Goal: Information Seeking & Learning: Compare options

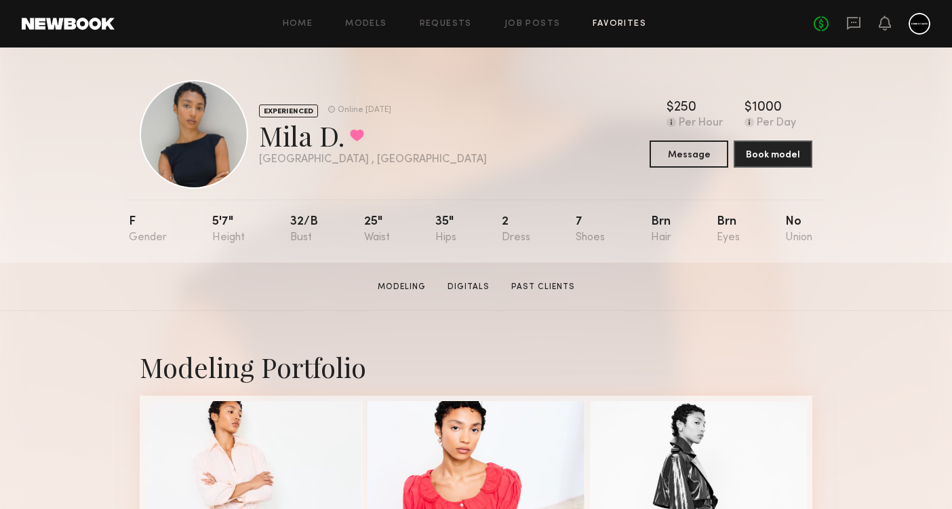
click at [620, 22] on link "Favorites" at bounding box center [620, 24] width 54 height 9
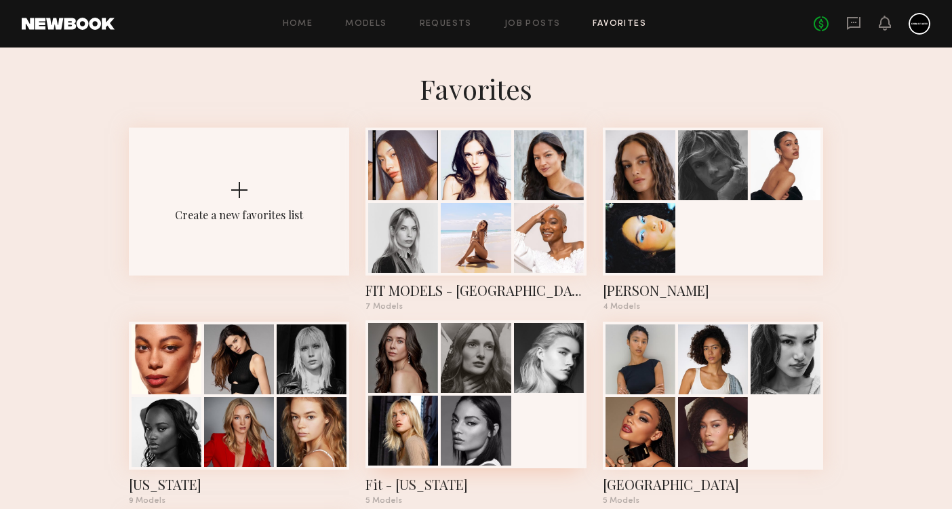
click at [404, 393] on div at bounding box center [403, 358] width 70 height 70
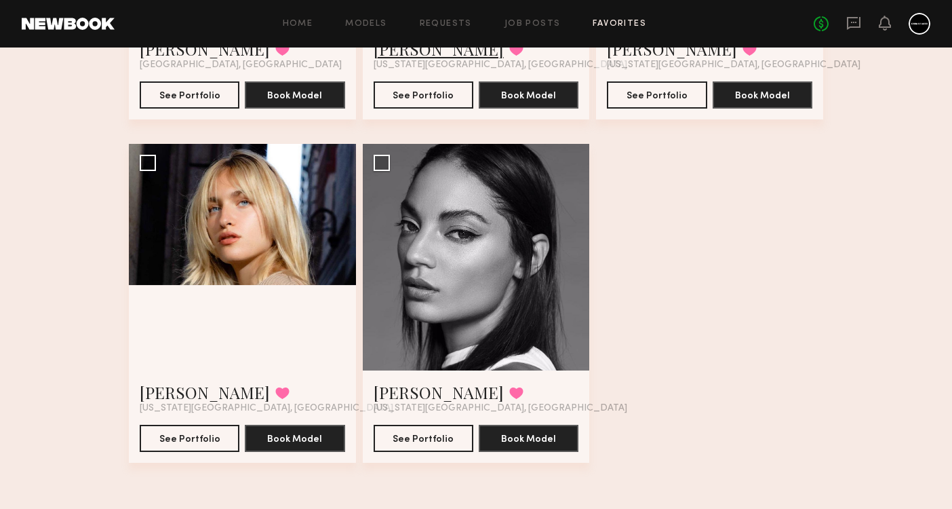
scroll to position [358, 0]
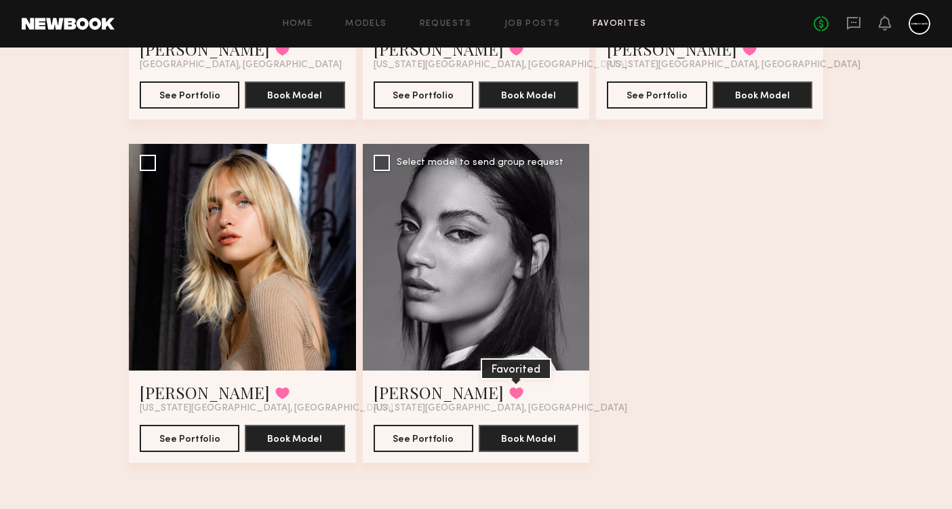
click at [509, 391] on button at bounding box center [516, 393] width 14 height 12
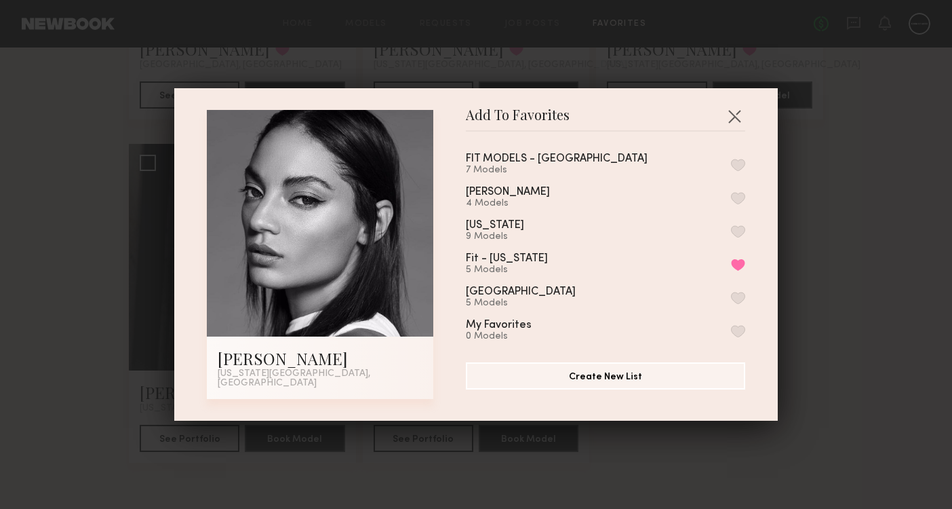
click at [740, 235] on button "button" at bounding box center [738, 231] width 14 height 12
click at [732, 269] on button "Remove from favorite list" at bounding box center [738, 264] width 14 height 12
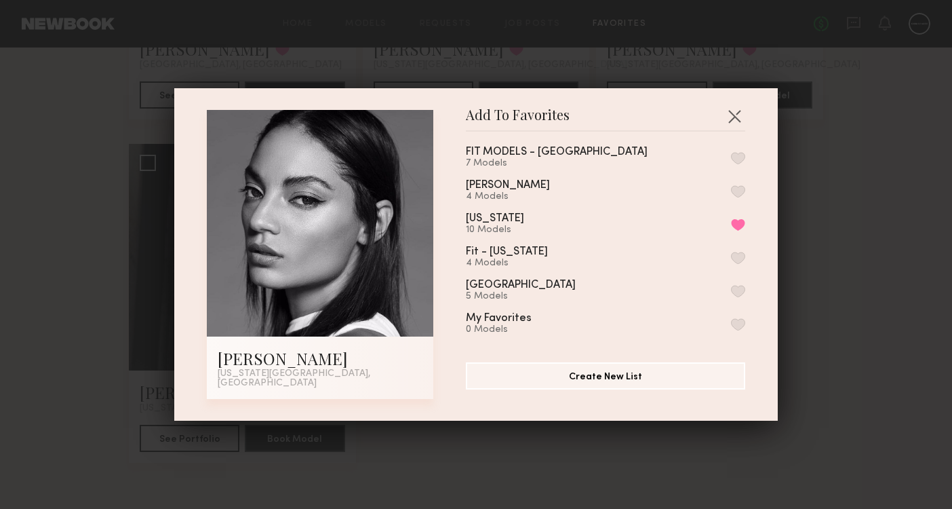
scroll to position [0, 0]
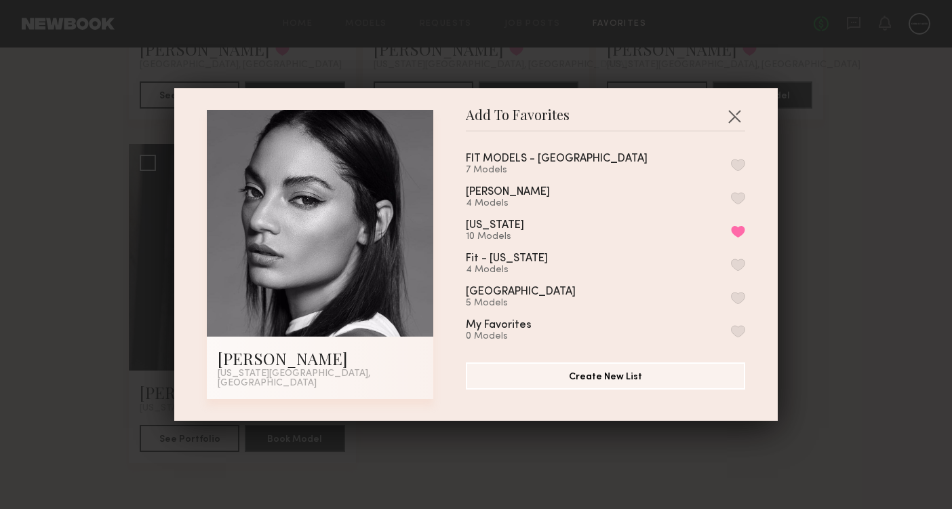
click at [734, 124] on button "button" at bounding box center [735, 116] width 22 height 22
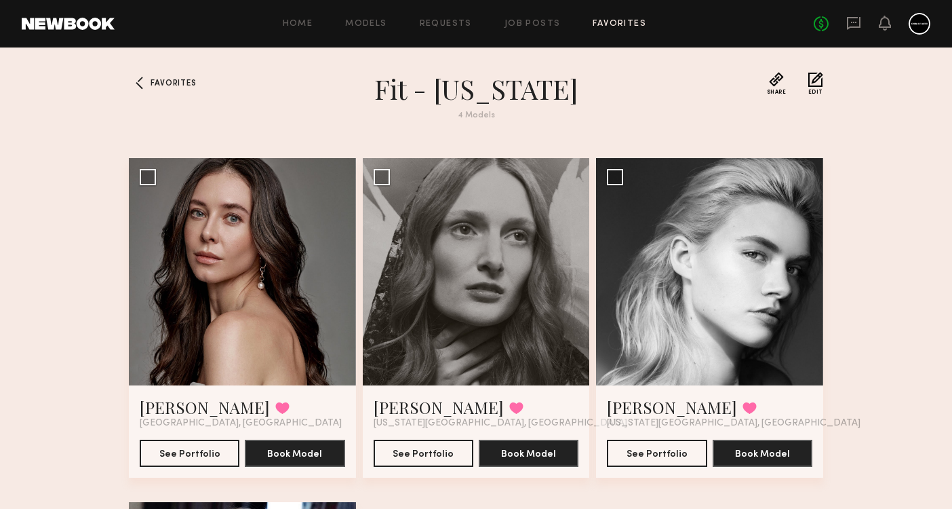
click at [814, 85] on button "Edit" at bounding box center [815, 83] width 15 height 23
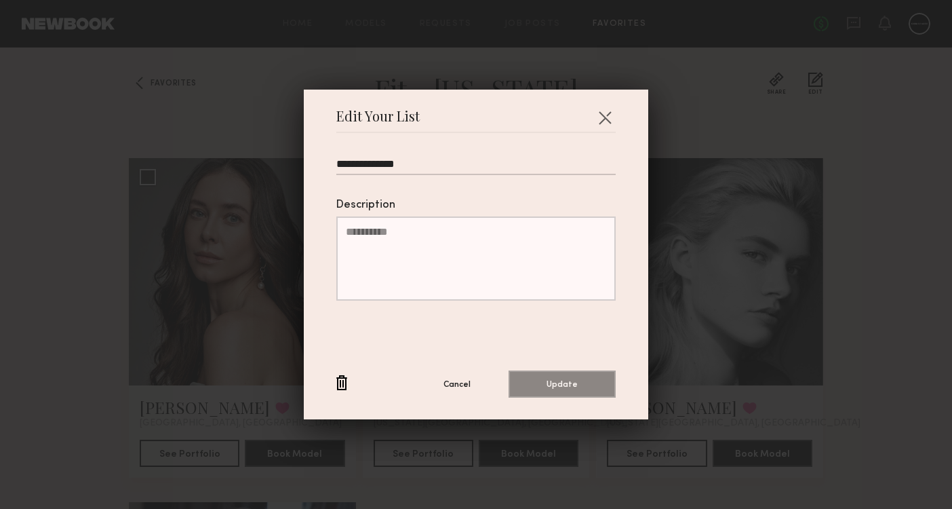
click at [342, 376] on button "button" at bounding box center [341, 383] width 11 height 17
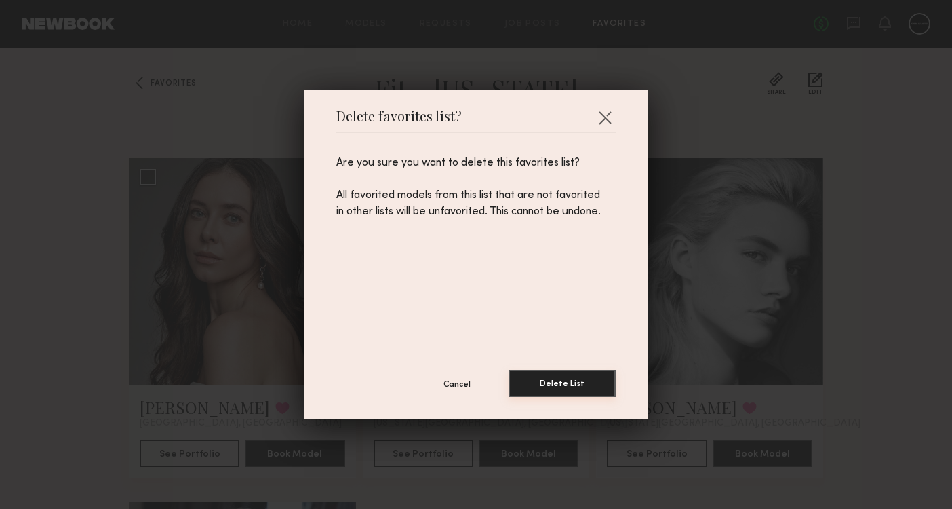
click at [597, 389] on button "Delete List" at bounding box center [562, 383] width 107 height 27
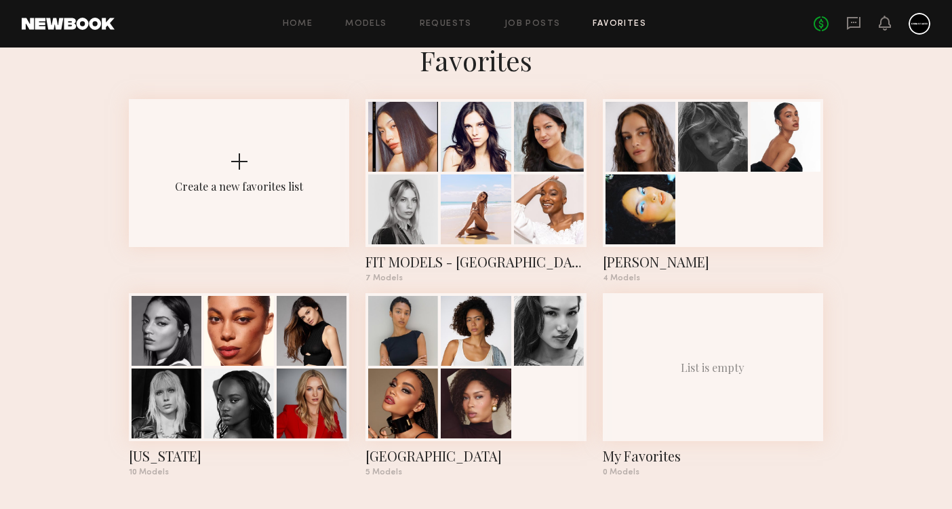
scroll to position [31, 0]
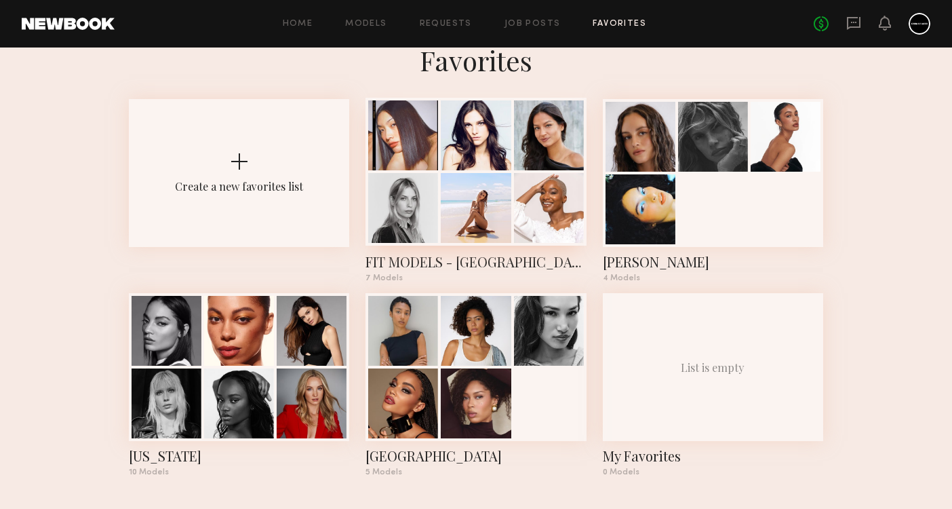
click at [459, 117] on div at bounding box center [476, 135] width 70 height 70
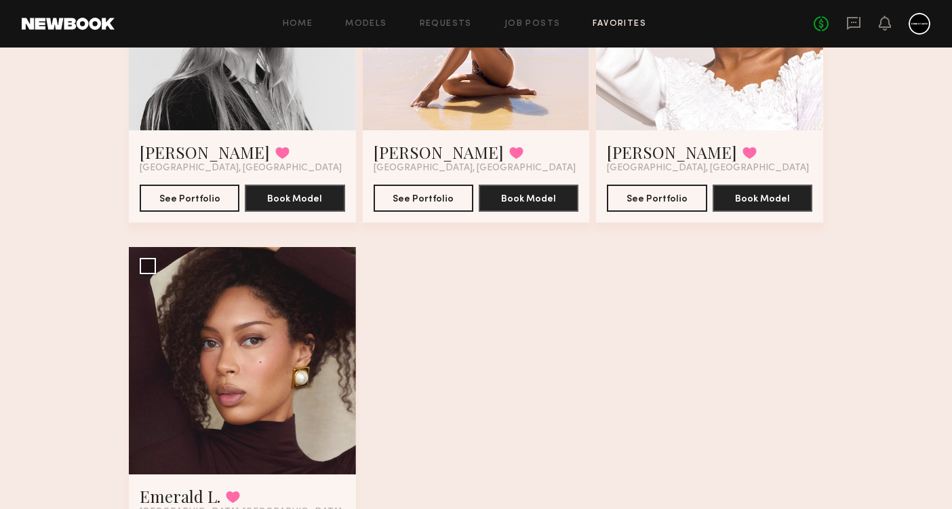
scroll to position [623, 0]
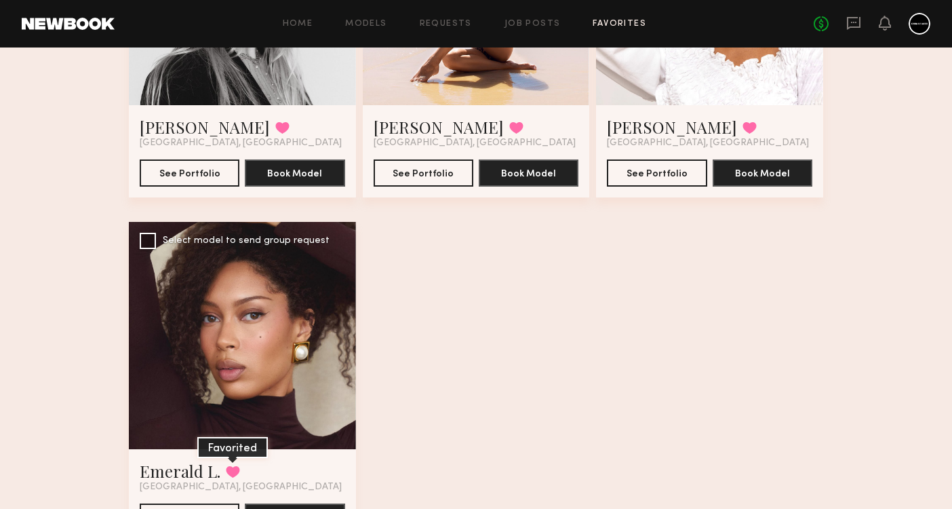
click at [232, 469] on button at bounding box center [233, 471] width 14 height 12
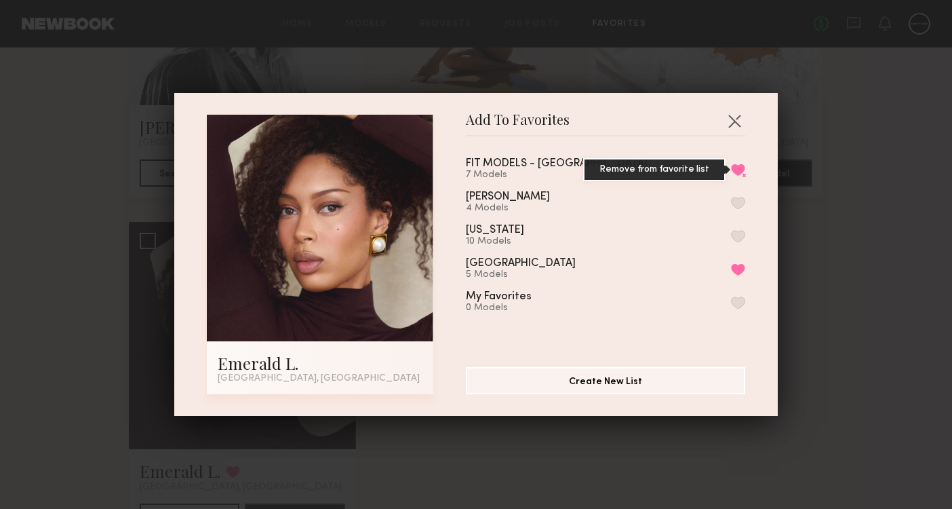
click at [744, 170] on button "Remove from favorite list" at bounding box center [738, 169] width 14 height 12
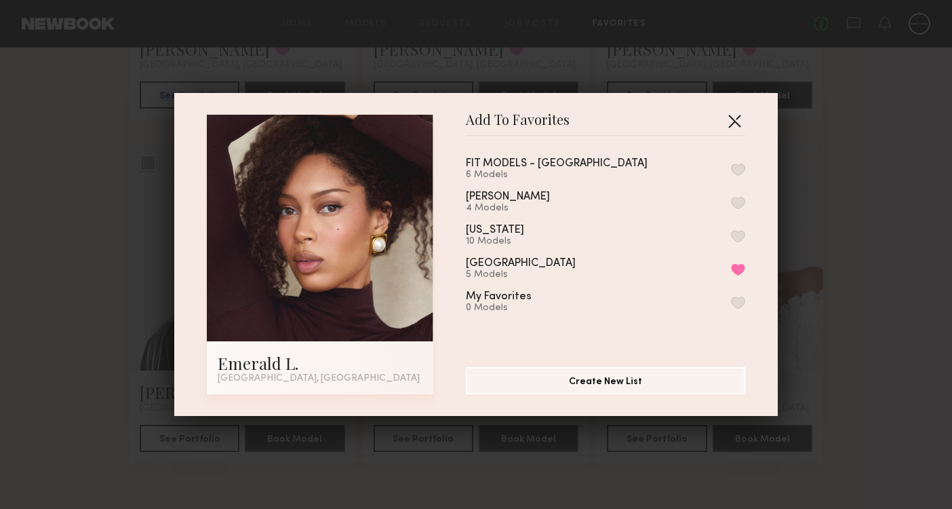
click at [731, 120] on button "button" at bounding box center [735, 121] width 22 height 22
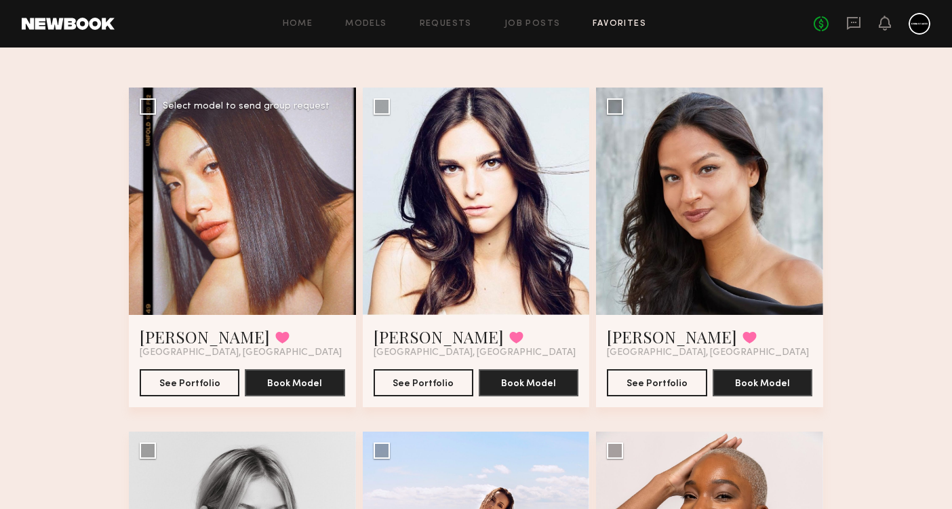
scroll to position [64, 0]
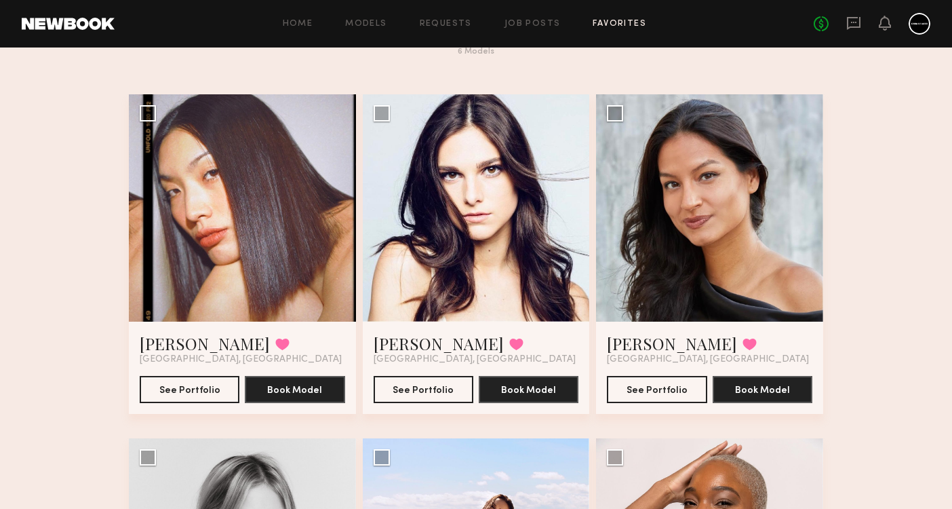
click at [628, 26] on link "Favorites" at bounding box center [620, 24] width 54 height 9
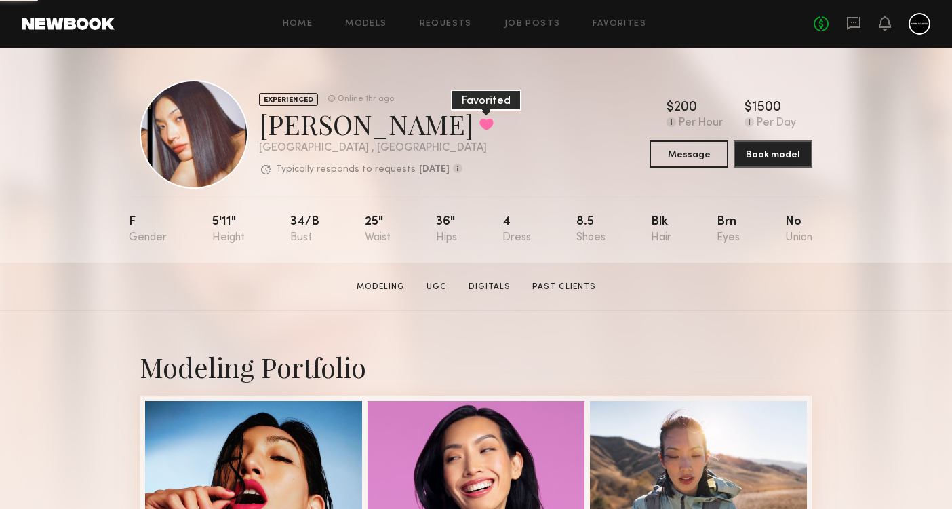
click at [479, 123] on button at bounding box center [486, 124] width 14 height 12
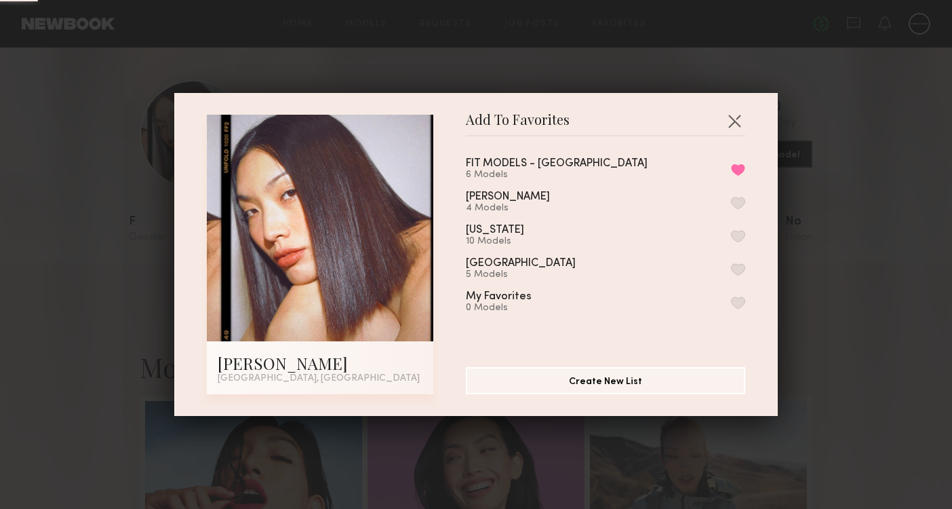
click at [738, 271] on button "button" at bounding box center [738, 269] width 14 height 12
click at [734, 169] on button "Remove from favorite list" at bounding box center [738, 169] width 14 height 12
click at [866, 294] on div "Add To Favorites Piyawan C. Los Angeles, CA Add To Favorites FIT MODELS - LOS A…" at bounding box center [476, 254] width 952 height 509
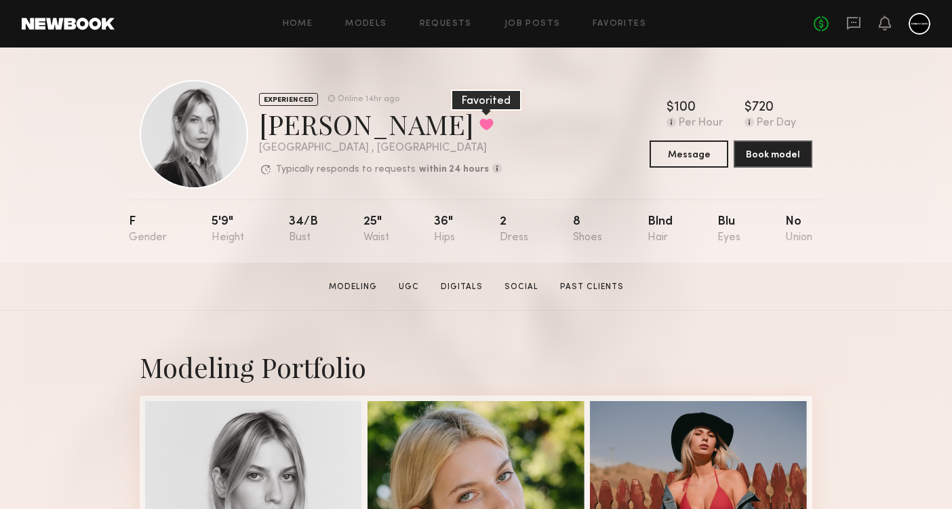
click at [479, 120] on button at bounding box center [486, 124] width 14 height 12
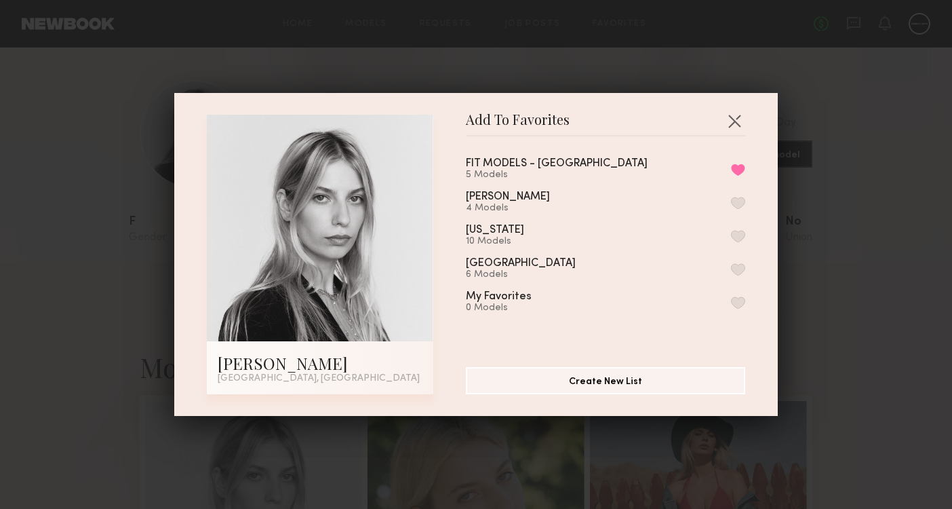
click at [737, 203] on button "button" at bounding box center [738, 203] width 14 height 12
click at [738, 170] on button "Remove from favorite list" at bounding box center [738, 169] width 14 height 12
click at [863, 262] on div "Add To Favorites Veronika M. Los Angeles, CA Add To Favorites FIT MODELS - LOS …" at bounding box center [476, 254] width 952 height 509
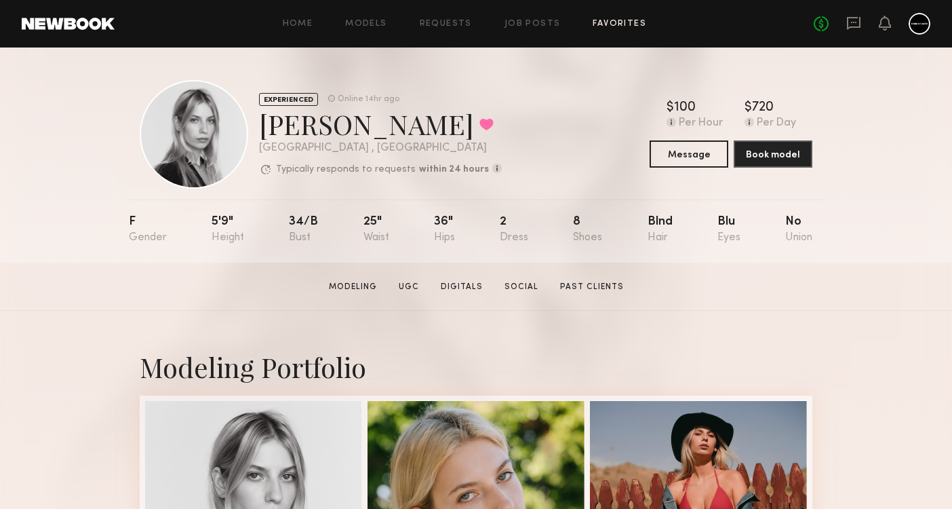
click at [604, 24] on link "Favorites" at bounding box center [620, 24] width 54 height 9
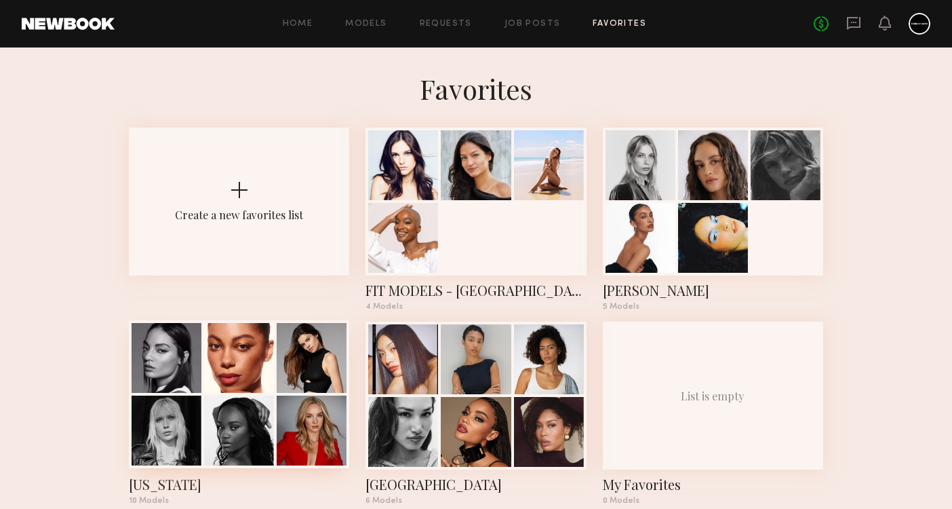
click at [242, 372] on div at bounding box center [239, 358] width 70 height 70
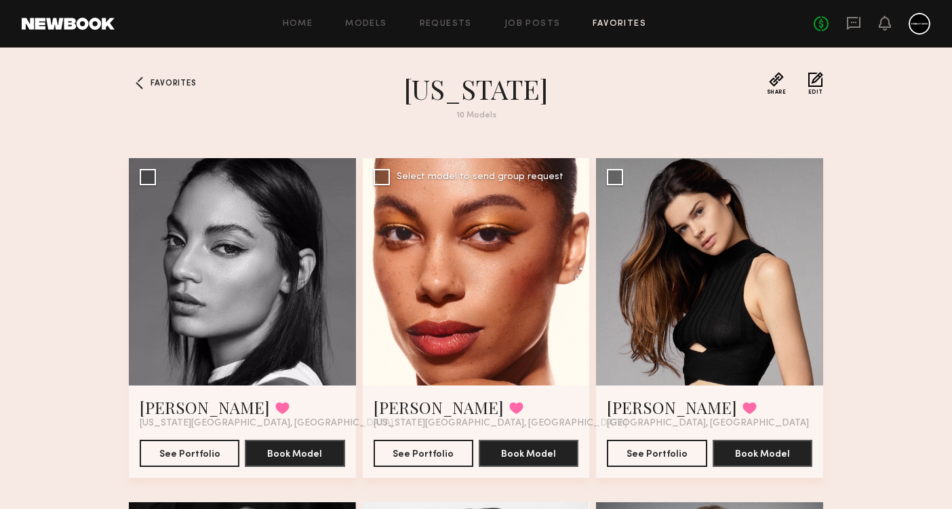
click at [578, 274] on div at bounding box center [476, 271] width 227 height 227
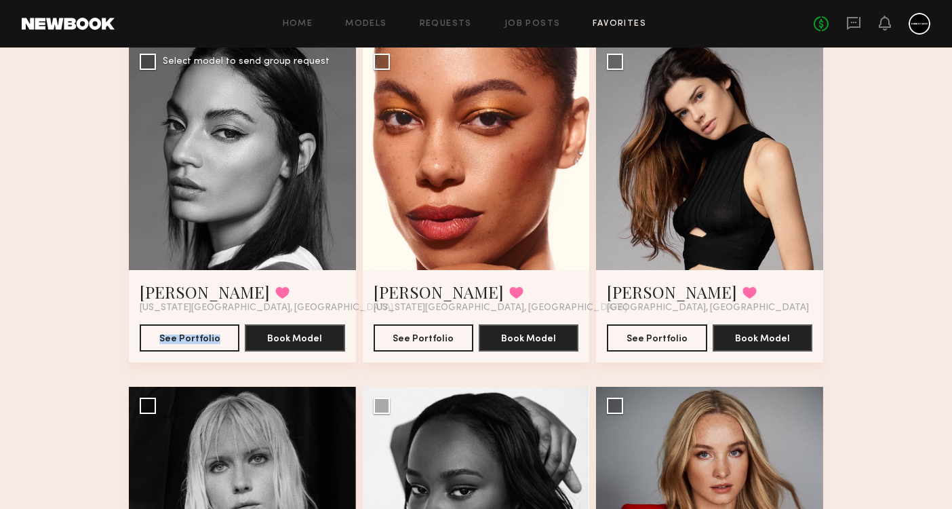
scroll to position [117, 0]
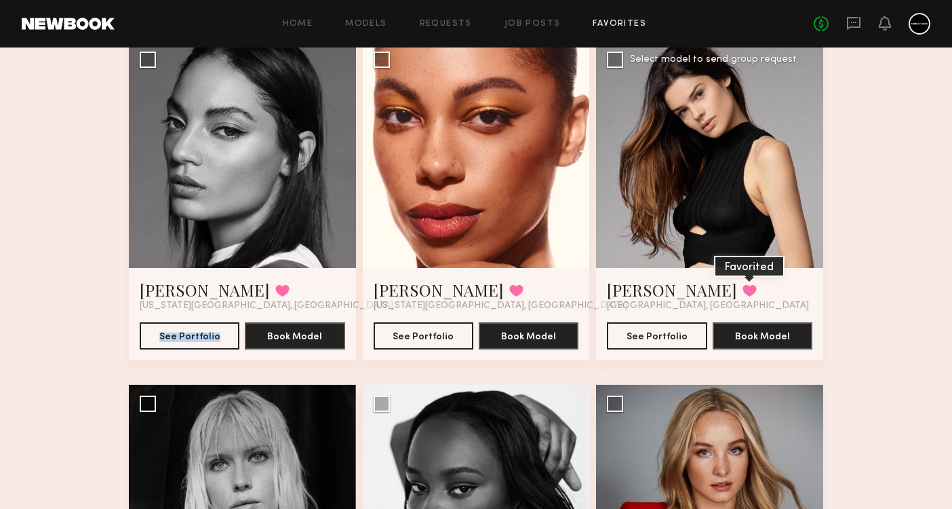
click at [743, 290] on button at bounding box center [750, 290] width 14 height 12
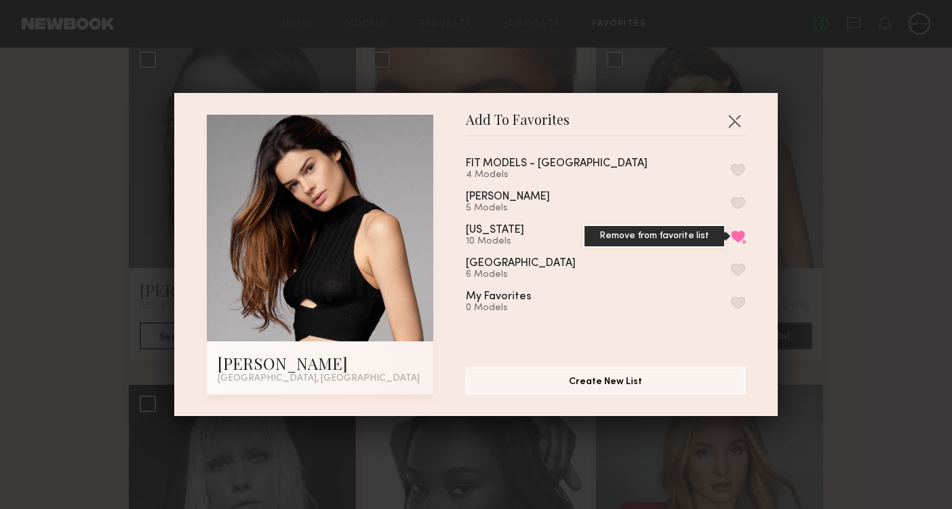
click at [743, 232] on button "Remove from favorite list" at bounding box center [738, 236] width 14 height 12
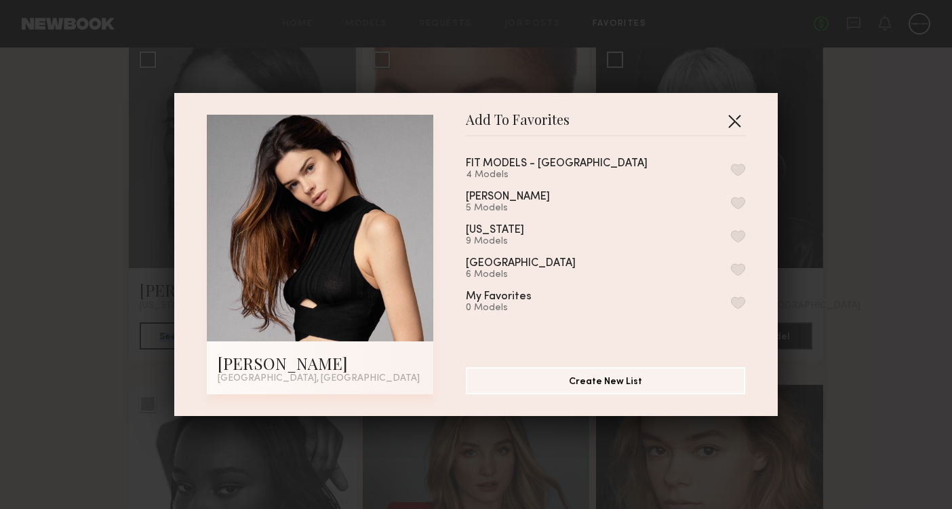
click at [734, 121] on button "button" at bounding box center [735, 121] width 22 height 22
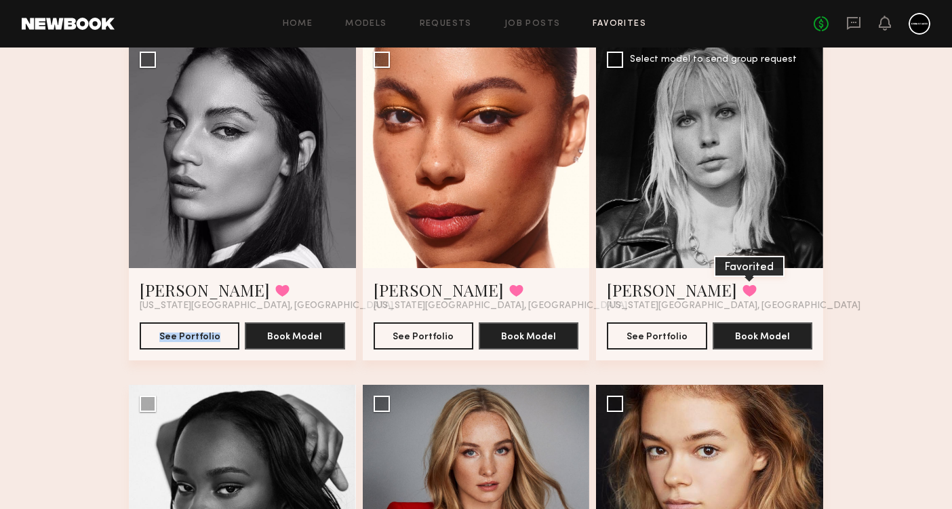
click at [743, 295] on button at bounding box center [750, 290] width 14 height 12
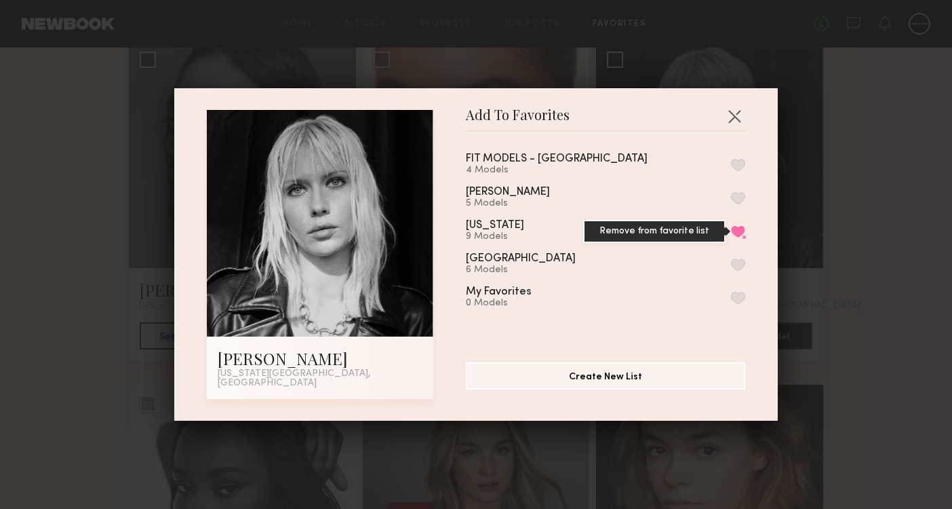
click at [736, 230] on button "Remove from favorite list" at bounding box center [738, 231] width 14 height 12
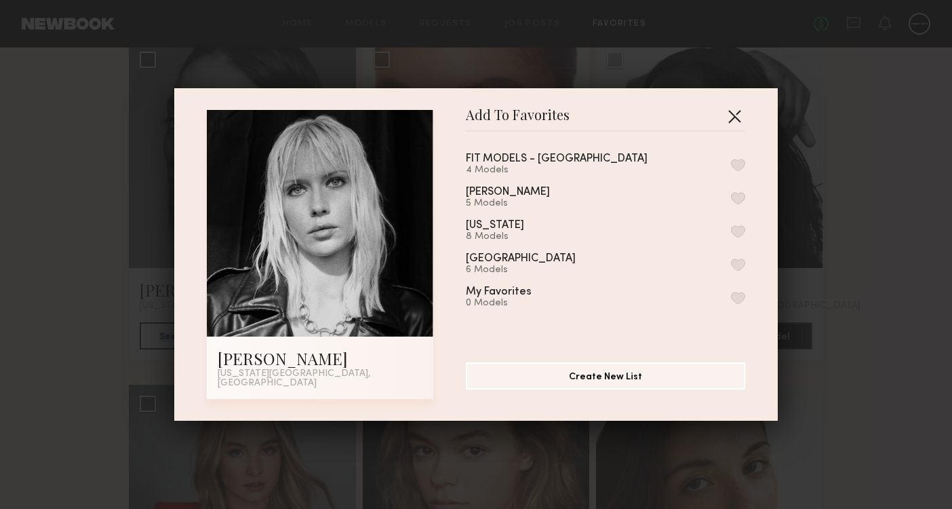
click at [736, 127] on button "button" at bounding box center [735, 116] width 22 height 22
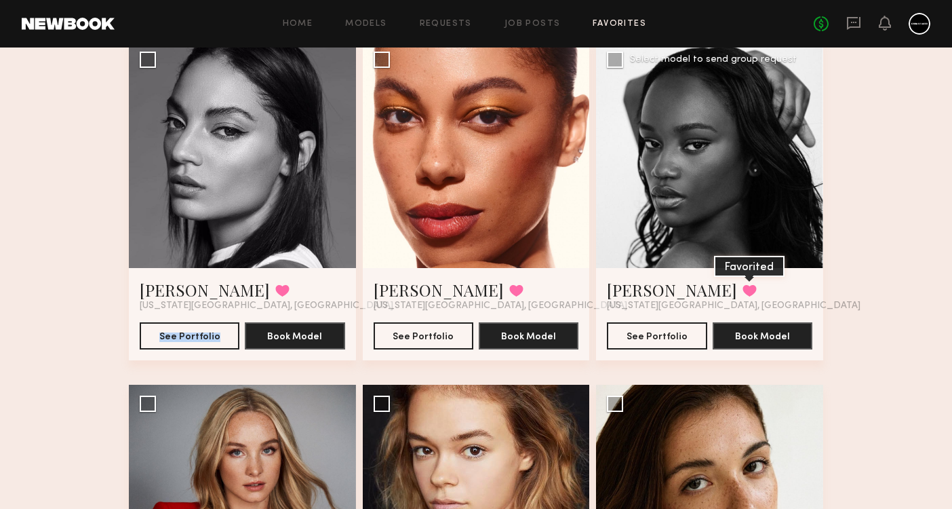
click at [743, 286] on button at bounding box center [750, 290] width 14 height 12
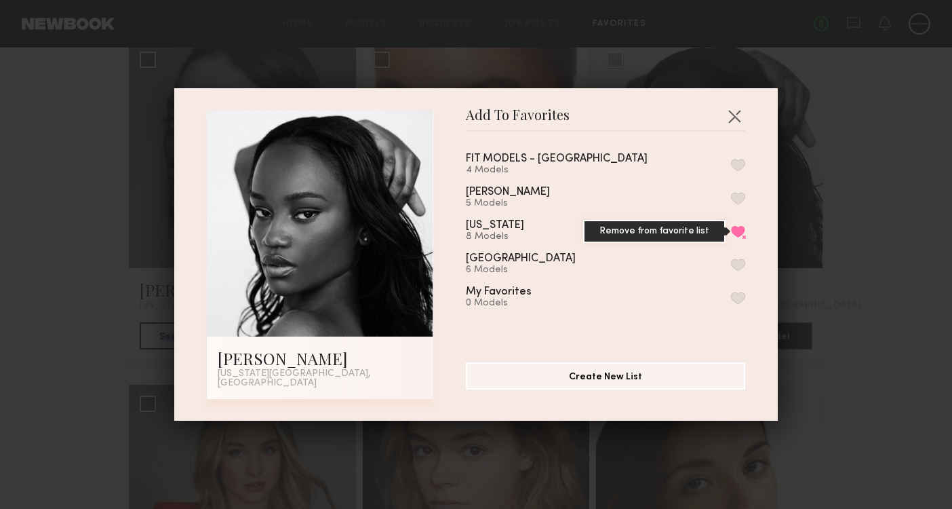
click at [738, 234] on button "Remove from favorite list" at bounding box center [738, 231] width 14 height 12
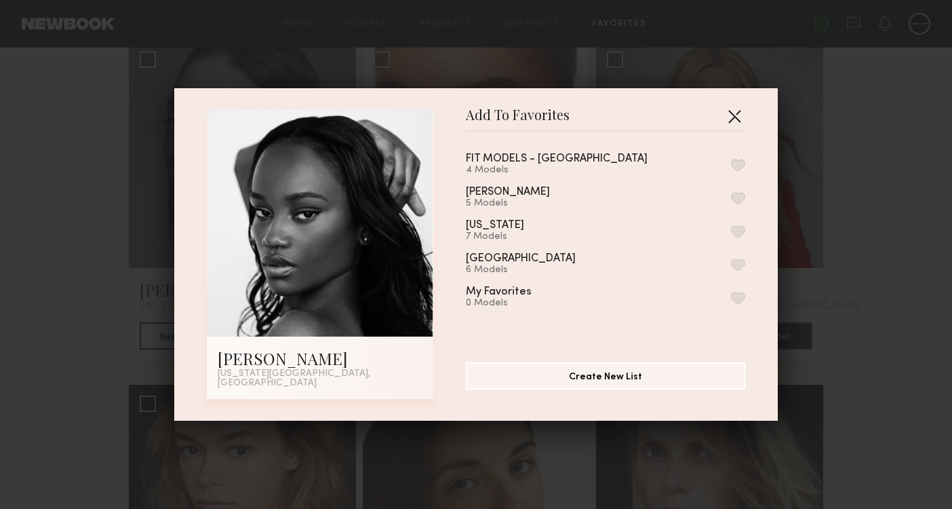
click at [734, 123] on button "button" at bounding box center [735, 116] width 22 height 22
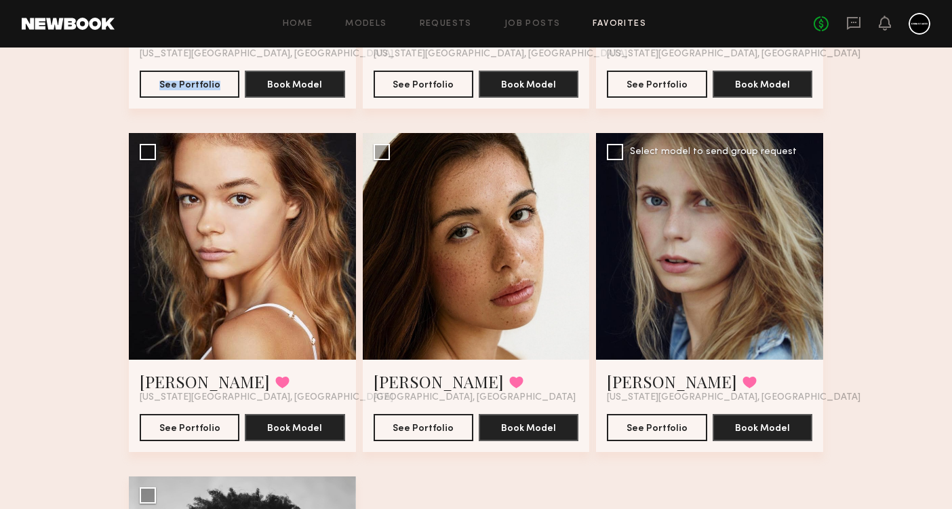
scroll to position [416, 0]
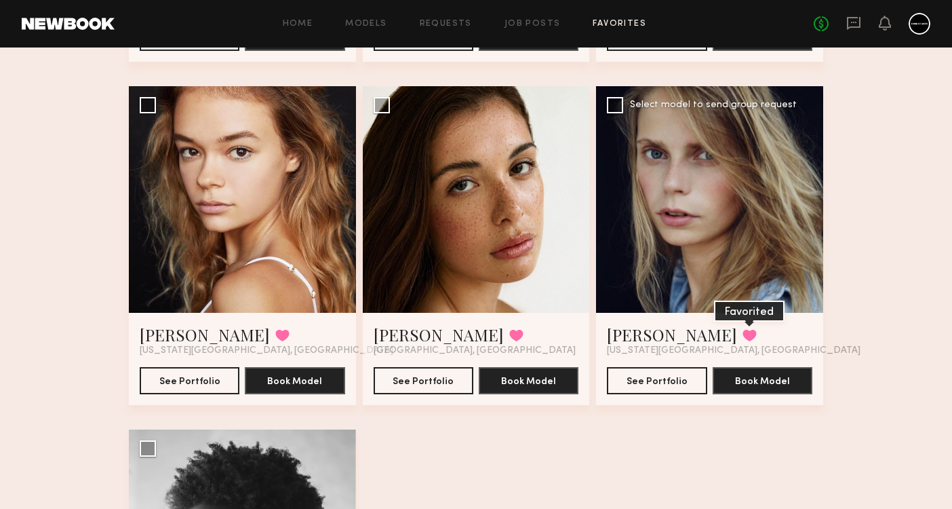
click at [743, 341] on button at bounding box center [750, 335] width 14 height 12
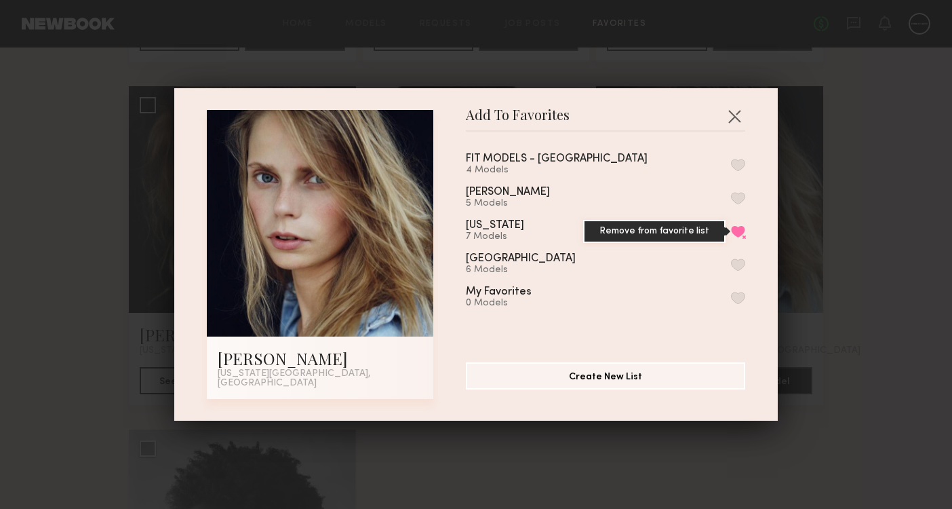
click at [736, 237] on button "Remove from favorite list" at bounding box center [738, 231] width 14 height 12
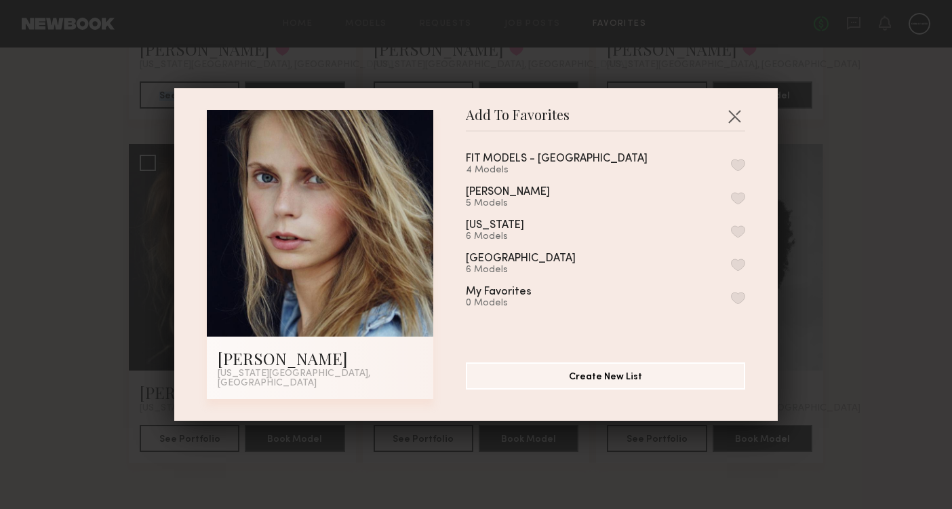
scroll to position [358, 0]
click at [733, 125] on button "button" at bounding box center [735, 116] width 22 height 22
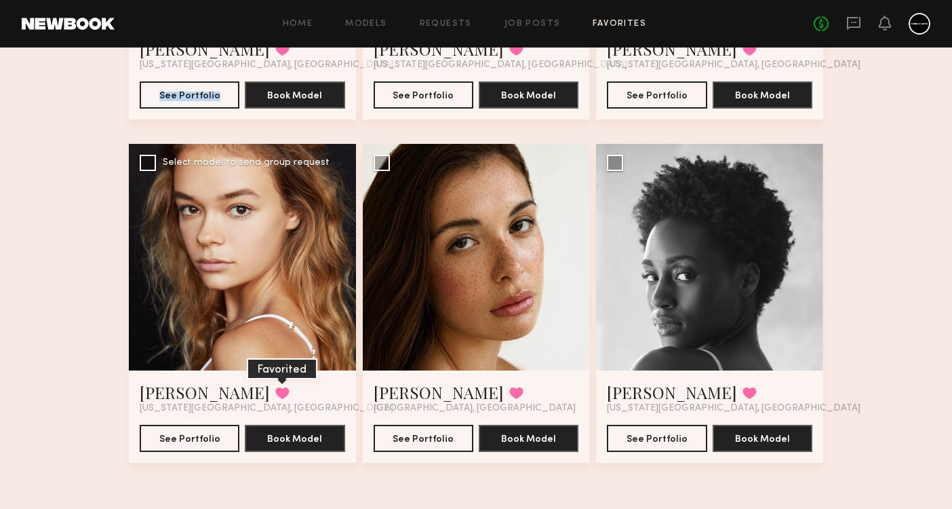
click at [275, 395] on button at bounding box center [282, 393] width 14 height 12
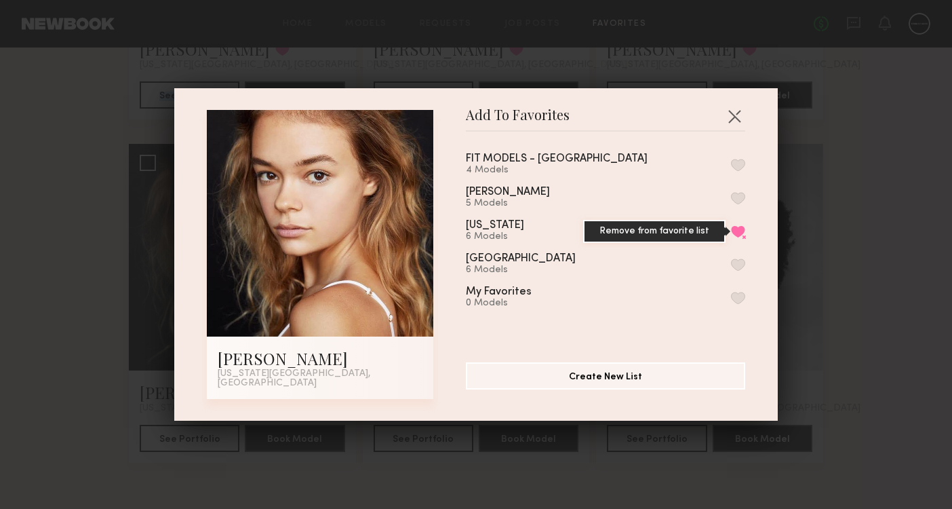
click at [735, 236] on button "Remove from favorite list" at bounding box center [738, 231] width 14 height 12
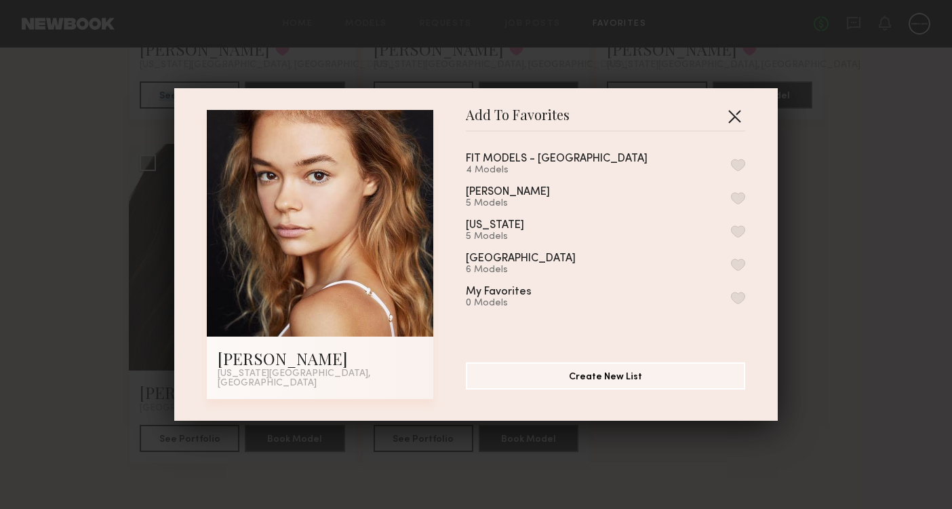
click at [730, 118] on button "button" at bounding box center [735, 116] width 22 height 22
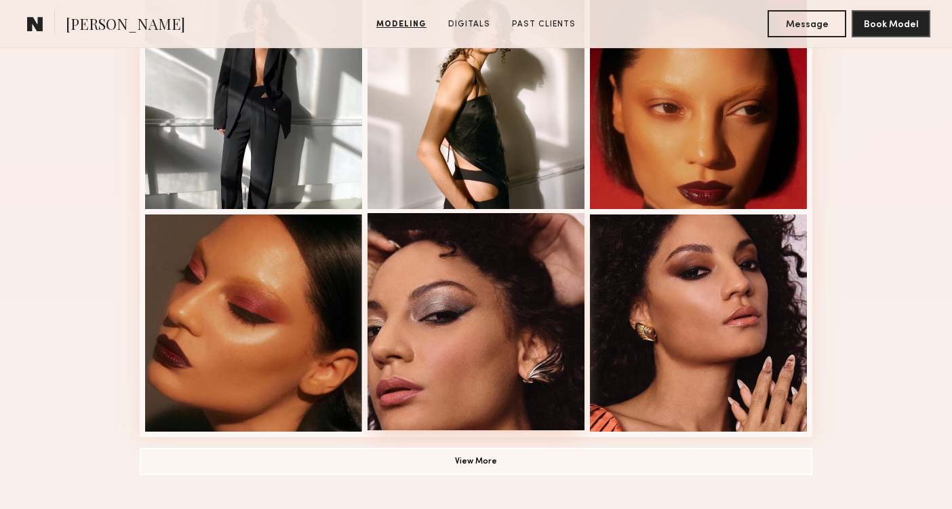
scroll to position [853, 0]
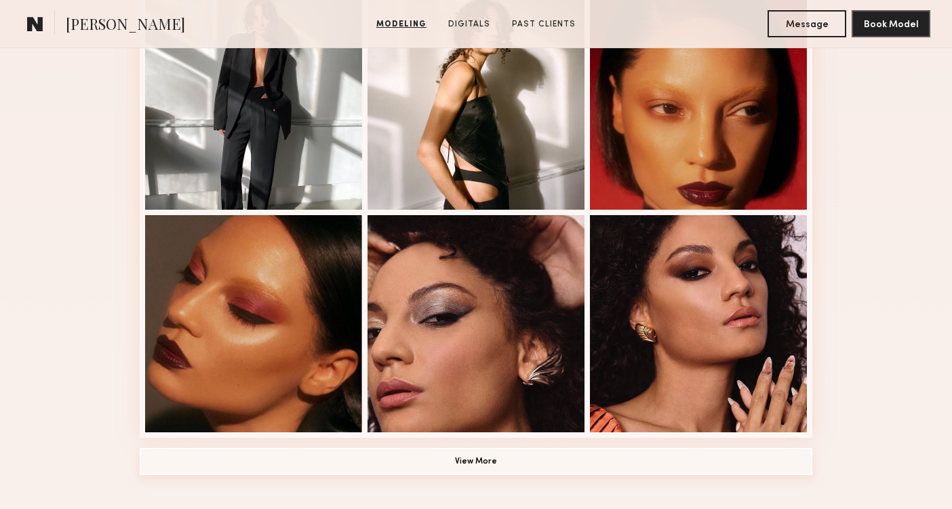
click at [467, 469] on button "View More" at bounding box center [476, 461] width 673 height 27
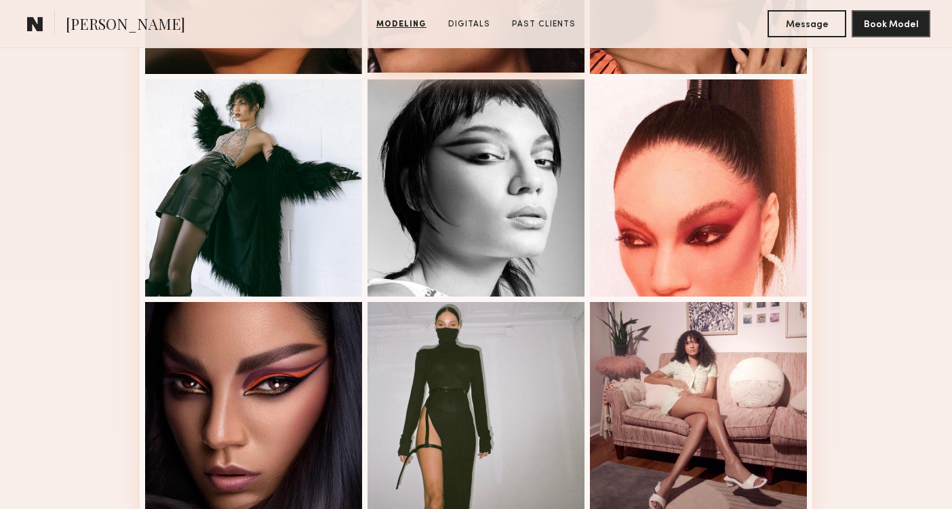
scroll to position [758, 0]
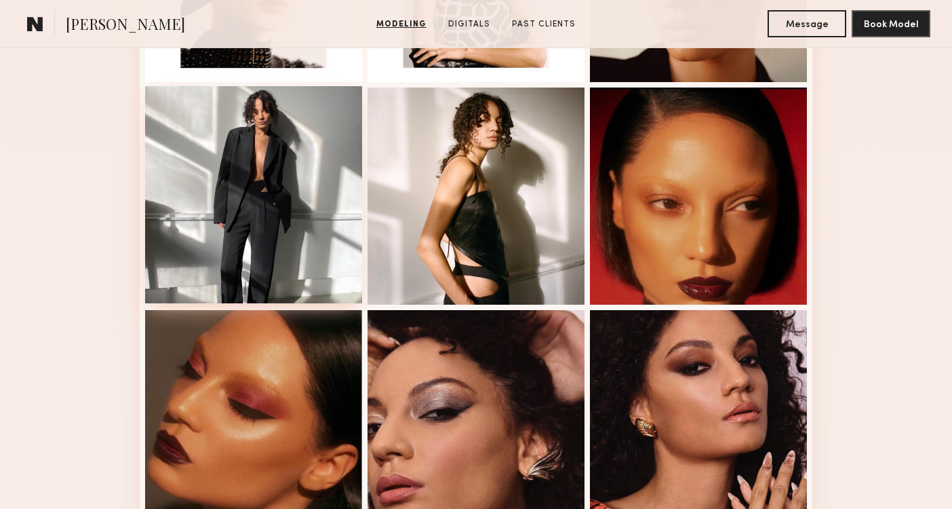
click at [313, 280] on div at bounding box center [253, 194] width 217 height 217
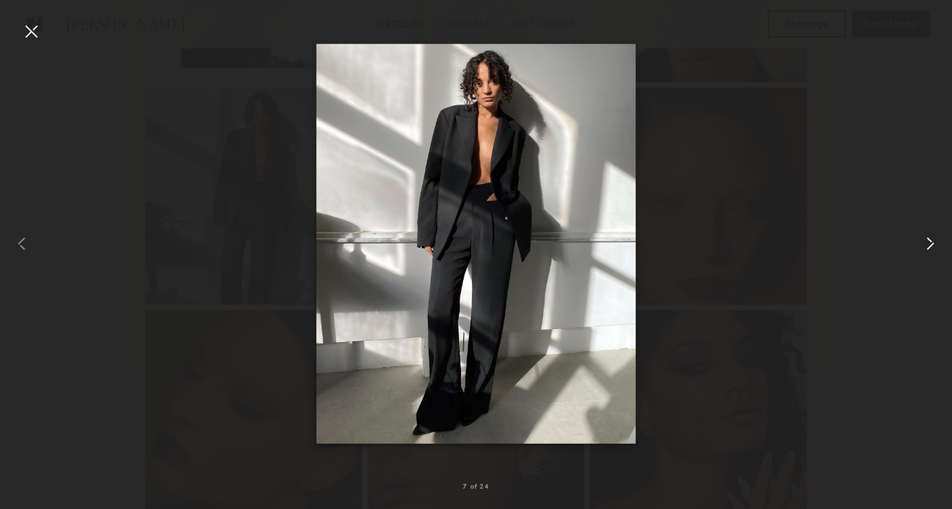
click at [935, 246] on common-icon at bounding box center [931, 244] width 22 height 22
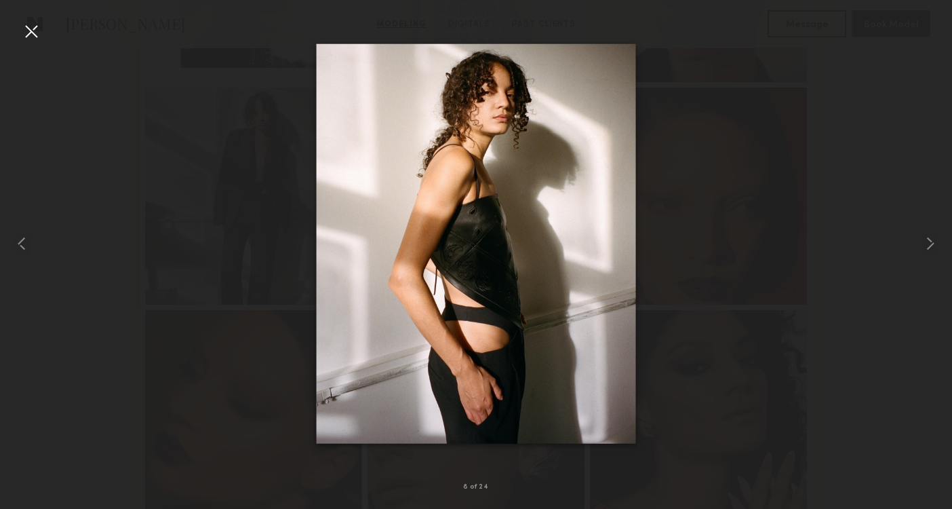
click at [31, 28] on div at bounding box center [31, 31] width 22 height 22
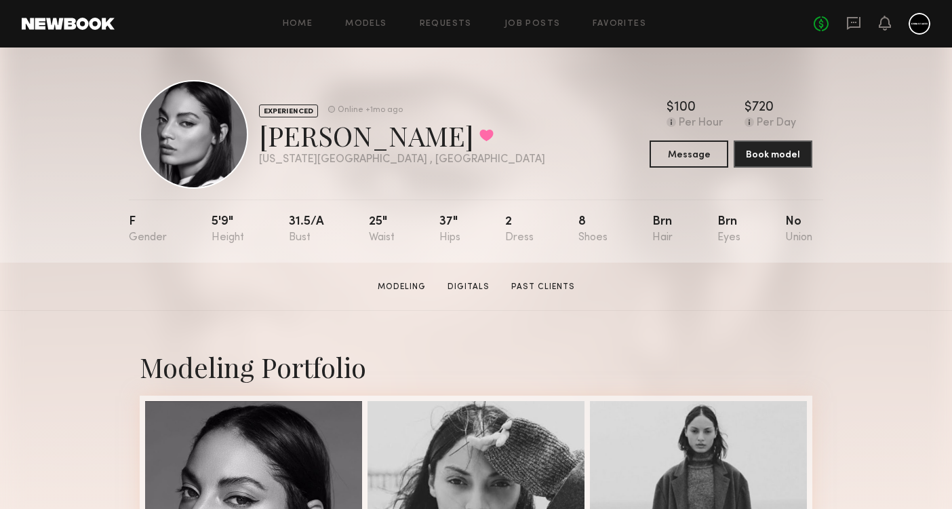
scroll to position [0, 0]
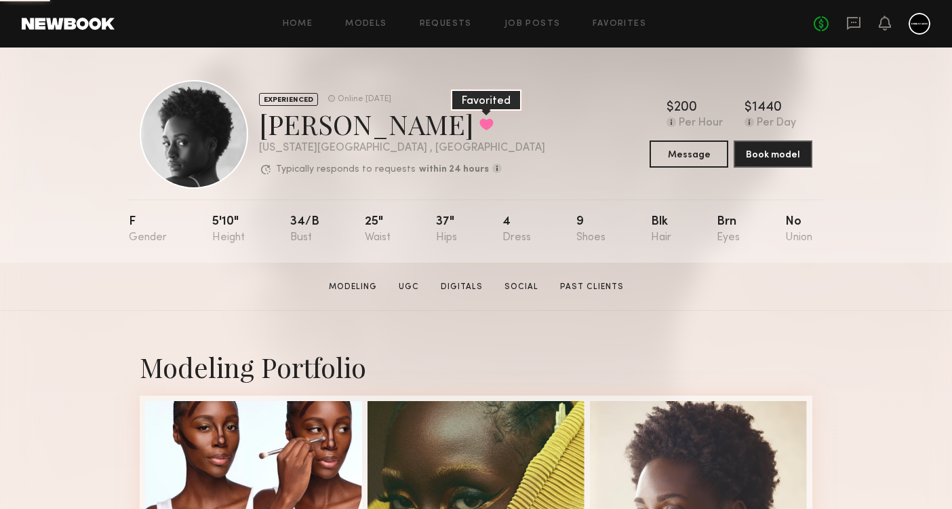
click at [479, 130] on button at bounding box center [486, 124] width 14 height 12
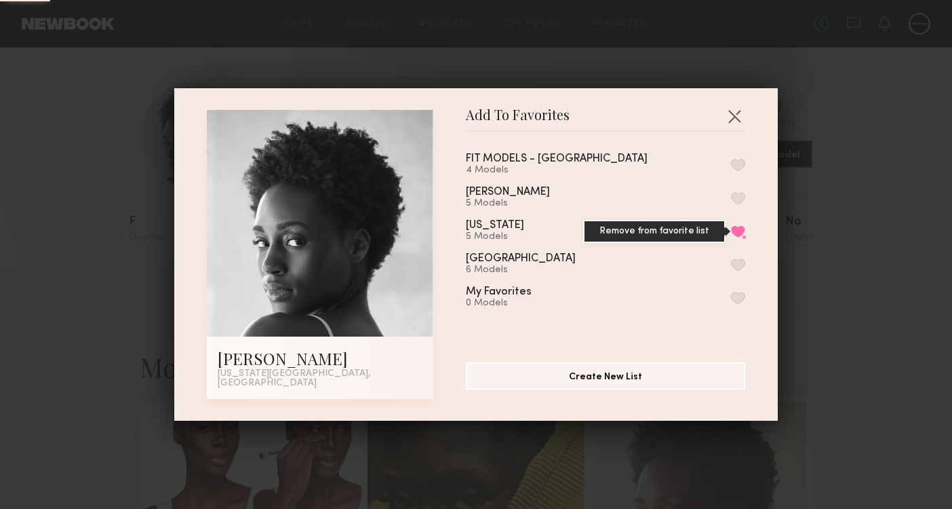
click at [743, 233] on button "Remove from favorite list" at bounding box center [738, 231] width 14 height 12
click at [734, 115] on button "button" at bounding box center [735, 116] width 22 height 22
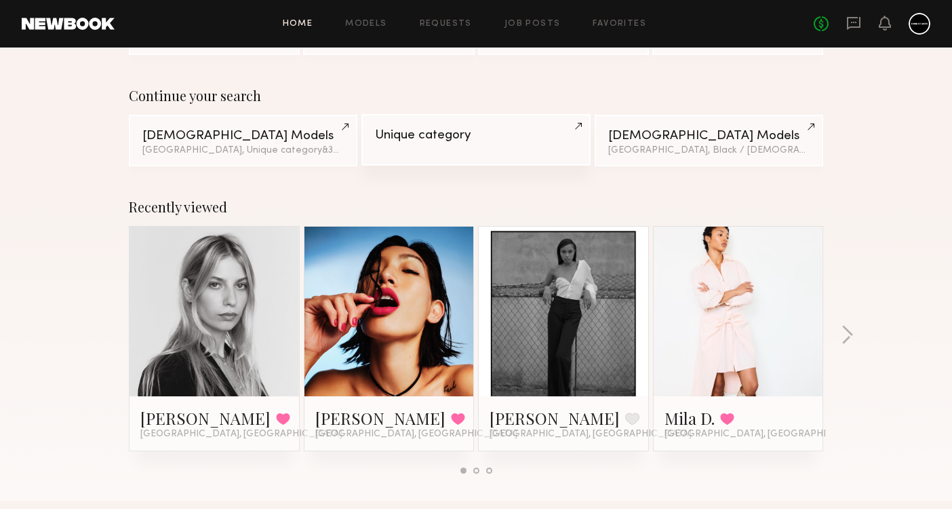
scroll to position [81, 0]
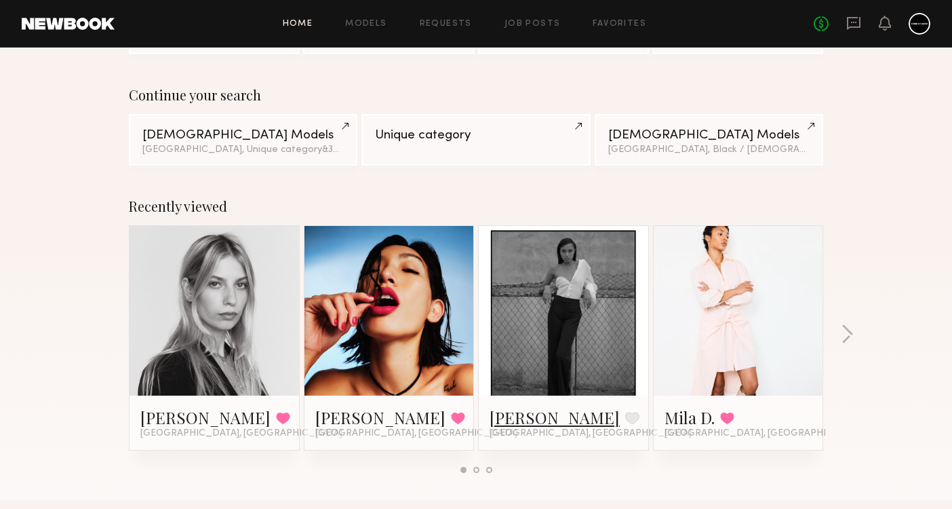
click at [538, 418] on link "[PERSON_NAME]" at bounding box center [555, 417] width 130 height 22
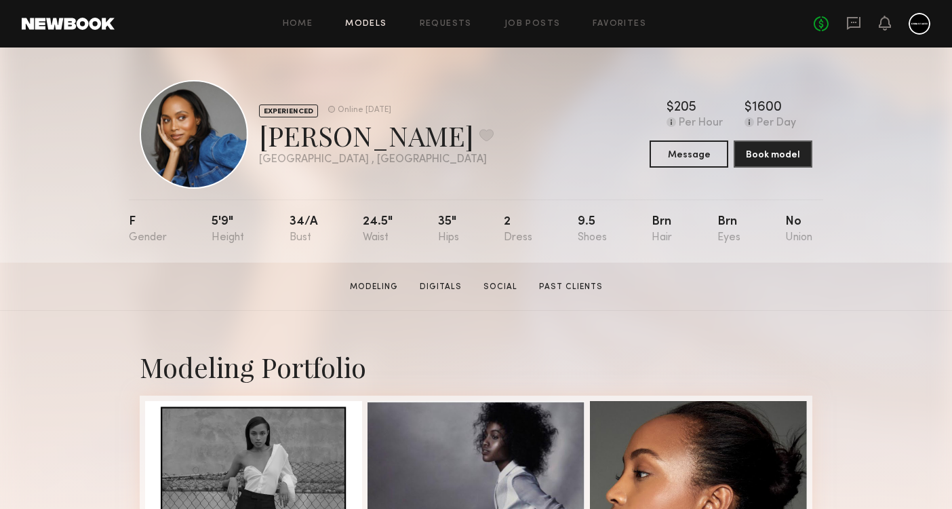
click at [370, 20] on link "Models" at bounding box center [365, 24] width 41 height 9
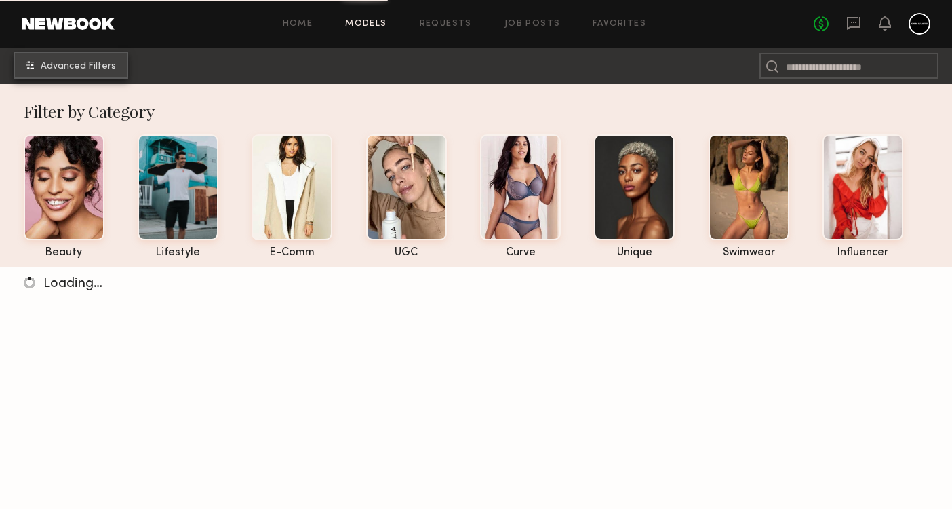
click at [108, 64] on span "Advanced Filters" at bounding box center [78, 66] width 75 height 9
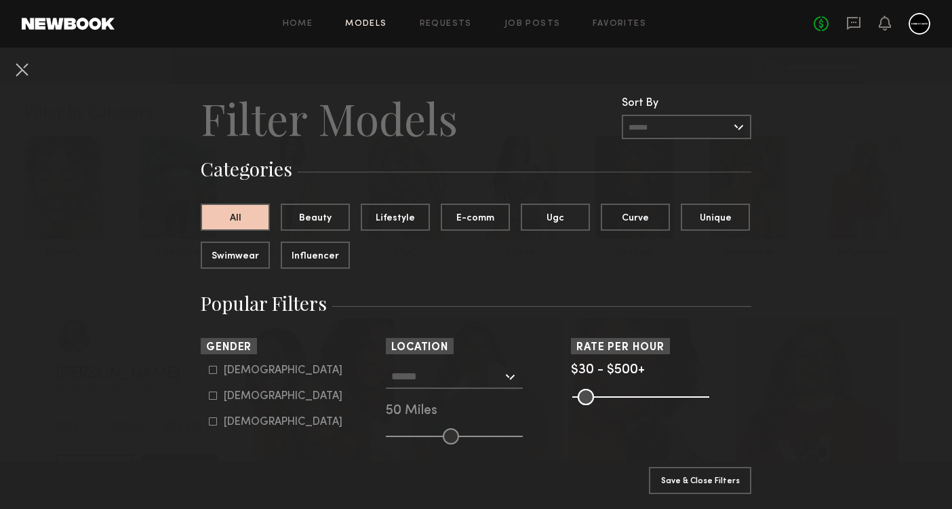
click at [210, 395] on icon at bounding box center [213, 395] width 7 height 7
type input "**"
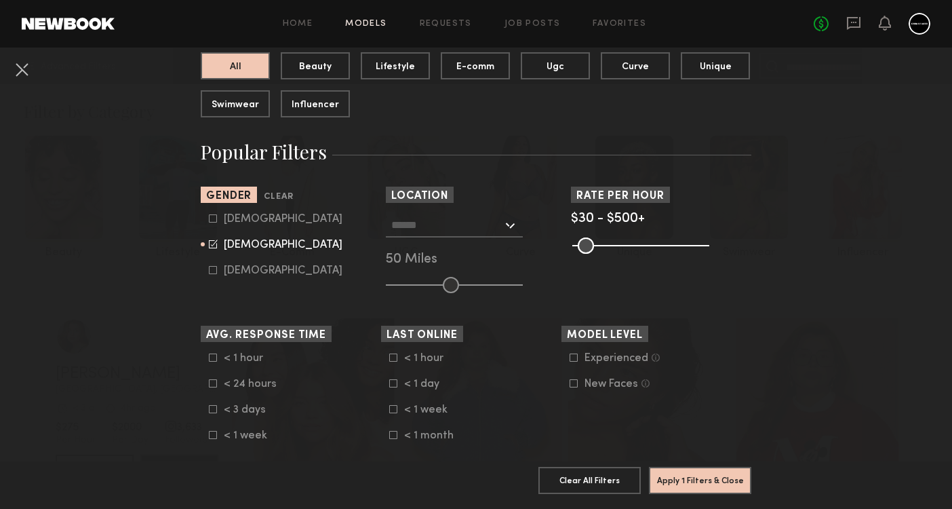
scroll to position [164, 0]
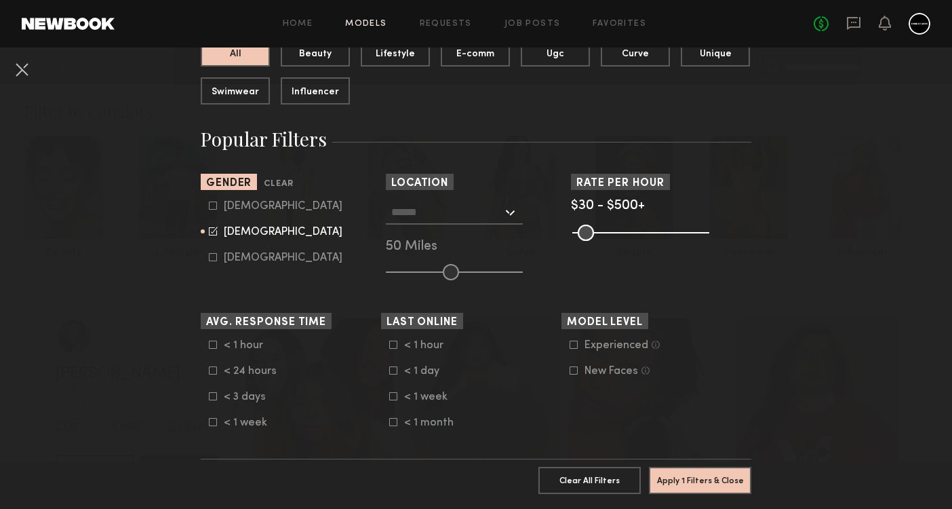
click at [512, 199] on nb-browse-filter "Location Los Angeles, CA New York City, NY Brooklyn, NY Chicago, IL 50 Miles" at bounding box center [476, 227] width 180 height 106
click at [511, 214] on div at bounding box center [454, 212] width 137 height 24
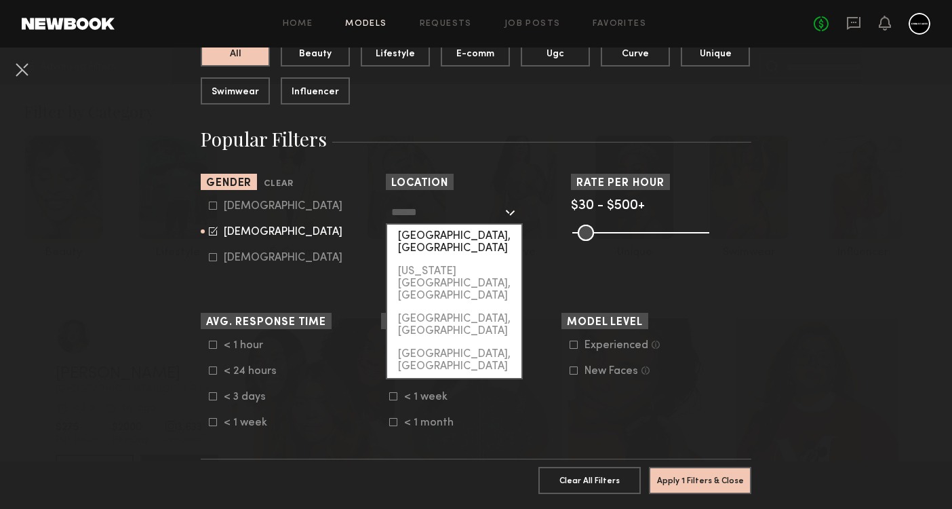
click at [483, 239] on div "[GEOGRAPHIC_DATA], [GEOGRAPHIC_DATA]" at bounding box center [454, 241] width 134 height 35
type input "**********"
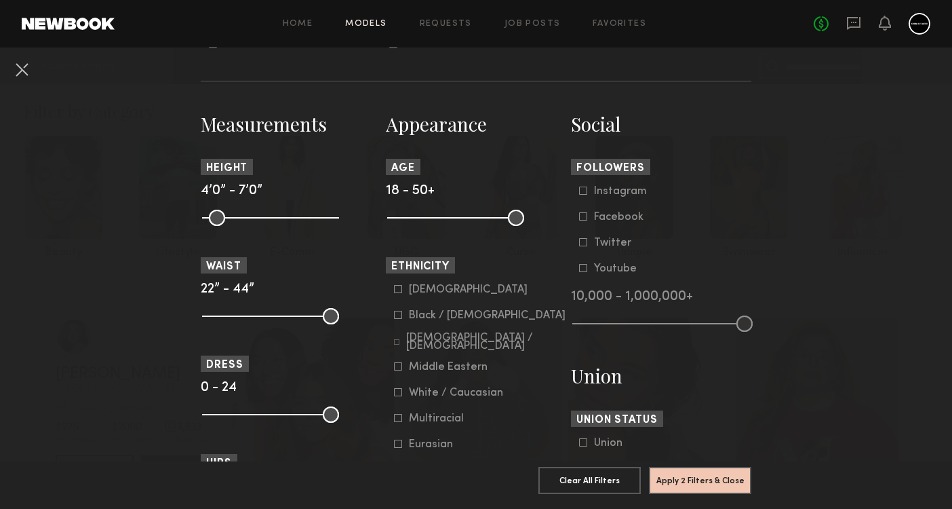
scroll to position [663, 0]
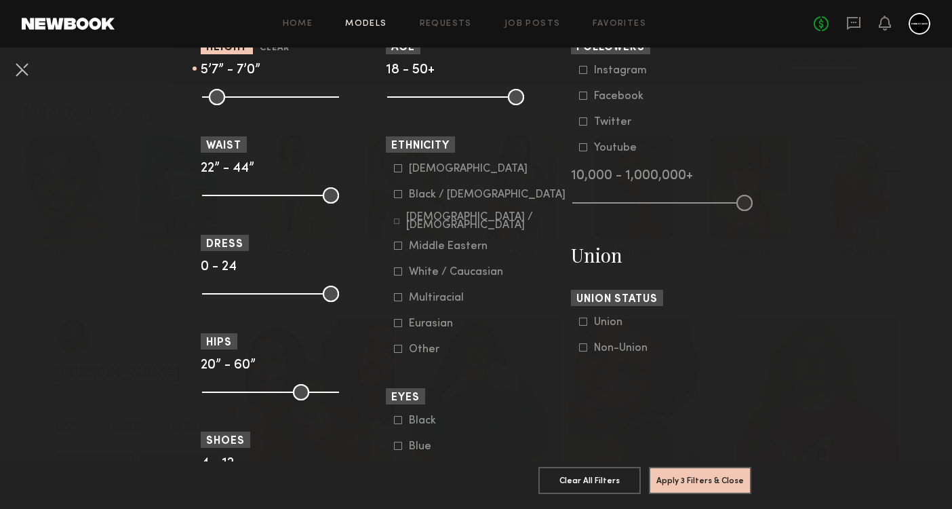
drag, startPoint x: 205, startPoint y: 99, endPoint x: 275, endPoint y: 107, distance: 70.3
type input "**"
click at [275, 104] on common-range-minmax at bounding box center [269, 95] width 137 height 16
drag, startPoint x: 329, startPoint y: 103, endPoint x: 286, endPoint y: 98, distance: 43.7
type input "**"
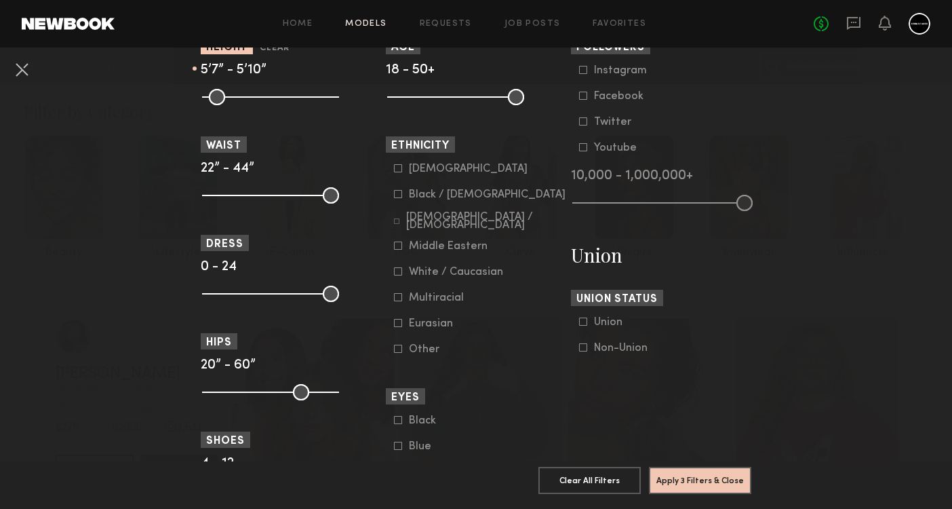
click at [286, 98] on input "range" at bounding box center [270, 97] width 137 height 16
drag, startPoint x: 394, startPoint y: 93, endPoint x: 421, endPoint y: 90, distance: 27.3
type input "**"
click at [421, 90] on input "range" at bounding box center [455, 97] width 137 height 16
click at [213, 196] on input "range" at bounding box center [270, 195] width 137 height 16
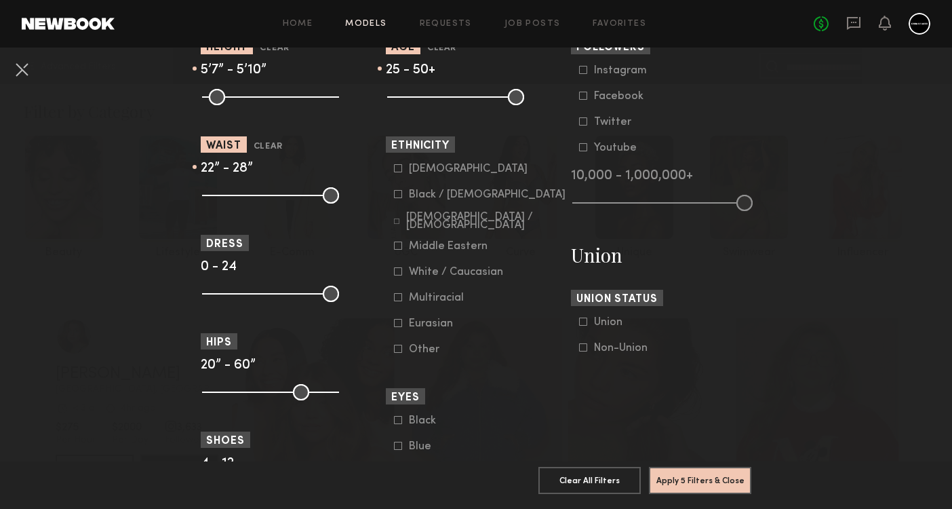
drag, startPoint x: 331, startPoint y: 192, endPoint x: 245, endPoint y: 193, distance: 85.5
type input "**"
click at [245, 193] on input "range" at bounding box center [270, 195] width 137 height 16
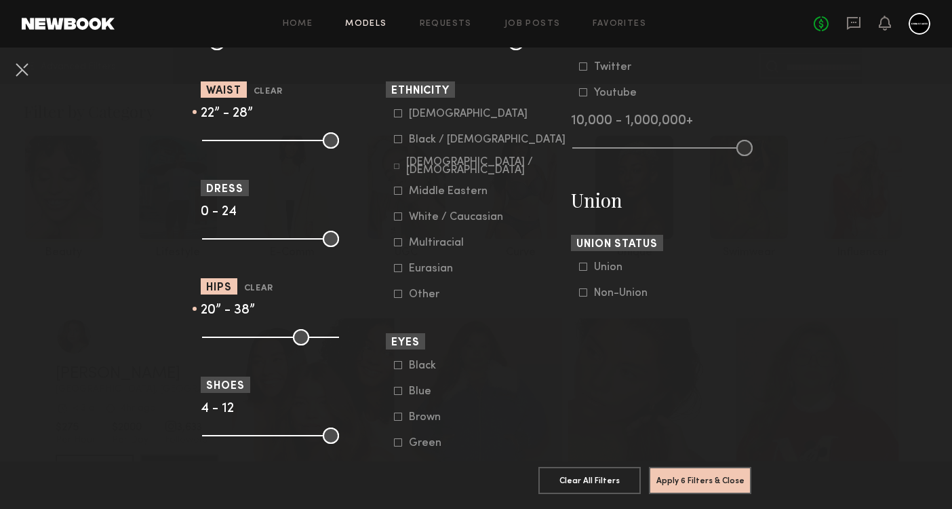
drag, startPoint x: 330, startPoint y: 337, endPoint x: 265, endPoint y: 340, distance: 65.2
type input "**"
click at [265, 340] on input "range" at bounding box center [270, 337] width 137 height 16
drag, startPoint x: 209, startPoint y: 338, endPoint x: 253, endPoint y: 338, distance: 44.1
type input "**"
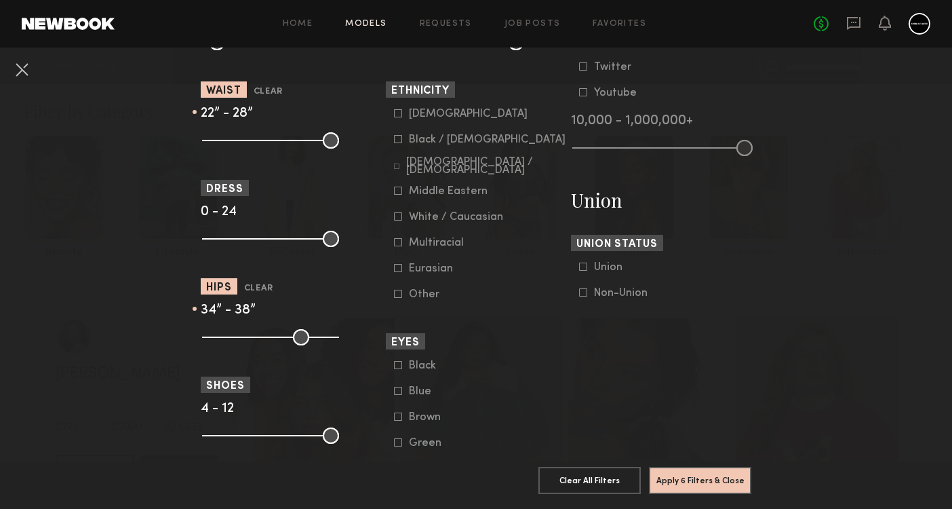
click at [253, 338] on input "range" at bounding box center [270, 337] width 137 height 16
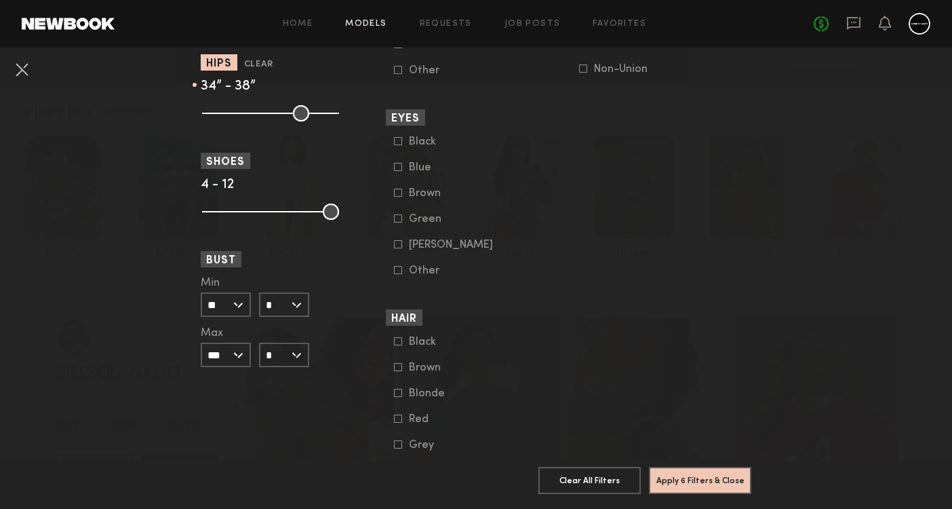
scroll to position [994, 0]
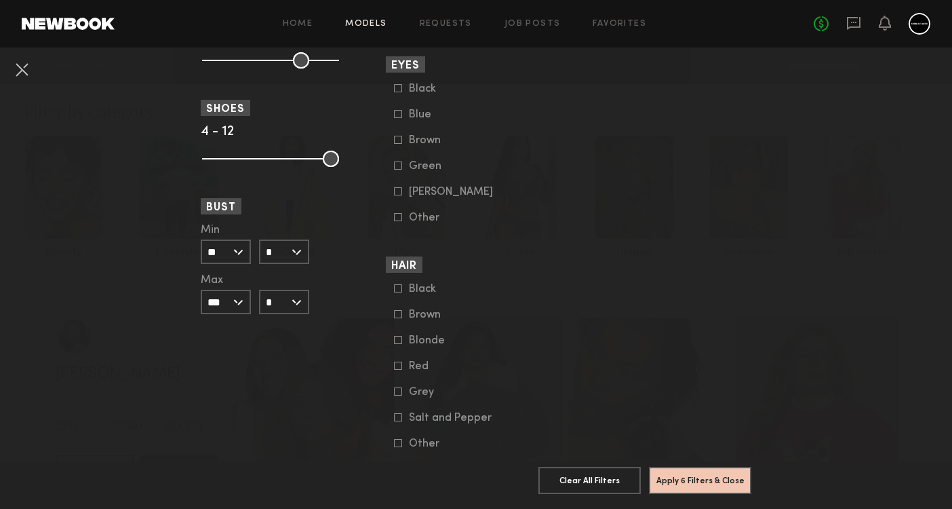
click at [243, 249] on input "**" at bounding box center [226, 251] width 50 height 24
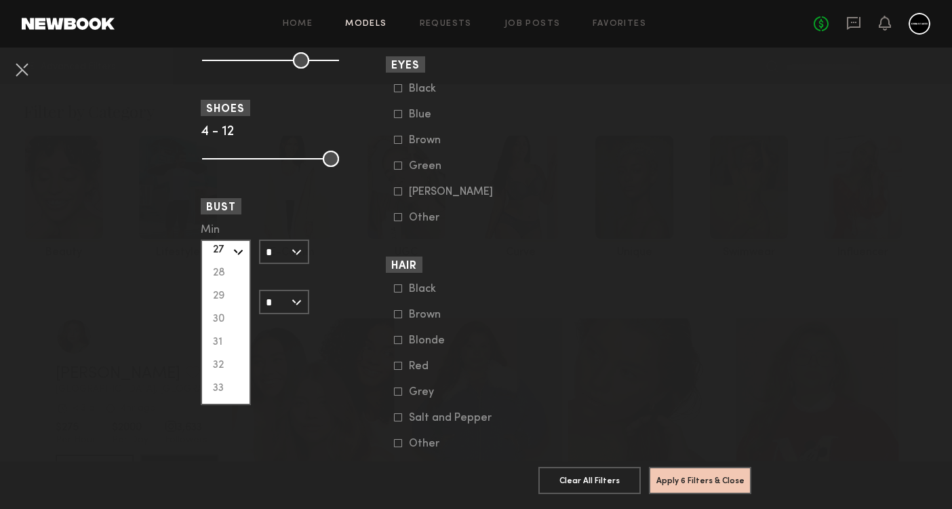
scroll to position [75, 0]
click at [231, 335] on div "31" at bounding box center [225, 339] width 47 height 23
type input "**"
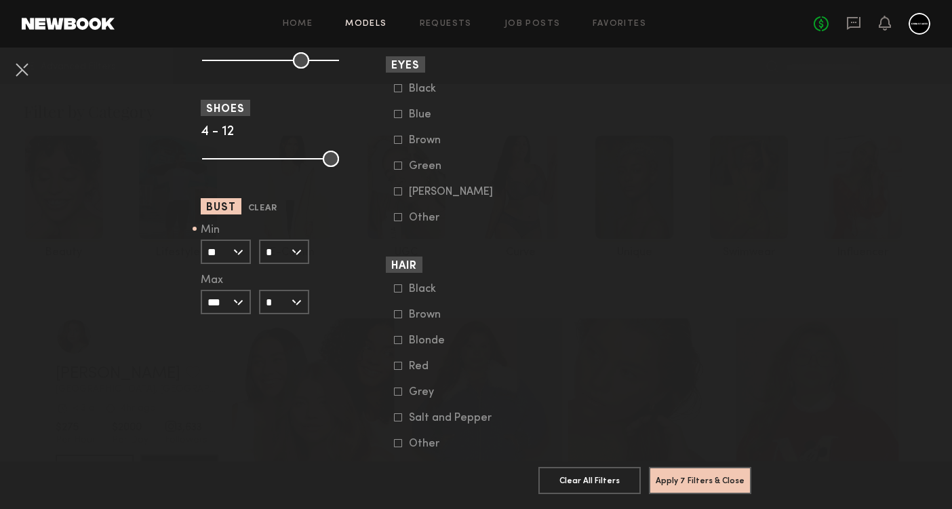
click at [243, 307] on input "***" at bounding box center [226, 302] width 50 height 24
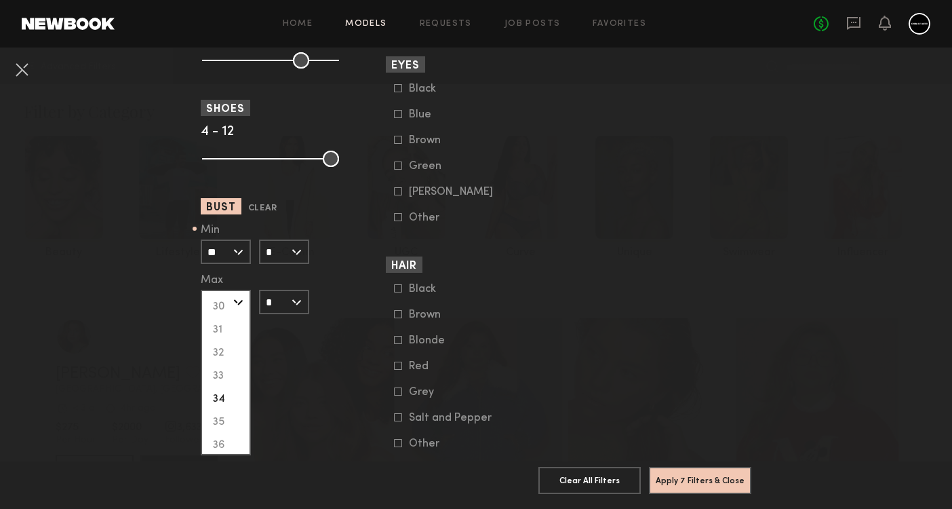
scroll to position [142, 0]
click at [227, 386] on div "34" at bounding box center [225, 391] width 47 height 23
type input "**"
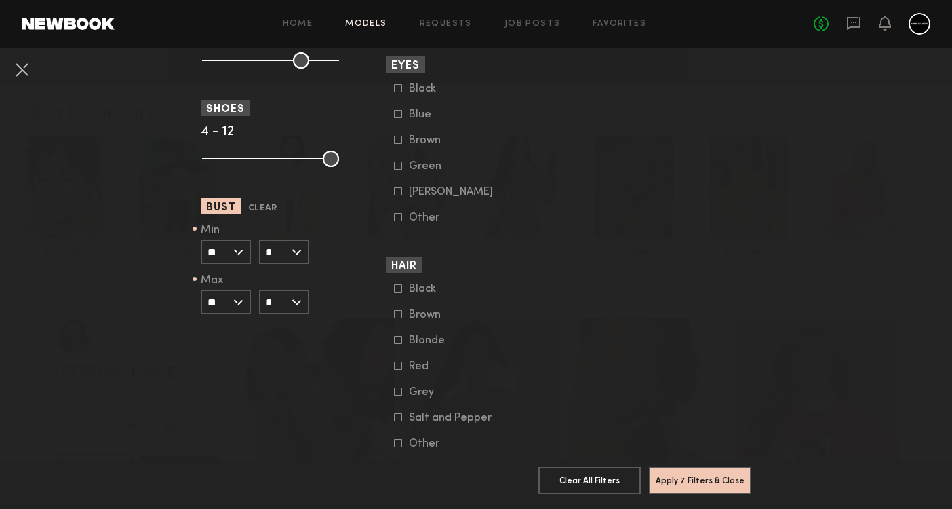
click at [299, 296] on input "*" at bounding box center [284, 302] width 50 height 24
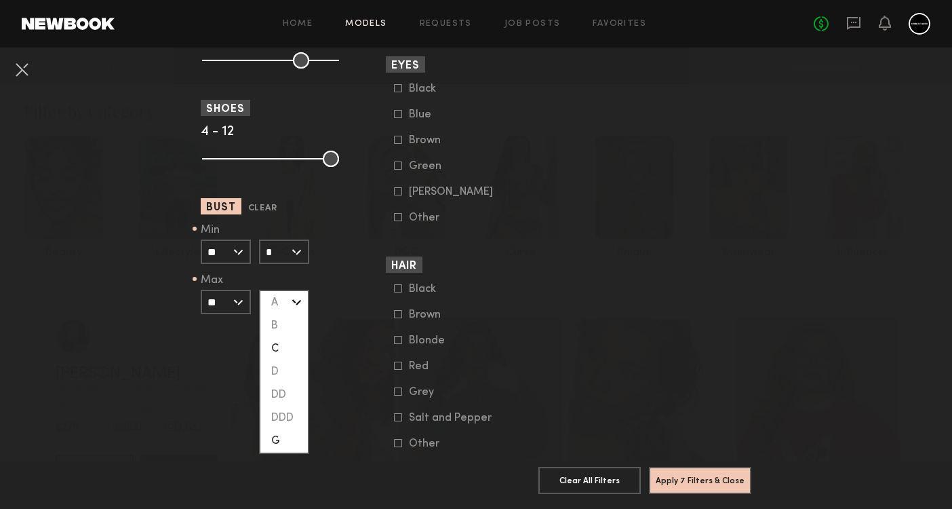
click at [292, 346] on div "C" at bounding box center [283, 348] width 47 height 23
type input "*"
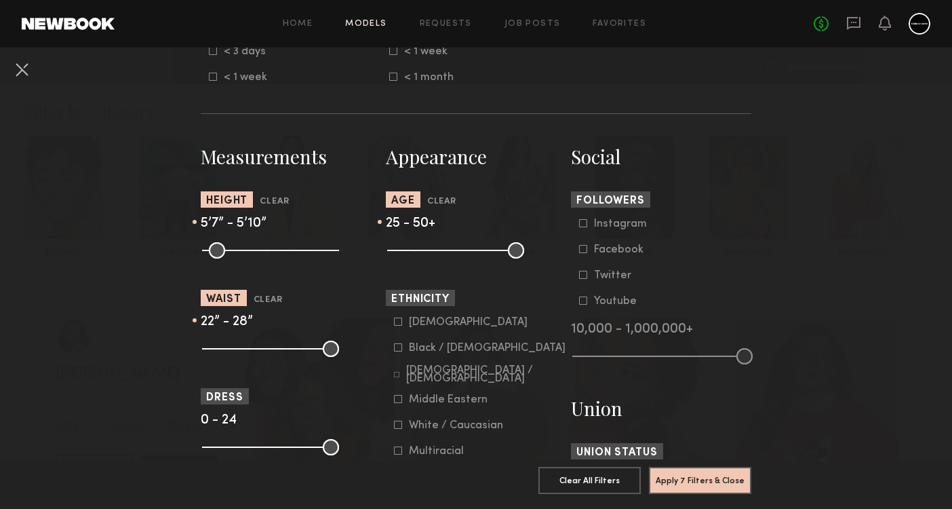
scroll to position [536, 0]
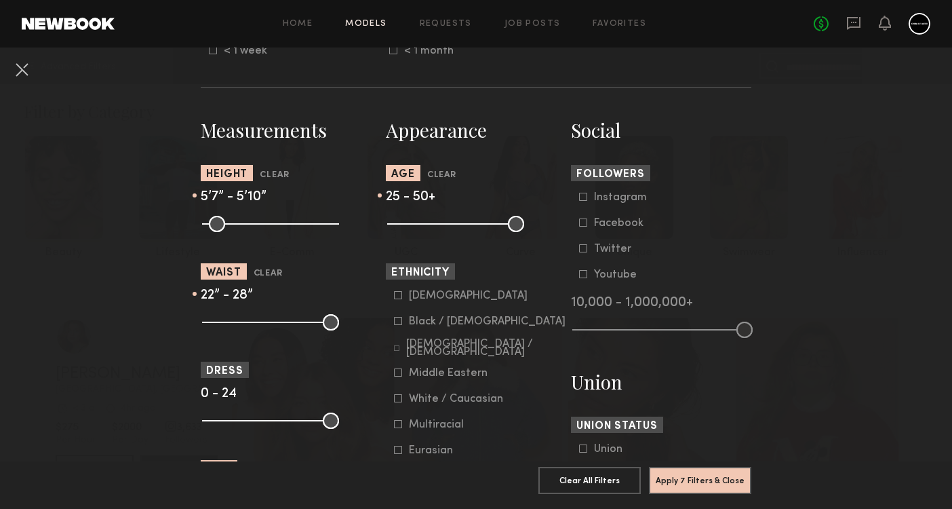
click at [400, 321] on icon at bounding box center [398, 321] width 8 height 8
click at [399, 347] on icon at bounding box center [396, 347] width 5 height 5
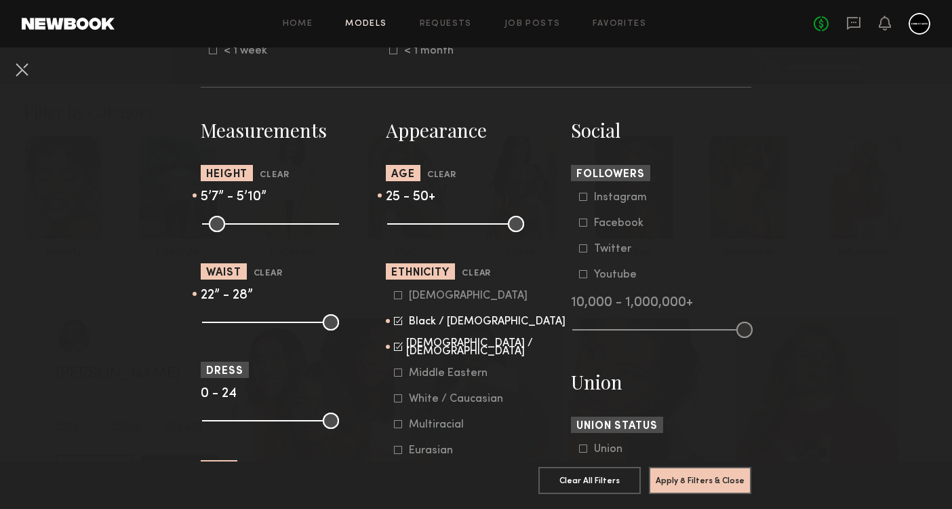
scroll to position [610, 0]
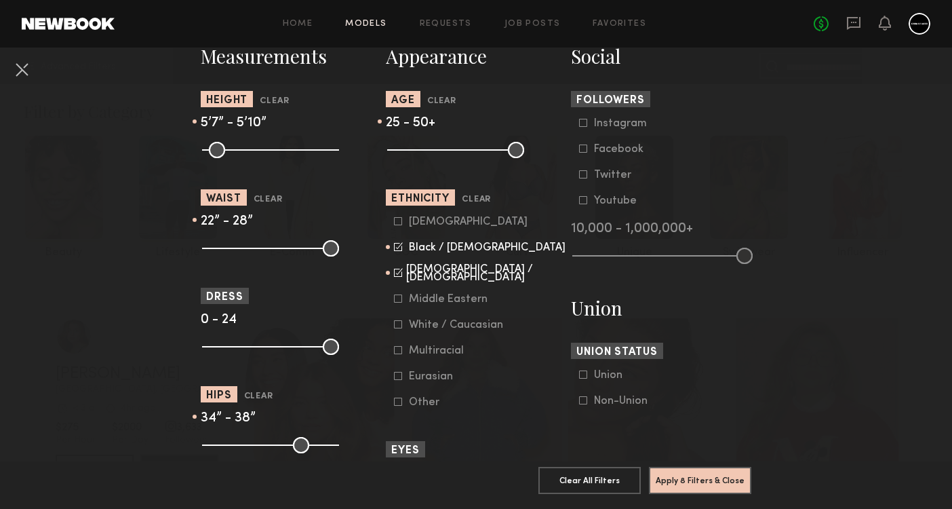
click at [399, 294] on common-framework-checkbox "Middle Eastern" at bounding box center [480, 299] width 172 height 12
click at [399, 296] on icon at bounding box center [398, 298] width 8 height 8
click at [395, 356] on common-framework-checkbox "Multiracial" at bounding box center [480, 351] width 172 height 12
click at [400, 353] on icon at bounding box center [398, 350] width 8 height 8
click at [682, 486] on button "Apply 8 Filters & Close" at bounding box center [700, 479] width 102 height 27
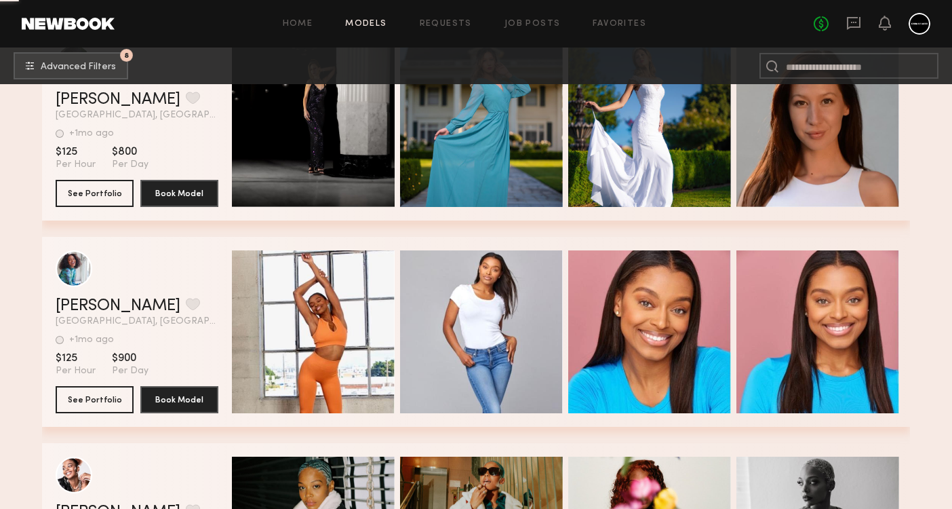
scroll to position [48697, 0]
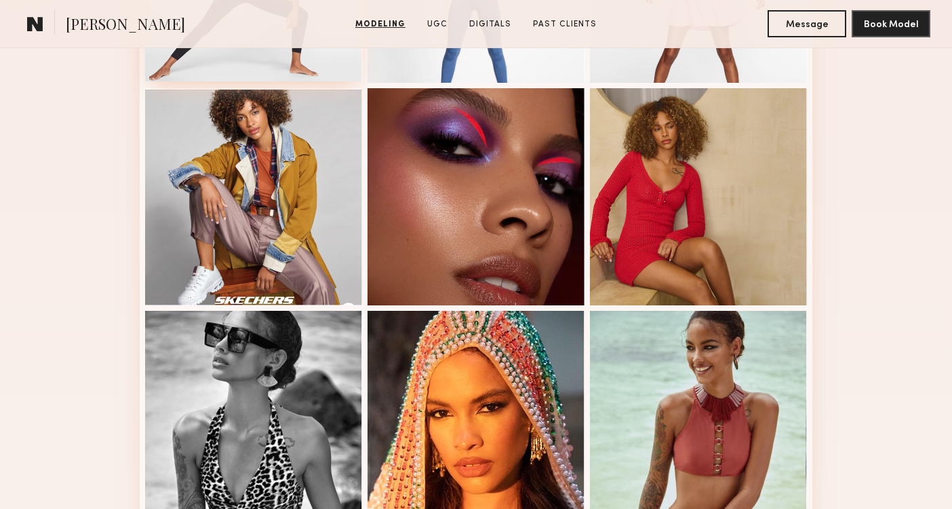
scroll to position [932, 0]
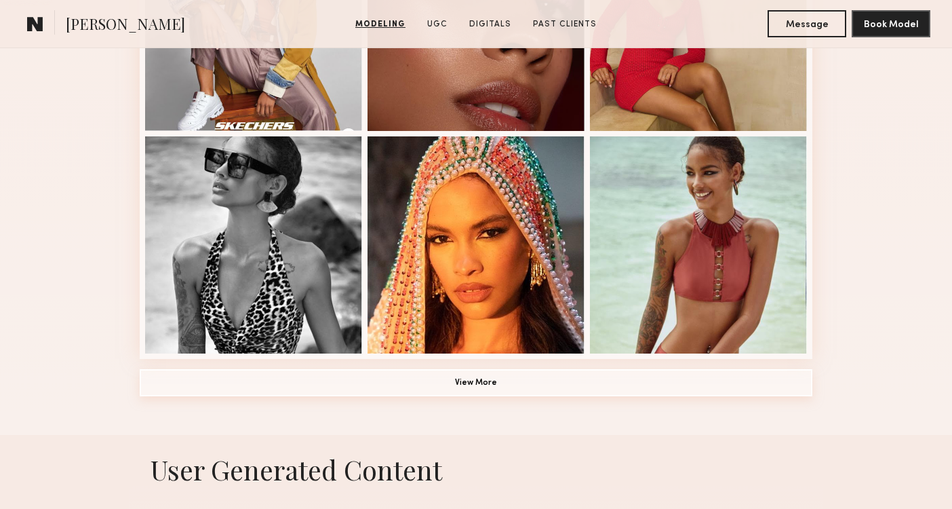
click at [298, 389] on button "View More" at bounding box center [476, 382] width 673 height 27
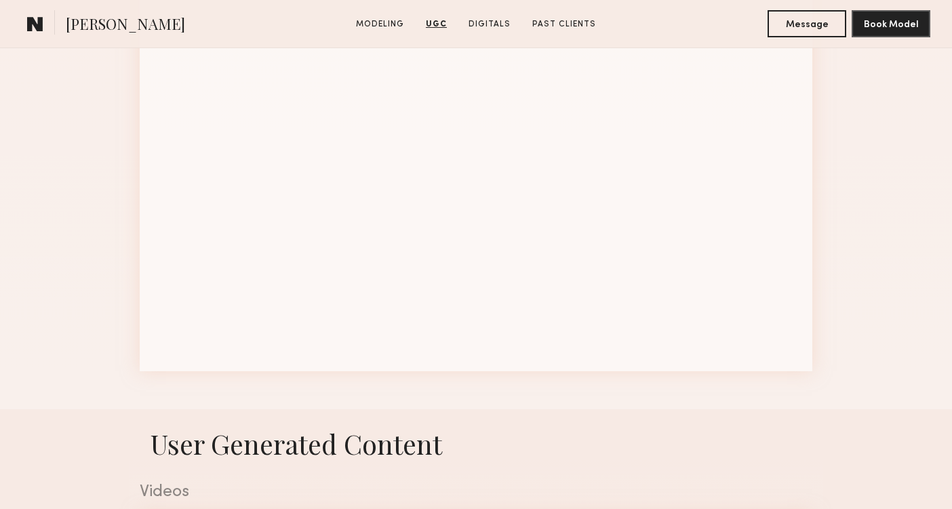
scroll to position [1794, 0]
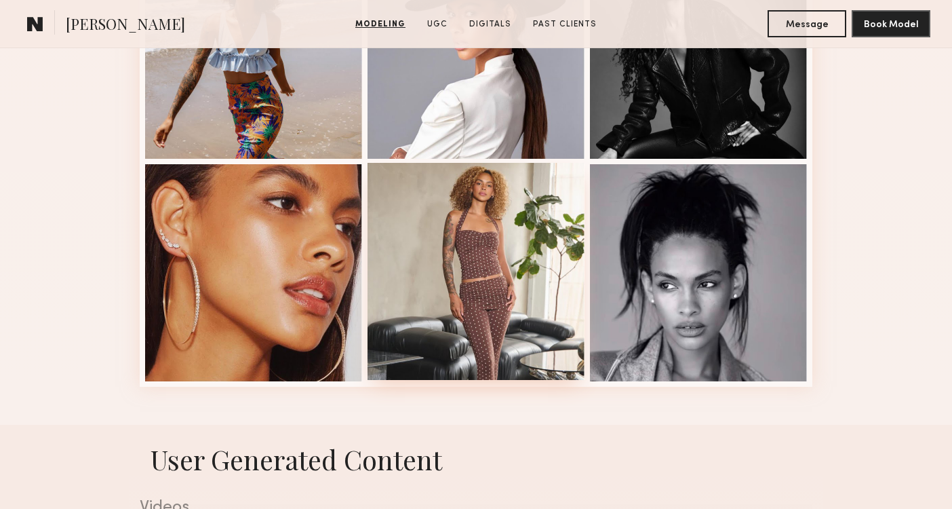
click at [431, 324] on div at bounding box center [476, 271] width 217 height 217
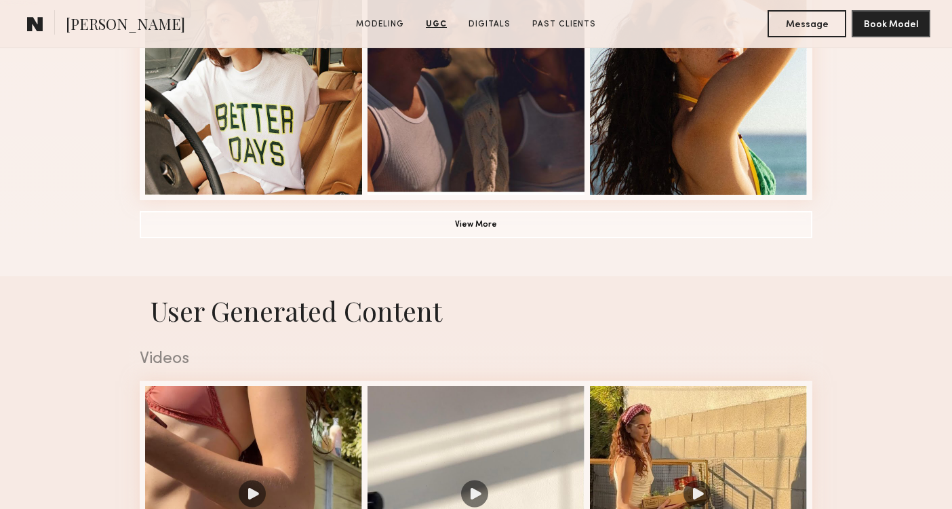
scroll to position [890, 0]
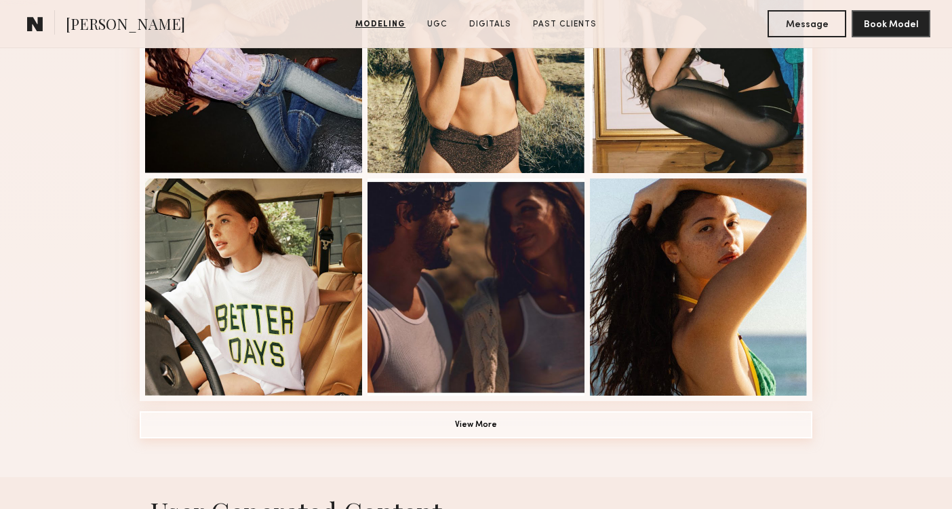
click at [357, 422] on button "View More" at bounding box center [476, 424] width 673 height 27
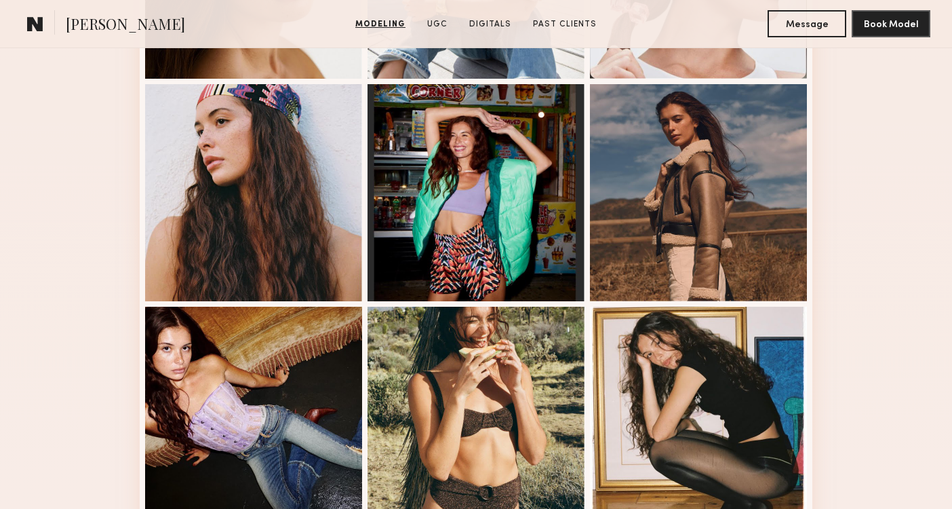
scroll to position [262, 0]
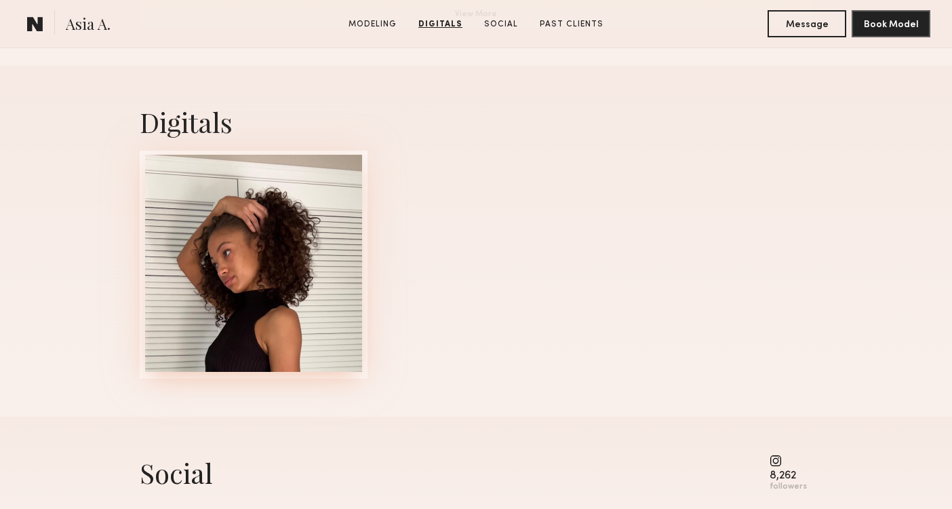
scroll to position [1302, 0]
click at [207, 264] on div at bounding box center [253, 261] width 217 height 217
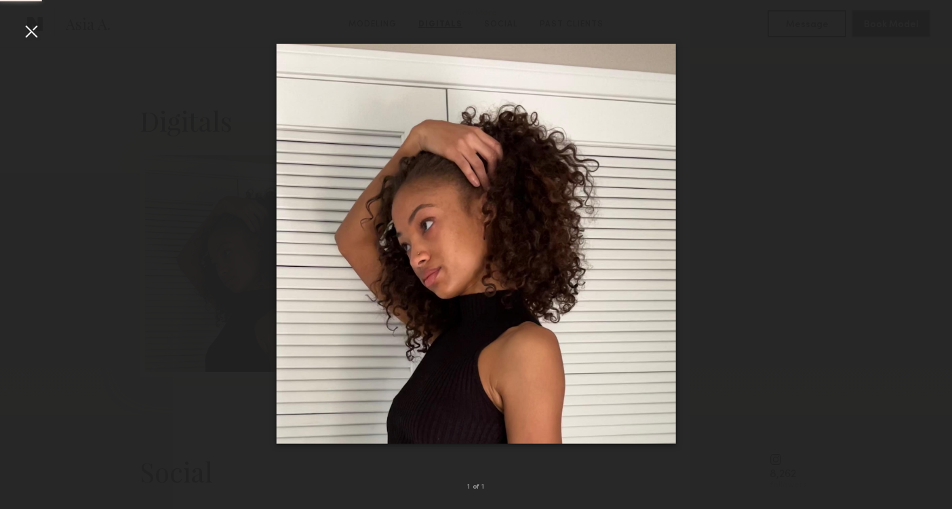
click at [31, 31] on div at bounding box center [31, 31] width 22 height 22
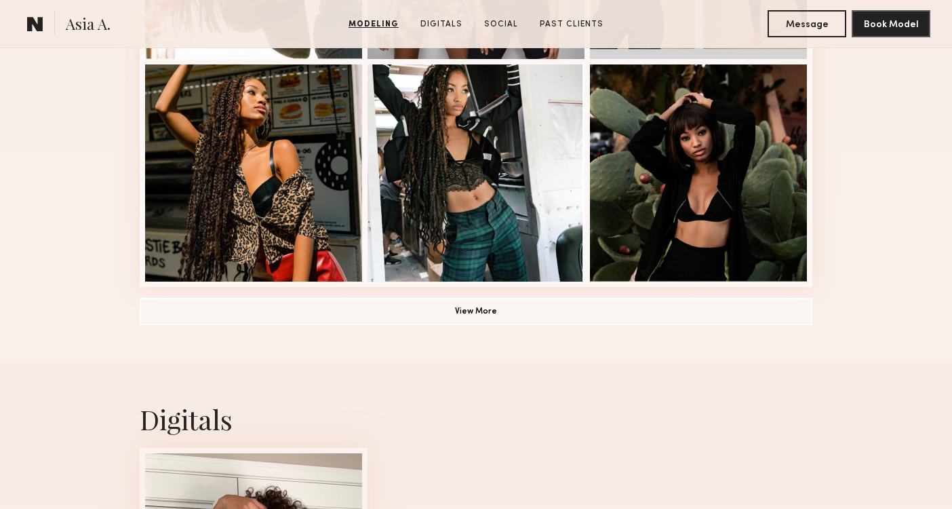
scroll to position [1000, 0]
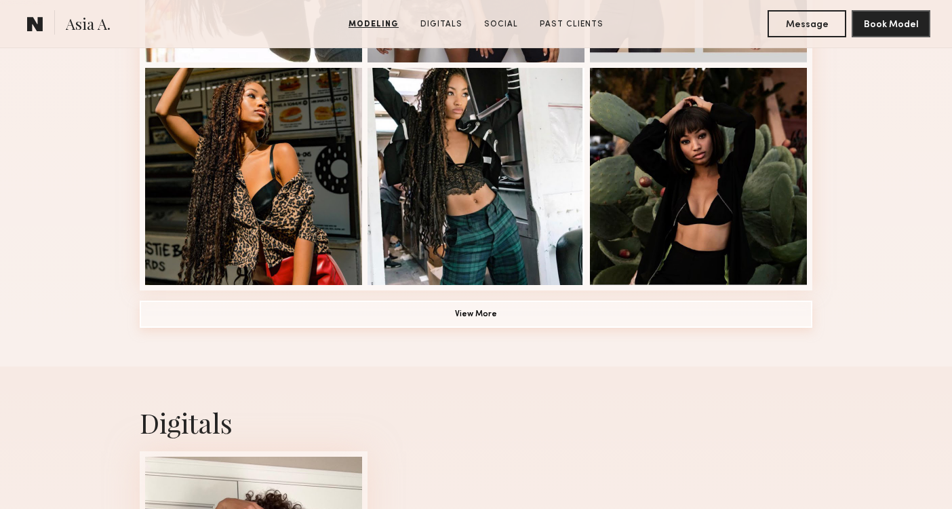
click at [335, 311] on button "View More" at bounding box center [476, 313] width 673 height 27
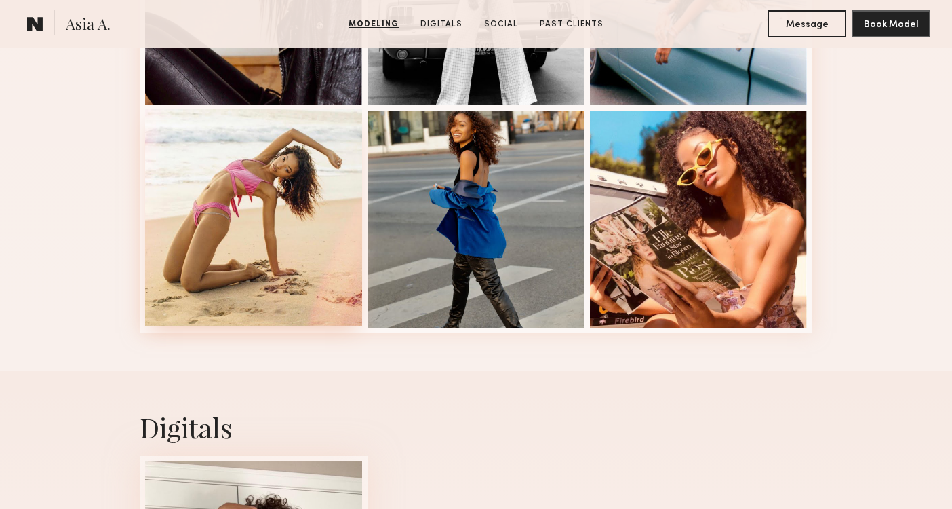
scroll to position [1626, 0]
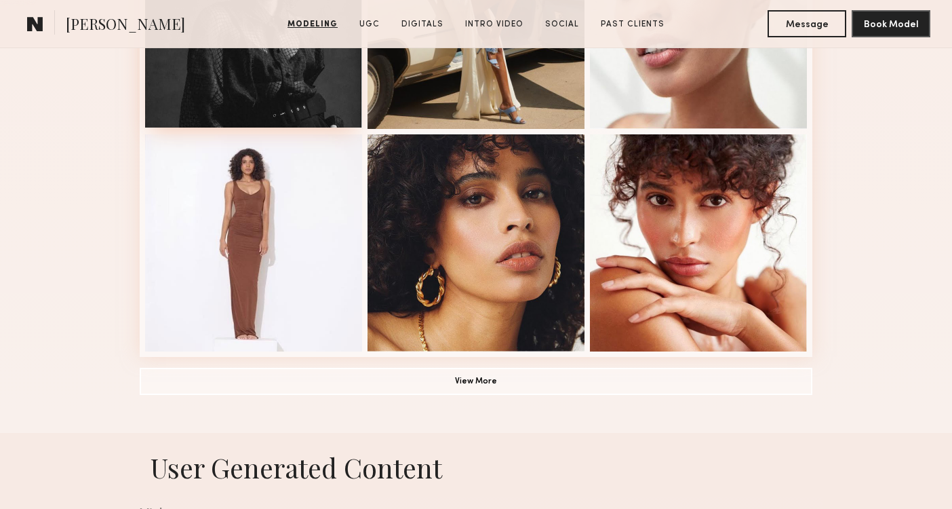
scroll to position [964, 0]
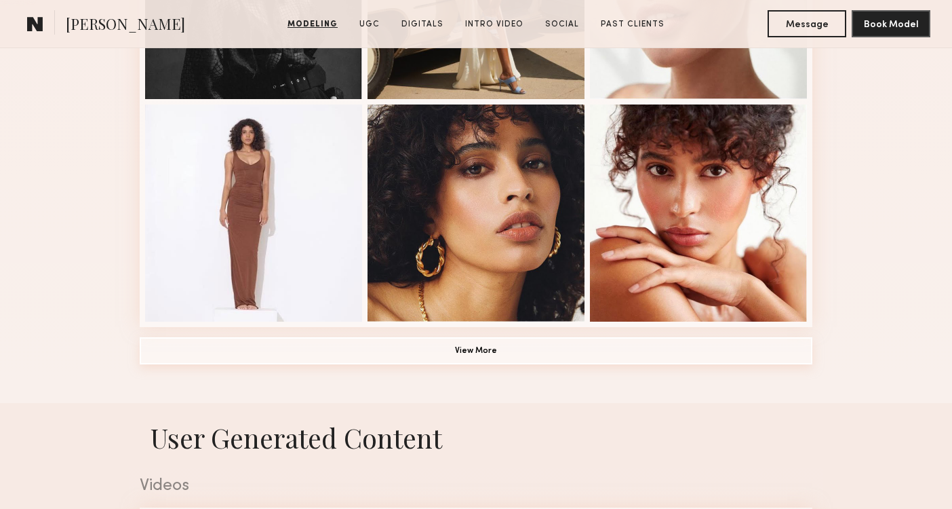
click at [255, 345] on button "View More" at bounding box center [476, 350] width 673 height 27
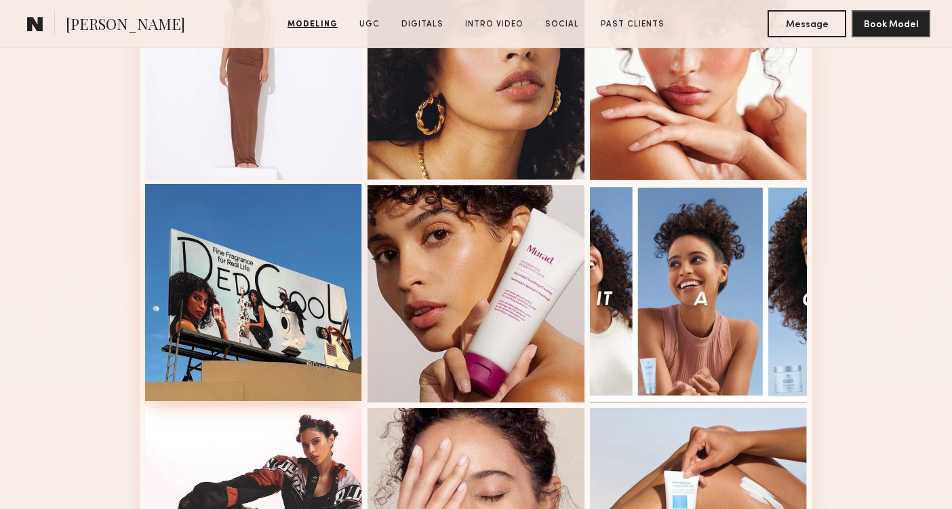
scroll to position [755, 0]
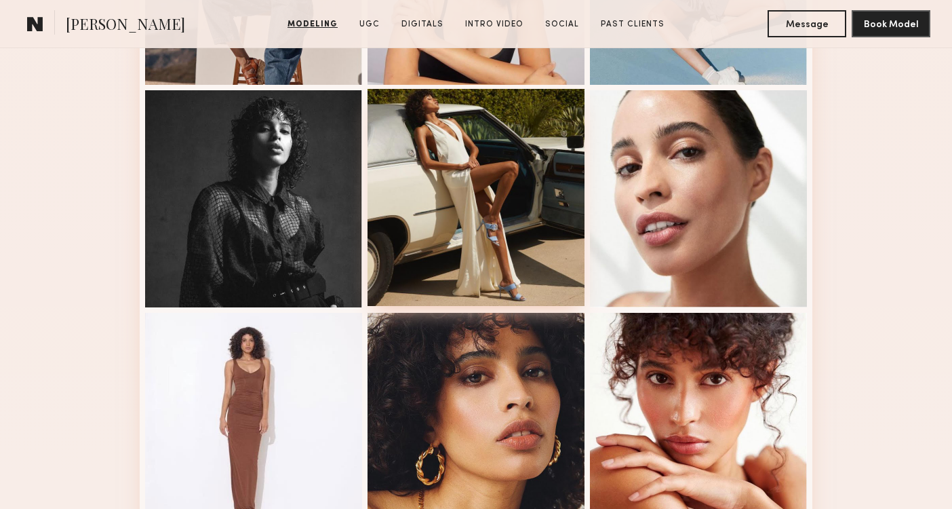
click at [475, 292] on div at bounding box center [476, 197] width 217 height 217
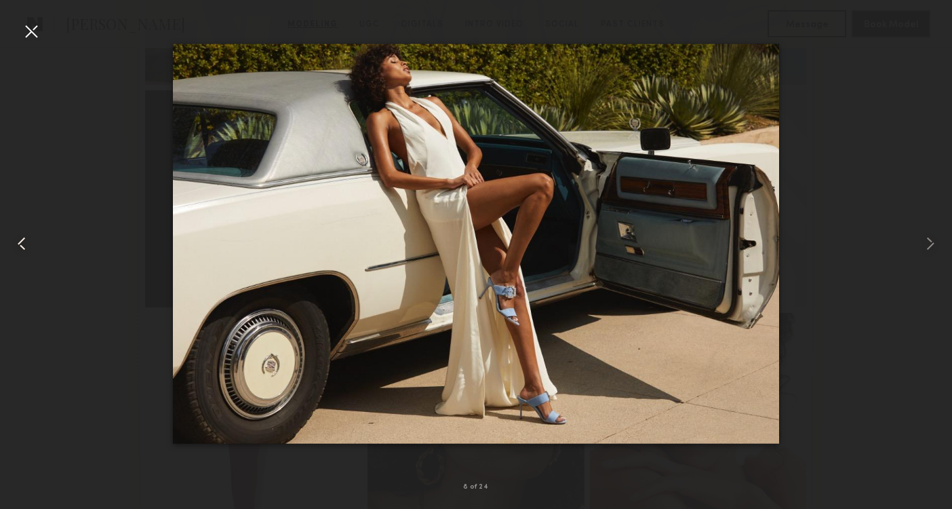
click at [15, 250] on common-icon at bounding box center [22, 244] width 22 height 22
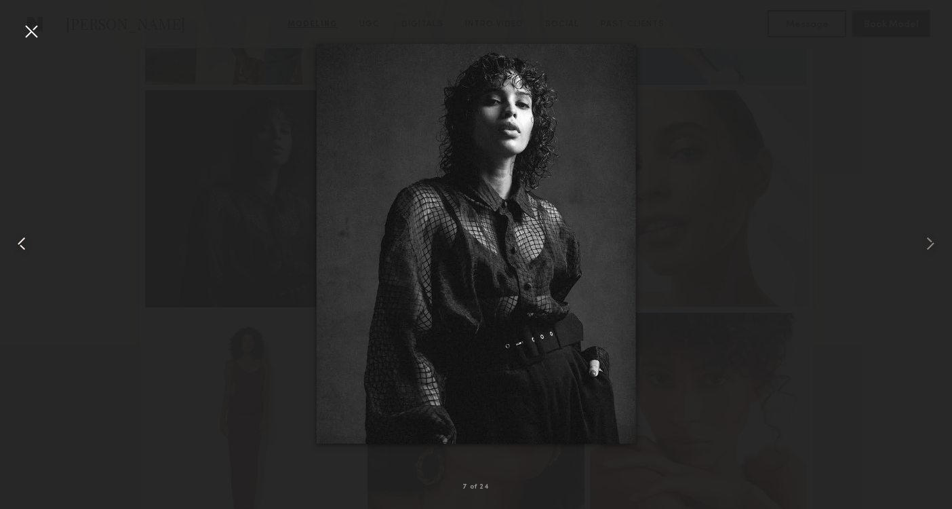
click at [14, 250] on common-icon at bounding box center [22, 244] width 22 height 22
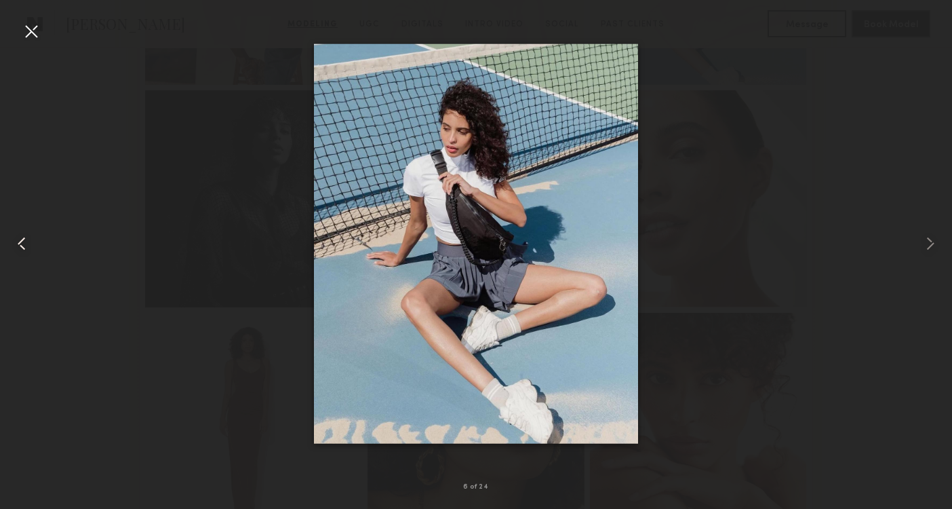
click at [14, 250] on common-icon at bounding box center [22, 244] width 22 height 22
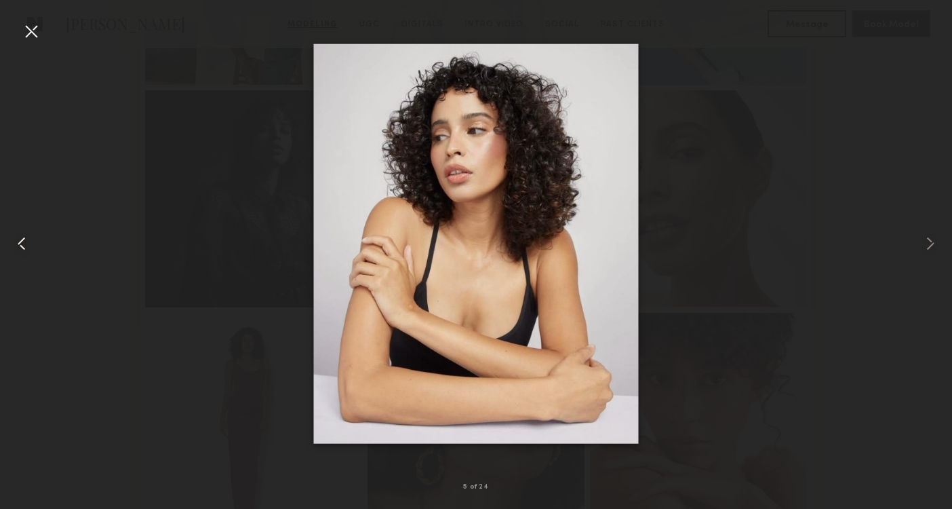
click at [14, 250] on common-icon at bounding box center [22, 244] width 22 height 22
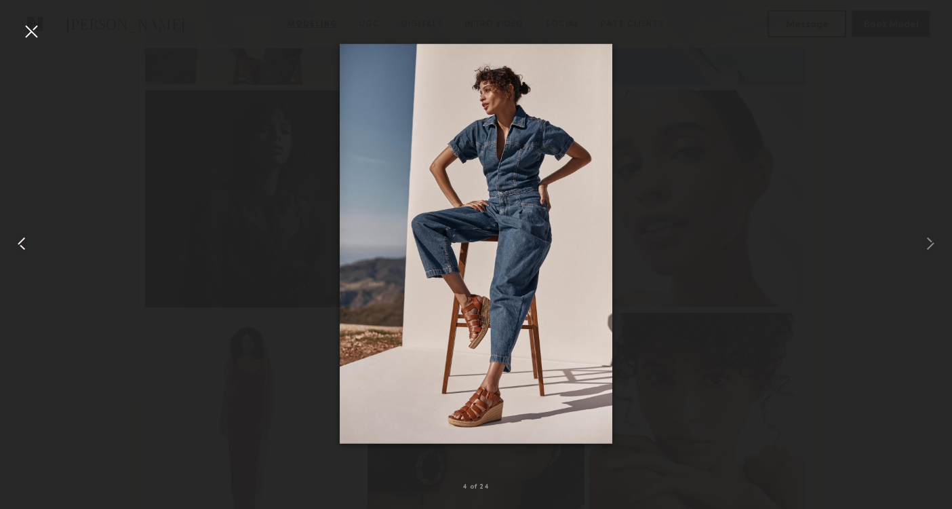
click at [14, 250] on common-icon at bounding box center [22, 244] width 22 height 22
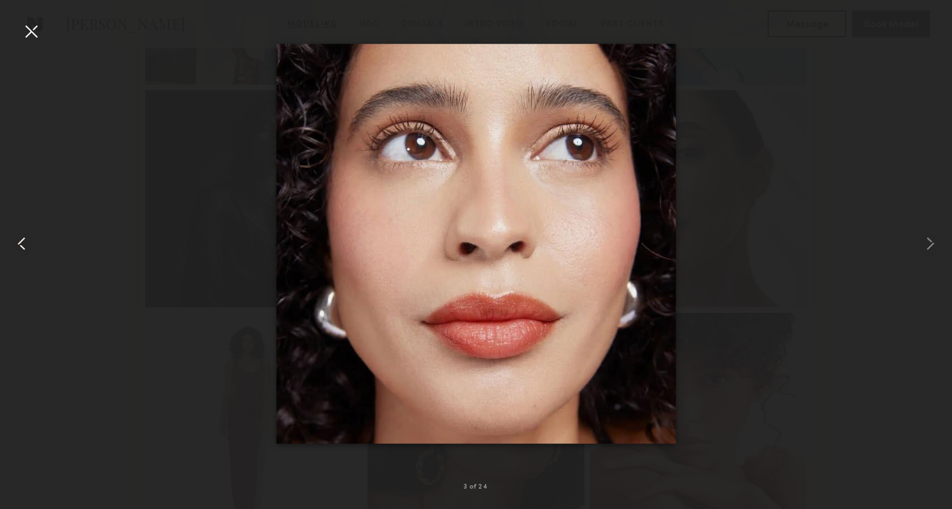
click at [14, 250] on common-icon at bounding box center [22, 244] width 22 height 22
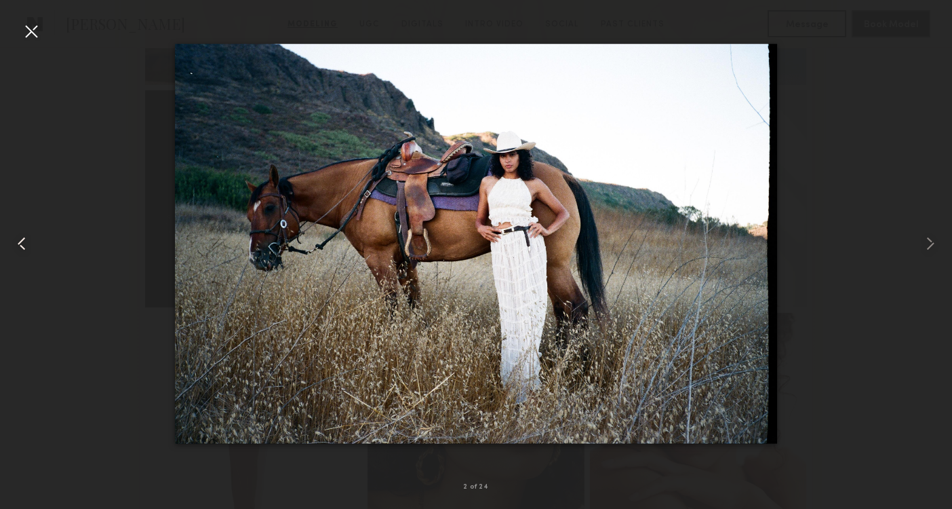
click at [14, 250] on common-icon at bounding box center [22, 244] width 22 height 22
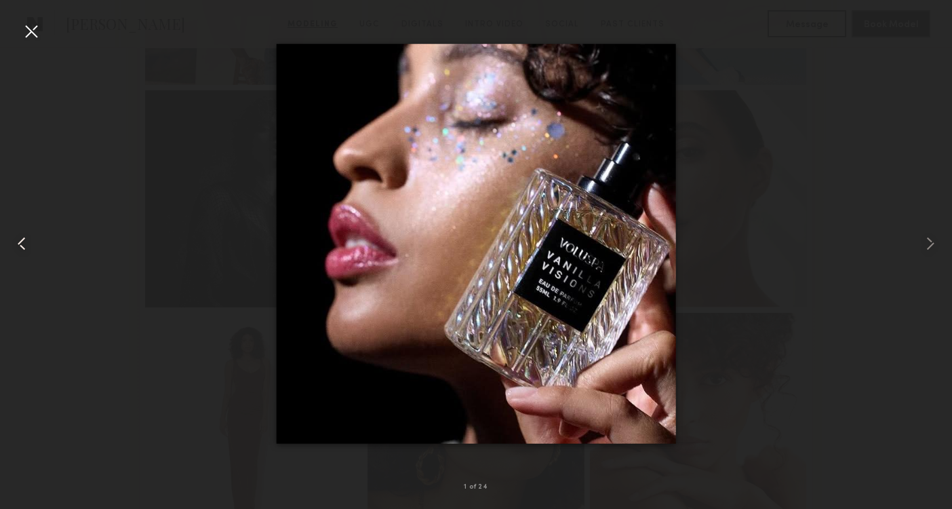
click at [14, 250] on common-icon at bounding box center [22, 244] width 22 height 22
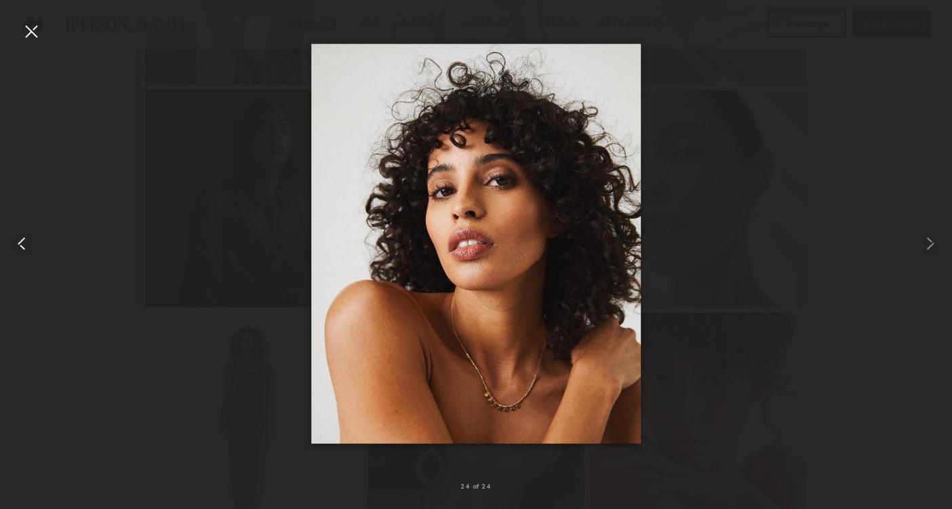
click at [14, 250] on common-icon at bounding box center [22, 244] width 22 height 22
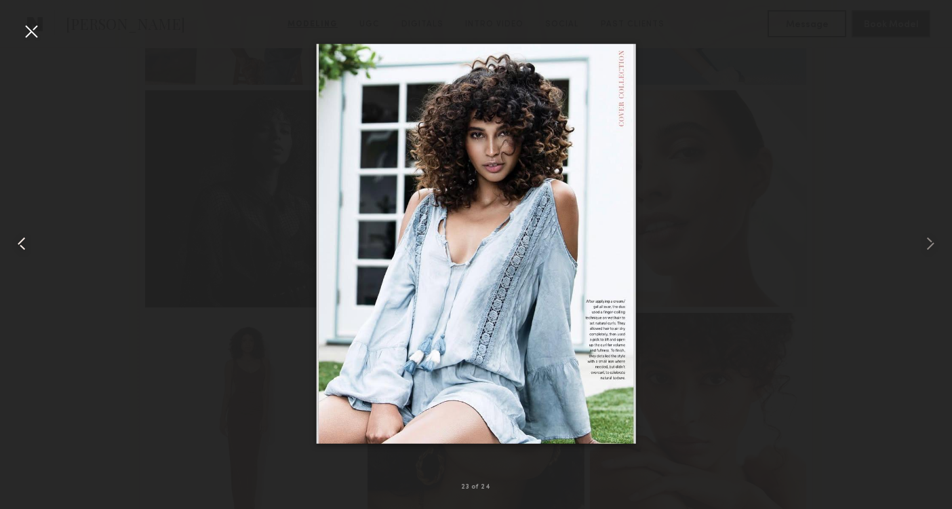
click at [14, 250] on common-icon at bounding box center [22, 244] width 22 height 22
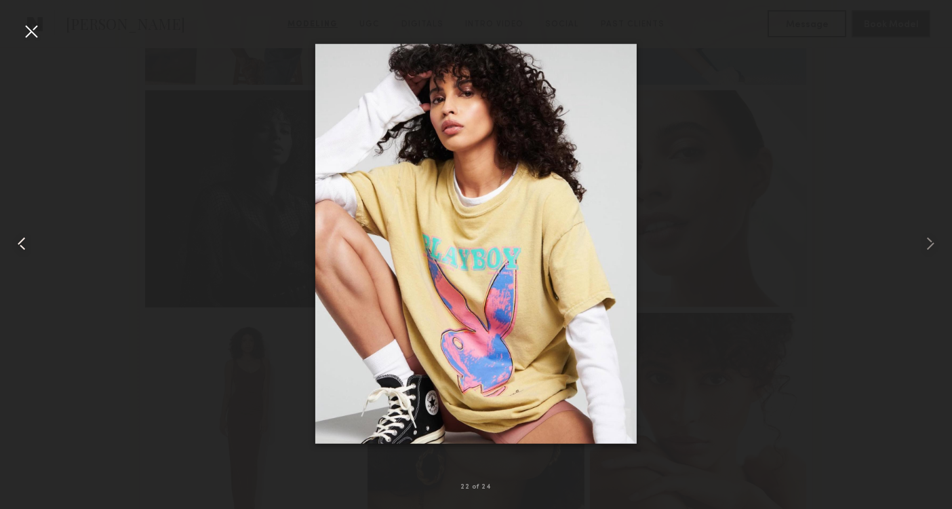
click at [14, 250] on common-icon at bounding box center [22, 244] width 22 height 22
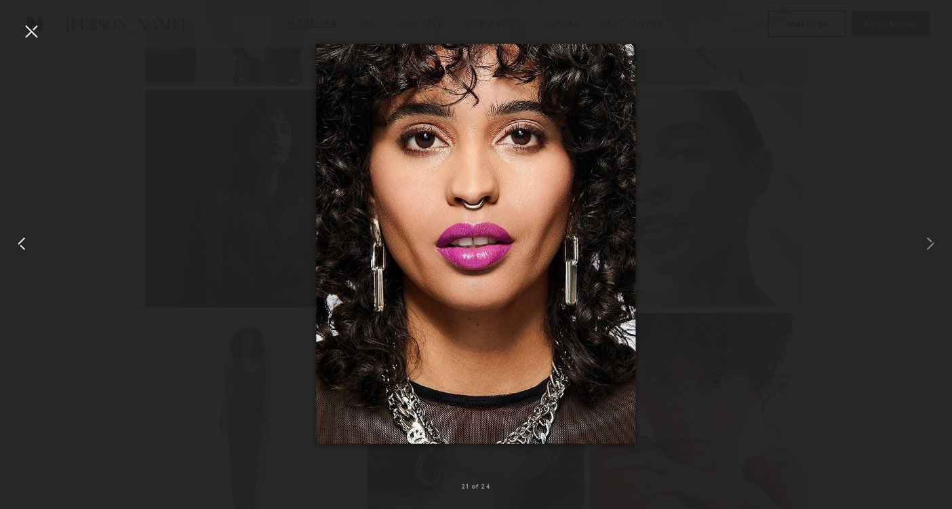
click at [14, 250] on common-icon at bounding box center [22, 244] width 22 height 22
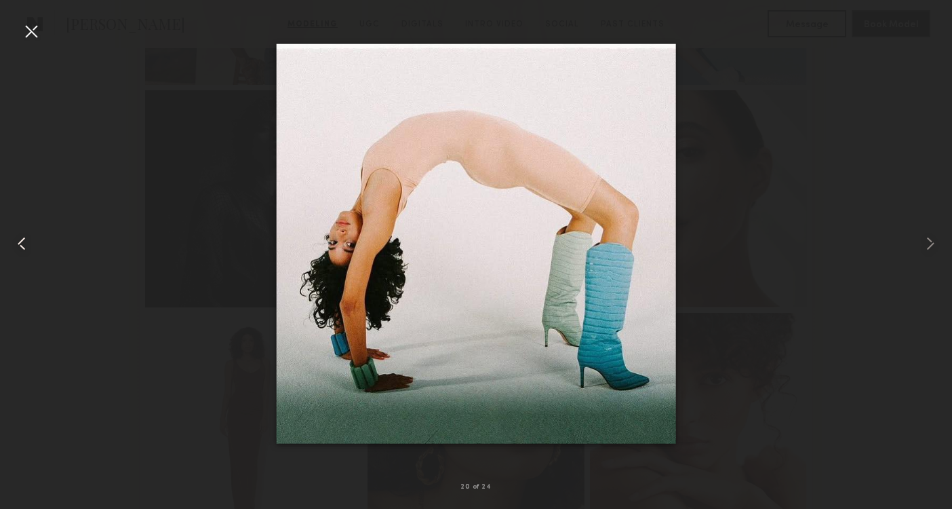
click at [26, 227] on div at bounding box center [19, 244] width 38 height 444
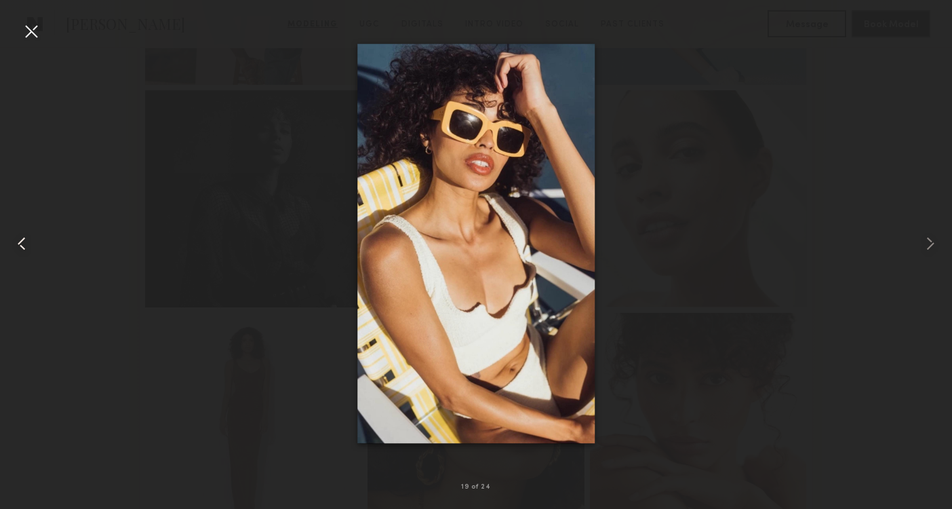
click at [26, 227] on div at bounding box center [19, 244] width 38 height 444
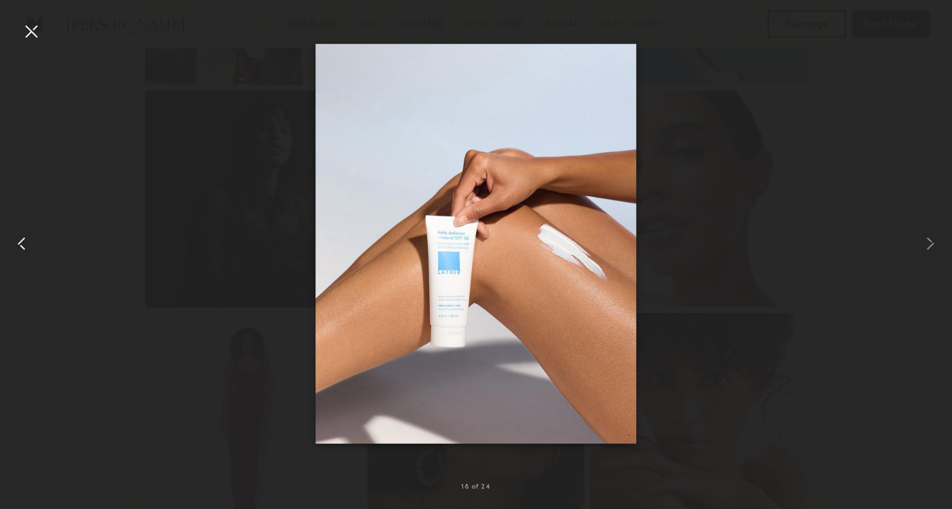
click at [26, 227] on div at bounding box center [19, 244] width 38 height 444
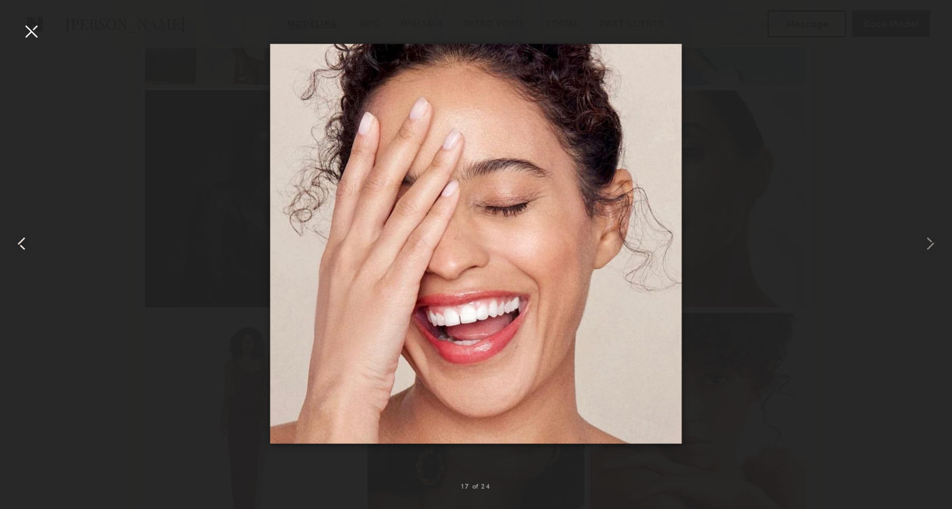
click at [26, 227] on div at bounding box center [19, 244] width 38 height 444
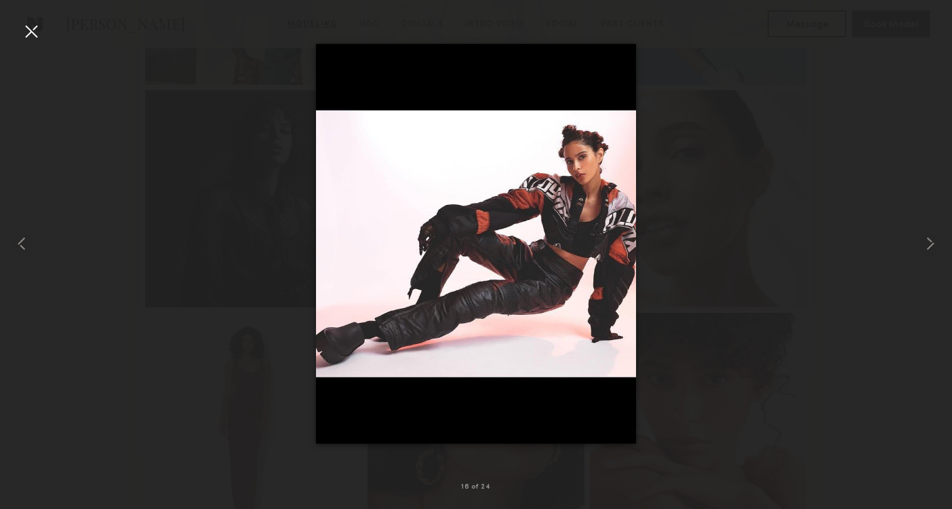
click at [54, 218] on div at bounding box center [476, 244] width 952 height 444
click at [34, 26] on div at bounding box center [31, 31] width 22 height 22
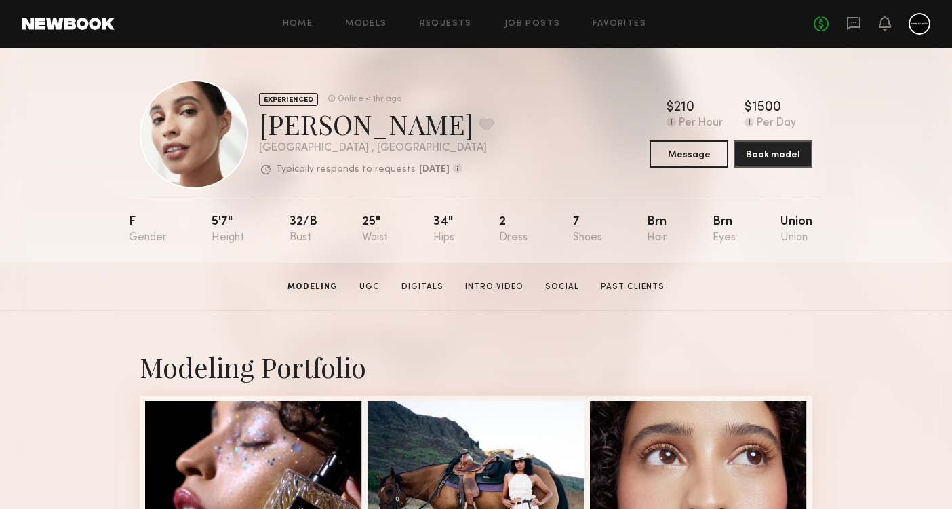
scroll to position [0, 0]
click at [479, 121] on button at bounding box center [486, 124] width 14 height 12
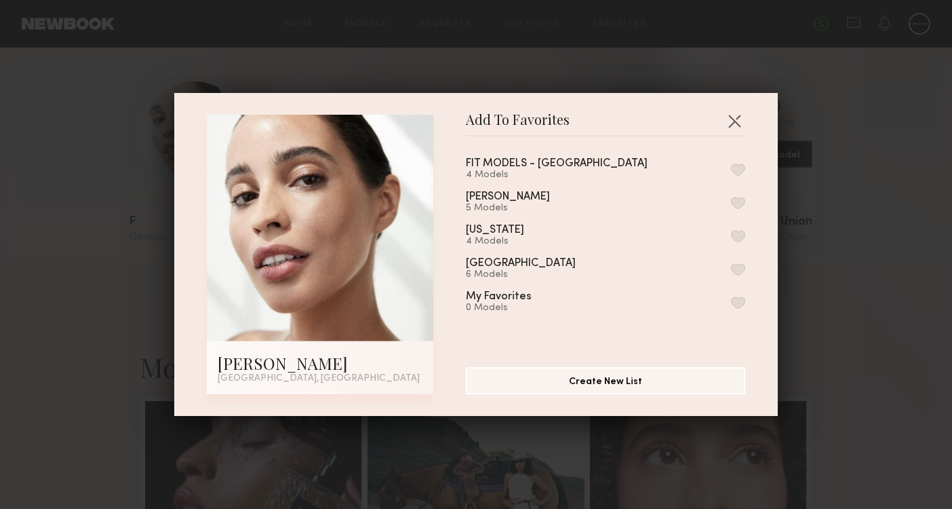
click at [736, 268] on button "button" at bounding box center [738, 269] width 14 height 12
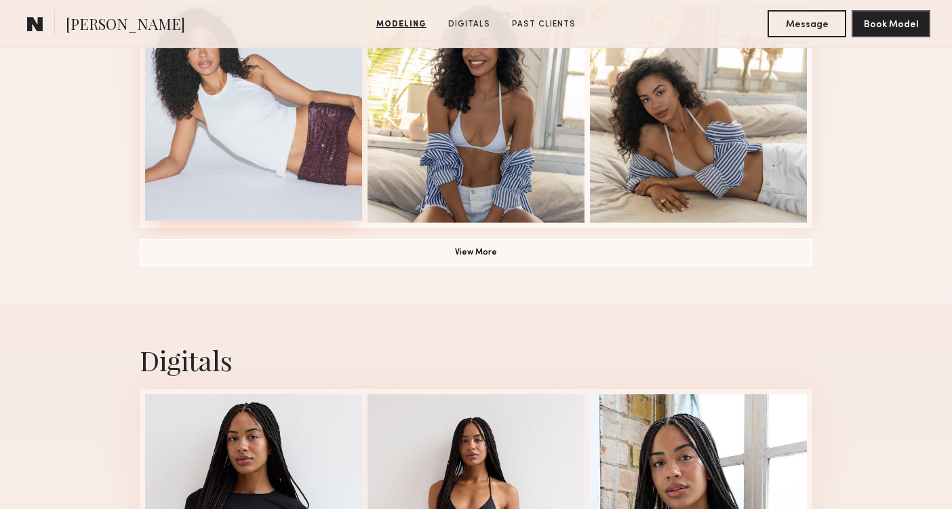
scroll to position [1283, 0]
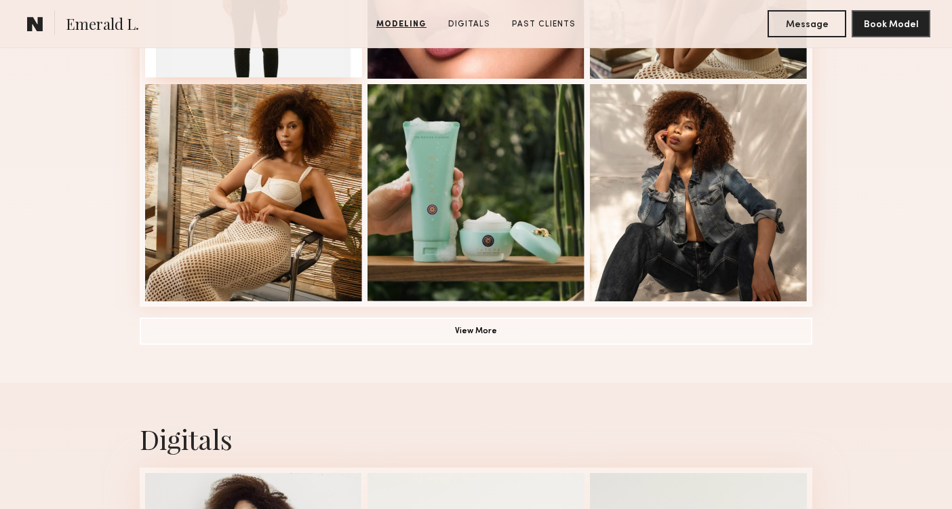
scroll to position [1078, 0]
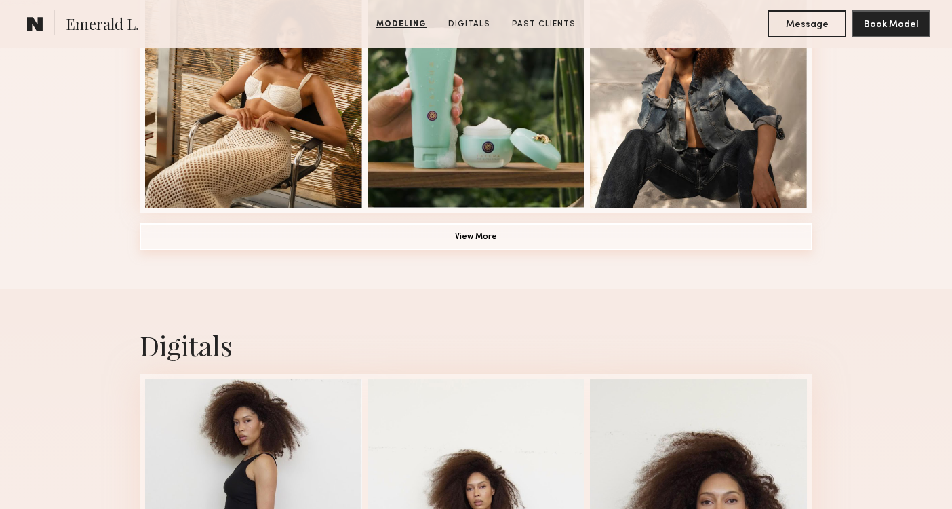
click at [283, 232] on button "View More" at bounding box center [476, 236] width 673 height 27
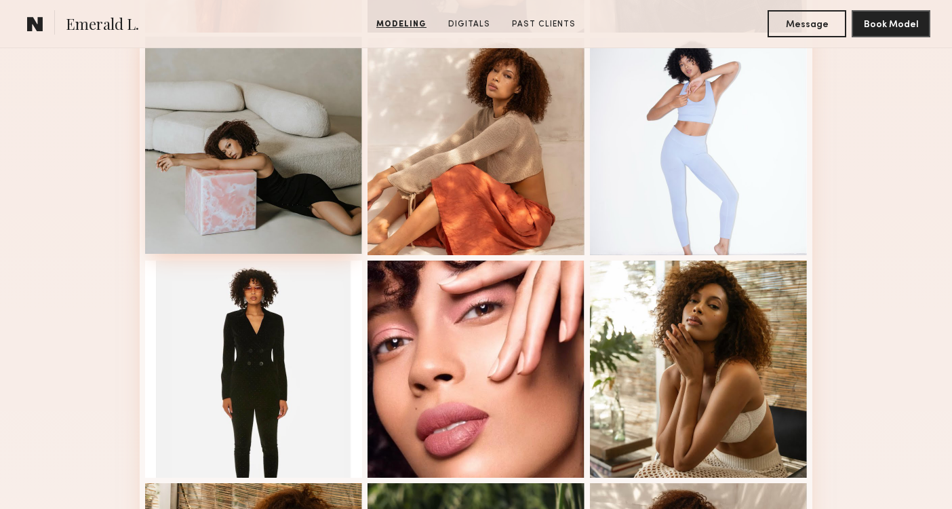
scroll to position [585, 0]
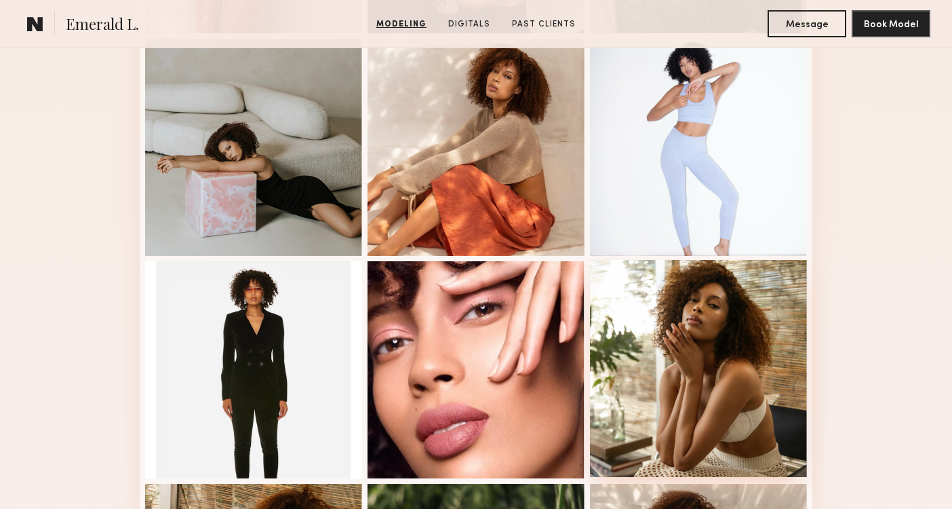
click at [627, 269] on div at bounding box center [698, 368] width 217 height 217
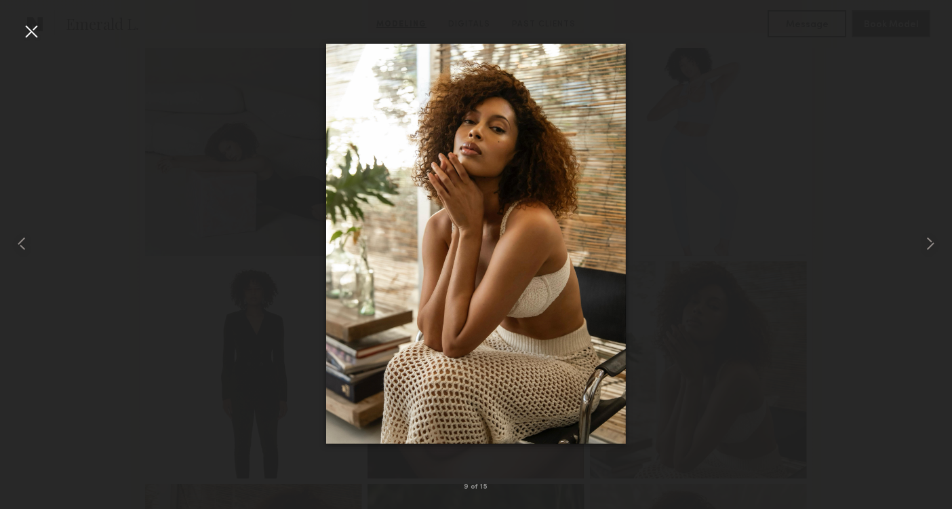
click at [30, 35] on div at bounding box center [31, 31] width 22 height 22
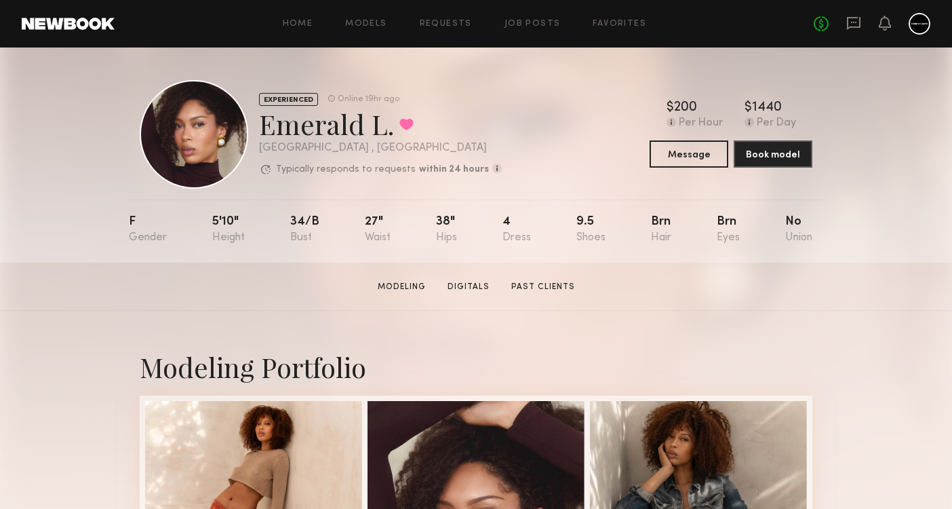
scroll to position [0, 0]
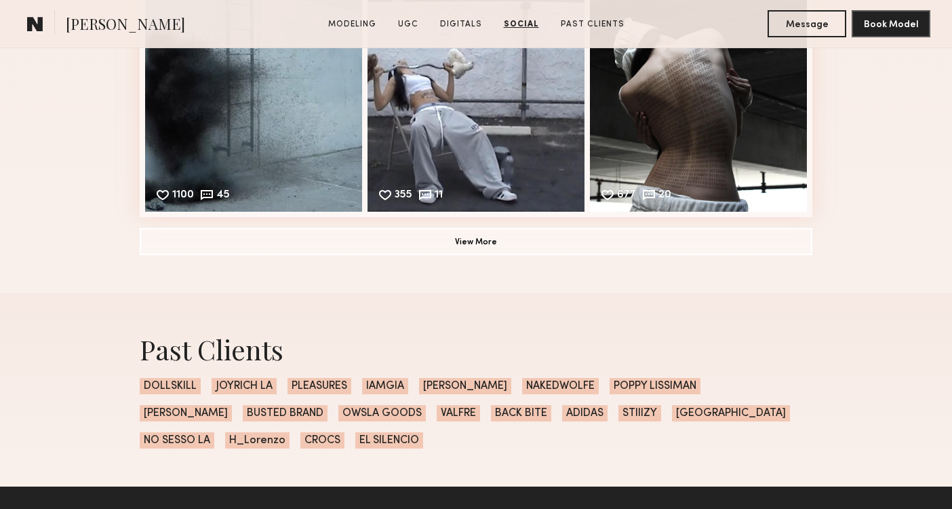
scroll to position [2852, 0]
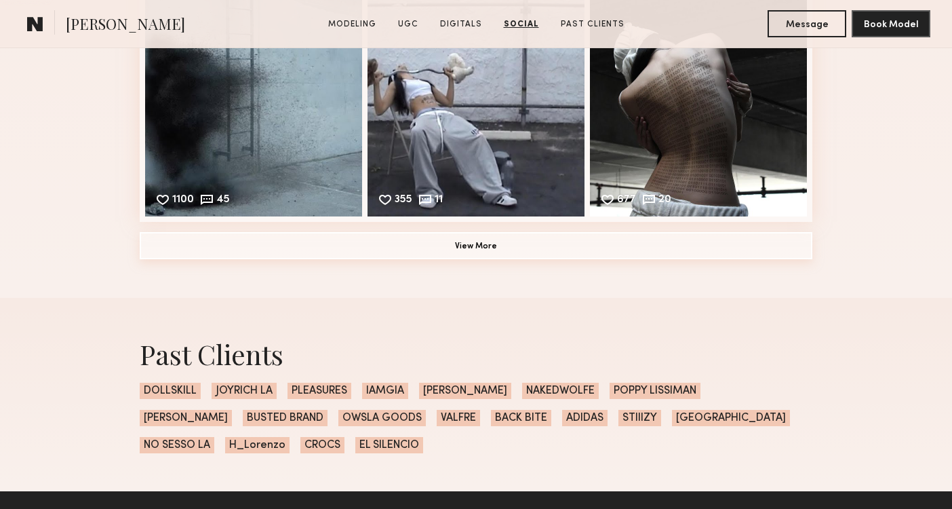
click at [299, 249] on button "View More" at bounding box center [476, 245] width 673 height 27
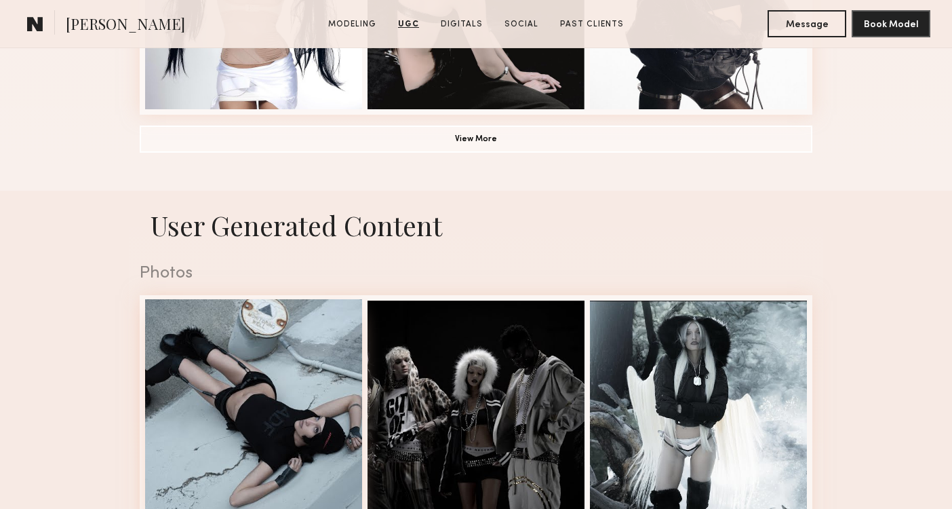
scroll to position [1168, 0]
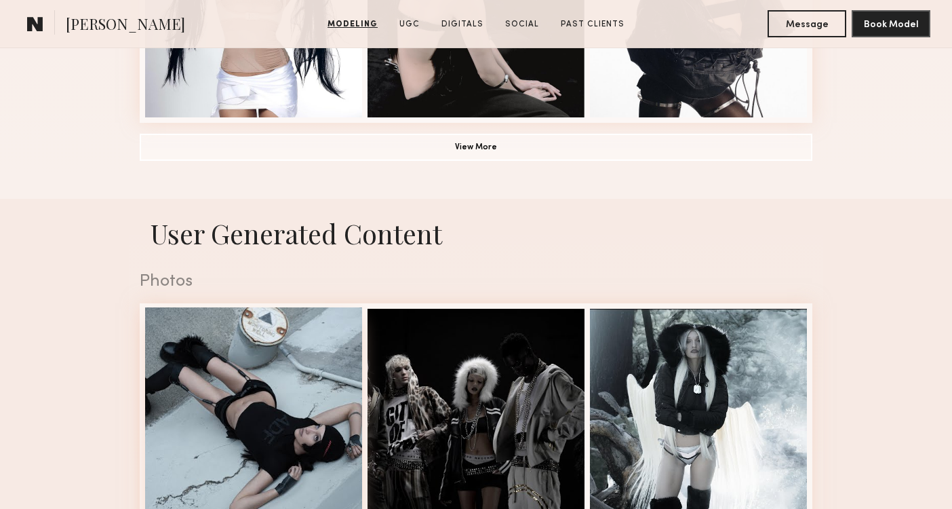
click at [284, 323] on div at bounding box center [253, 415] width 217 height 217
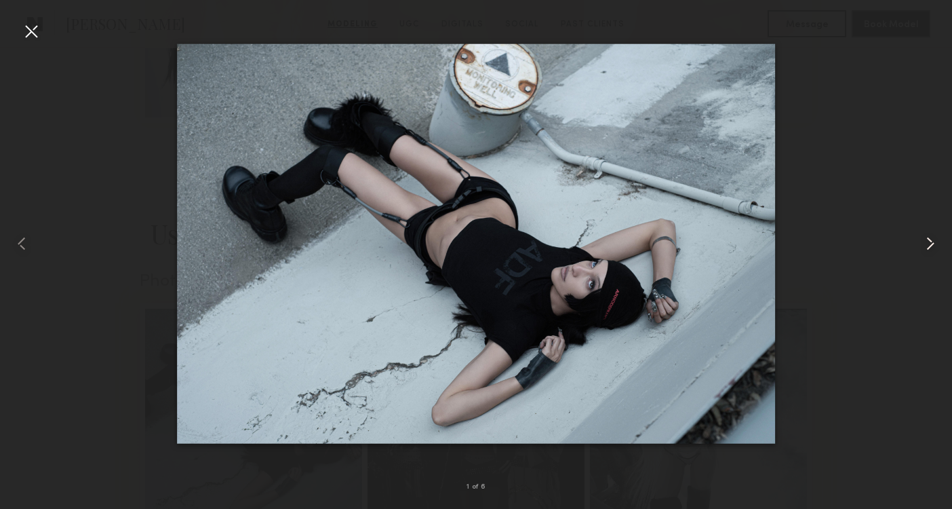
click at [937, 243] on common-icon at bounding box center [931, 244] width 22 height 22
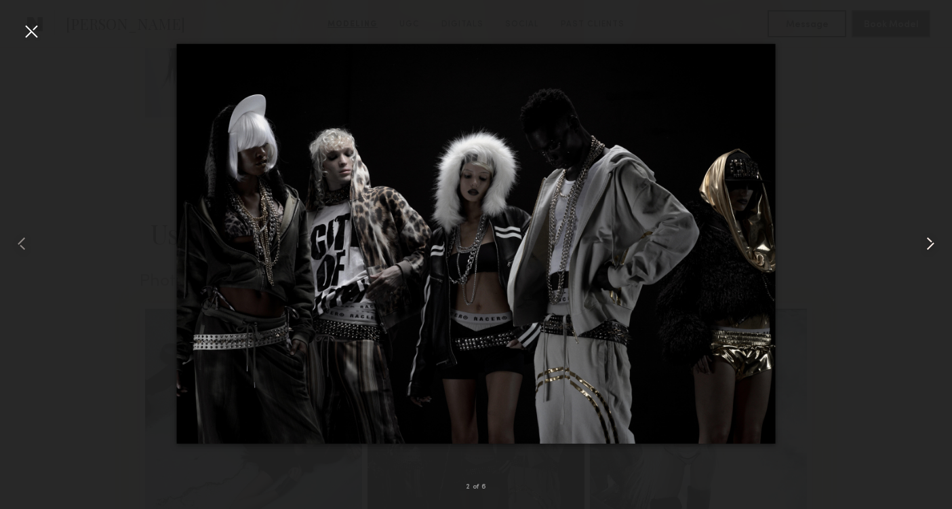
click at [937, 243] on common-icon at bounding box center [931, 244] width 22 height 22
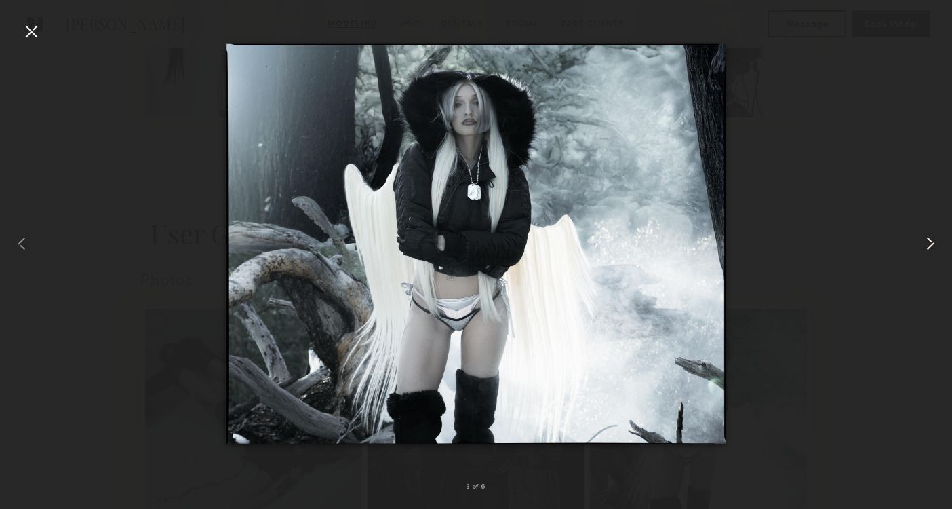
click at [937, 243] on common-icon at bounding box center [931, 244] width 22 height 22
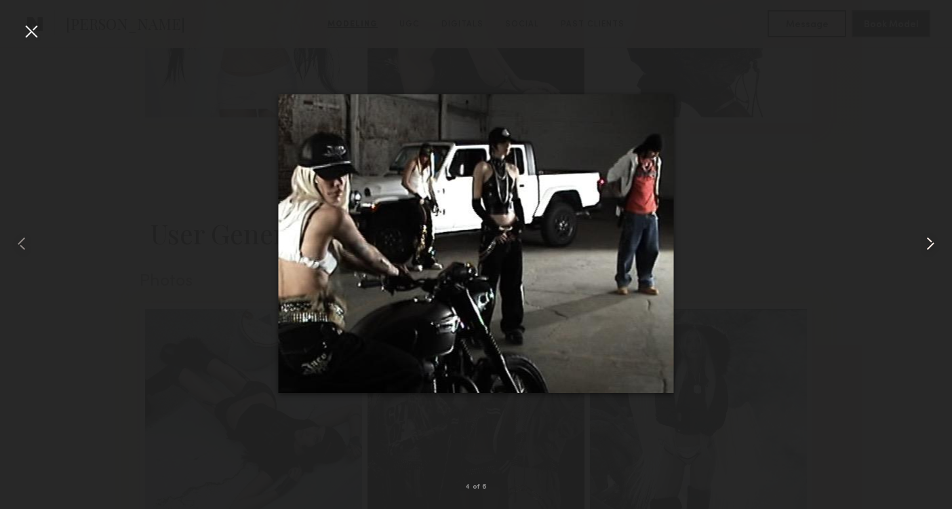
click at [937, 243] on common-icon at bounding box center [931, 244] width 22 height 22
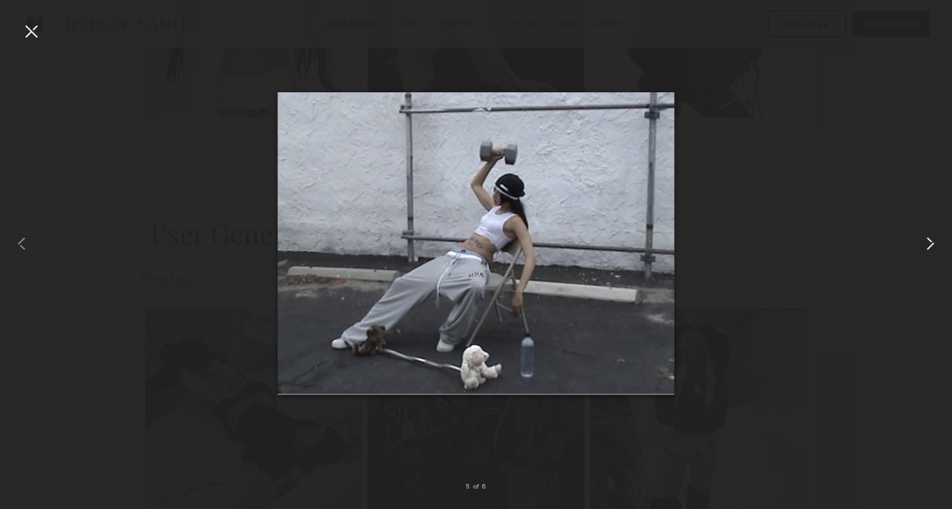
click at [937, 244] on common-icon at bounding box center [931, 244] width 22 height 22
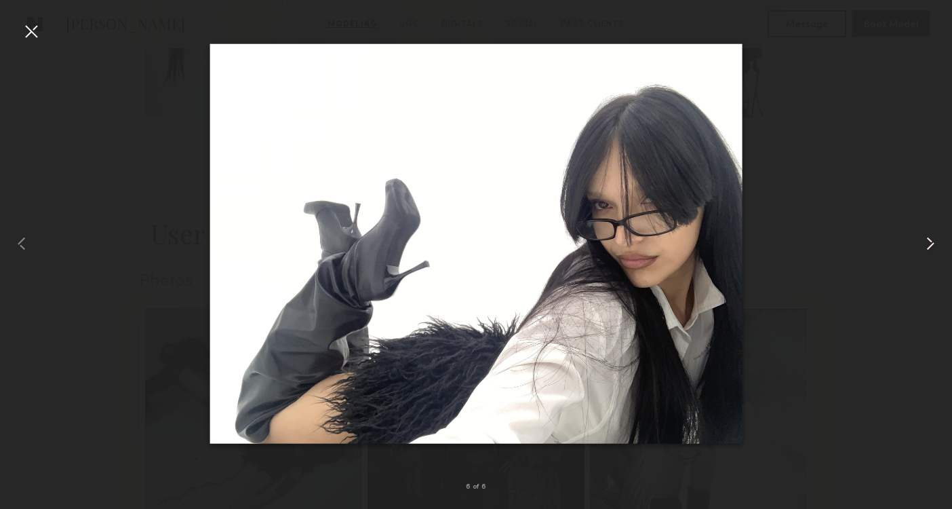
click at [937, 244] on common-icon at bounding box center [931, 244] width 22 height 22
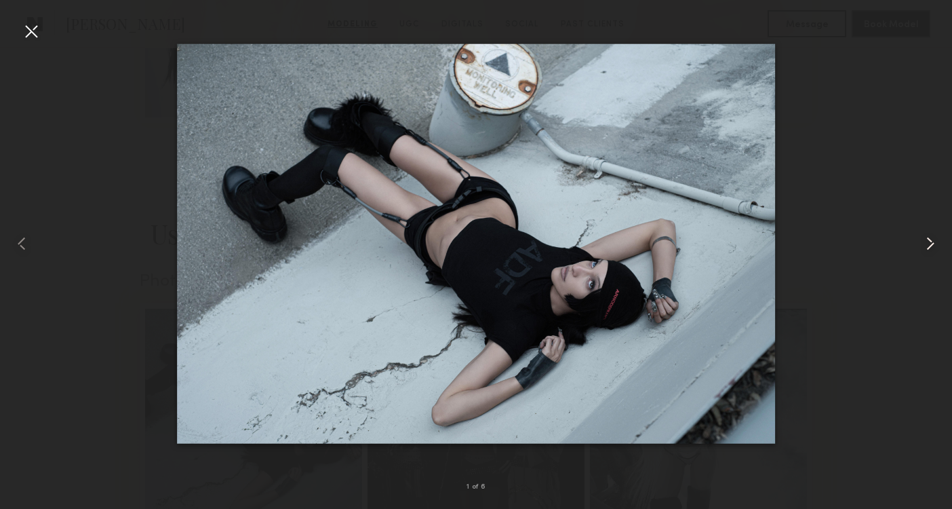
click at [938, 244] on common-icon at bounding box center [931, 244] width 22 height 22
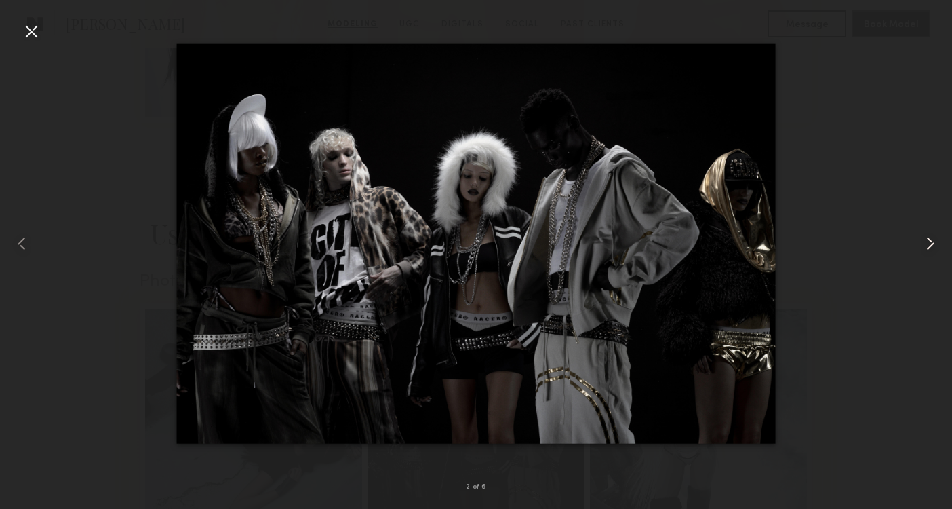
click at [938, 244] on common-icon at bounding box center [931, 244] width 22 height 22
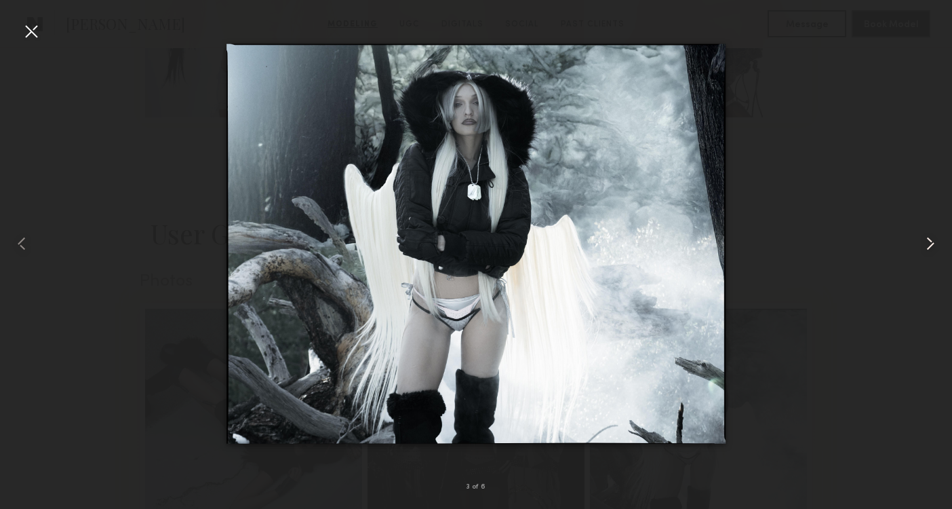
click at [938, 244] on common-icon at bounding box center [931, 244] width 22 height 22
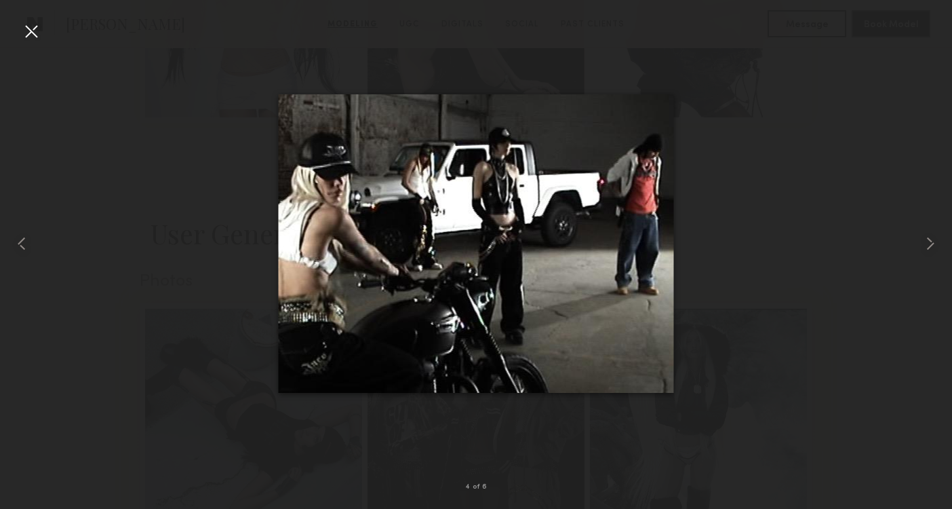
click at [875, 201] on div at bounding box center [476, 244] width 952 height 444
click at [31, 37] on div at bounding box center [31, 31] width 22 height 22
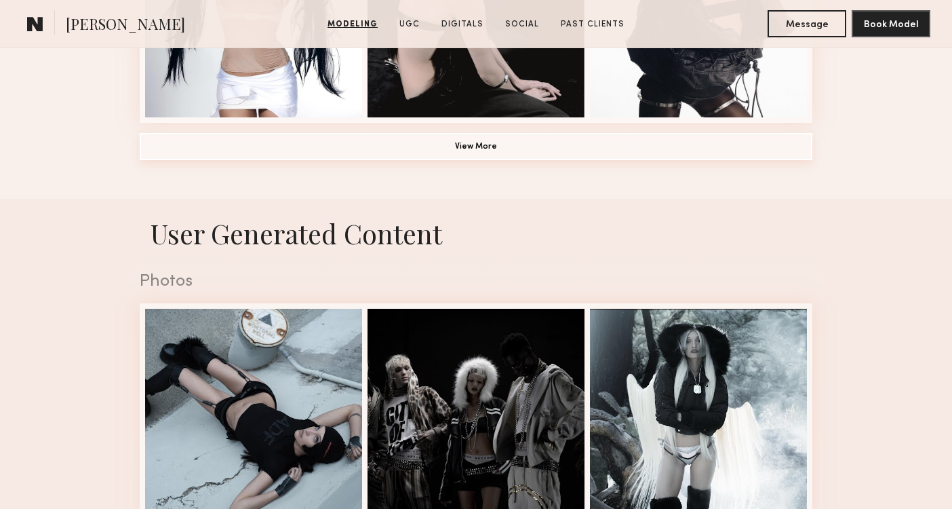
click at [238, 146] on button "View More" at bounding box center [476, 146] width 673 height 27
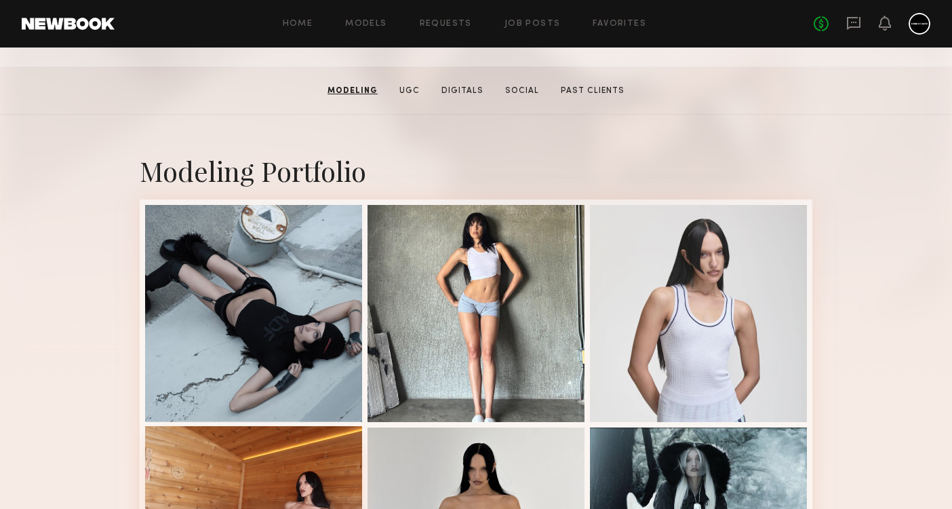
scroll to position [0, 0]
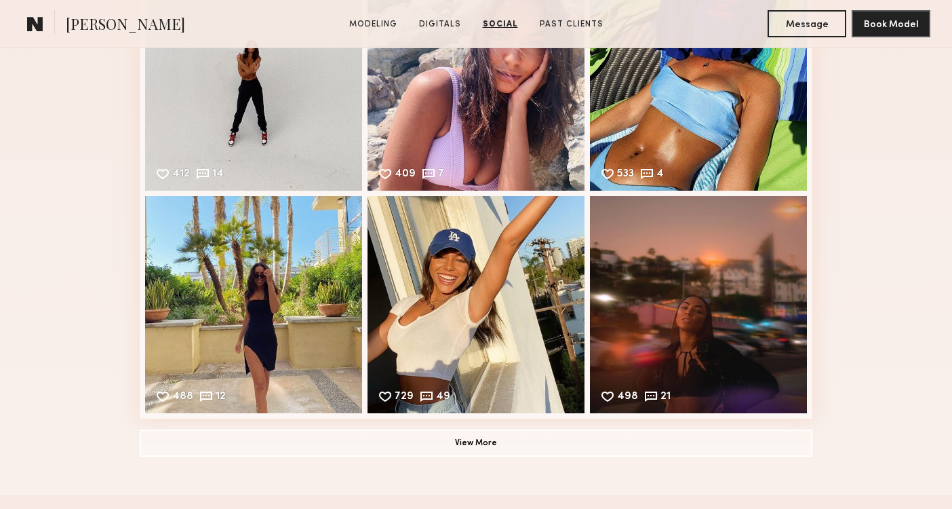
scroll to position [2184, 0]
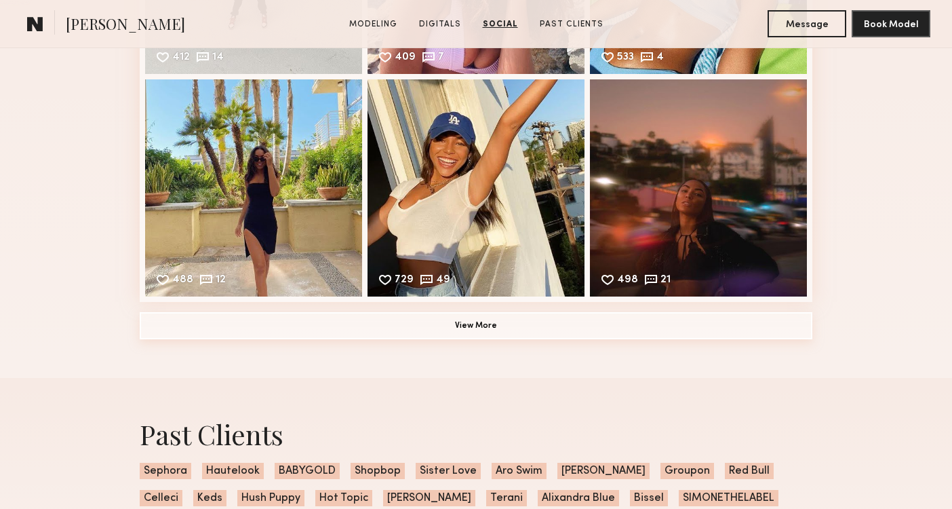
click at [409, 328] on button "View More" at bounding box center [476, 325] width 673 height 27
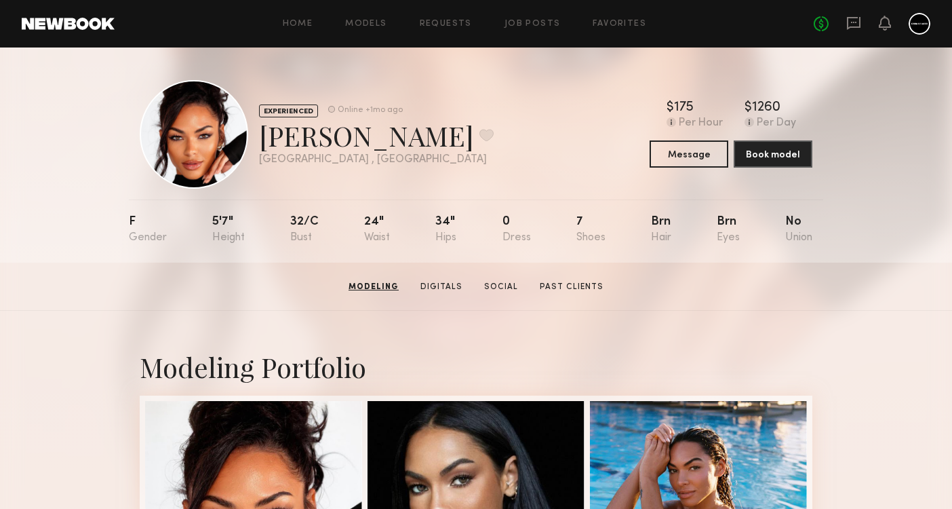
scroll to position [0, 0]
click at [599, 26] on link "Favorites" at bounding box center [620, 24] width 54 height 9
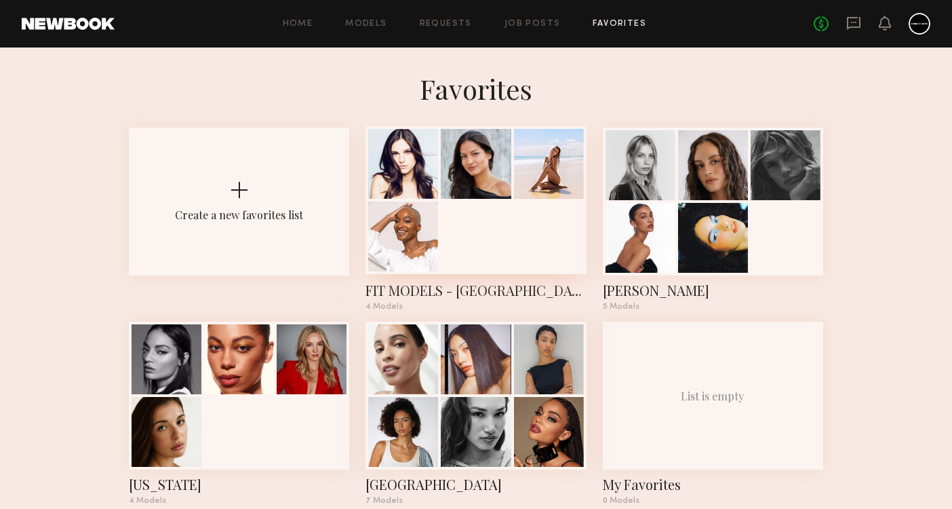
click at [477, 245] on div at bounding box center [476, 200] width 220 height 148
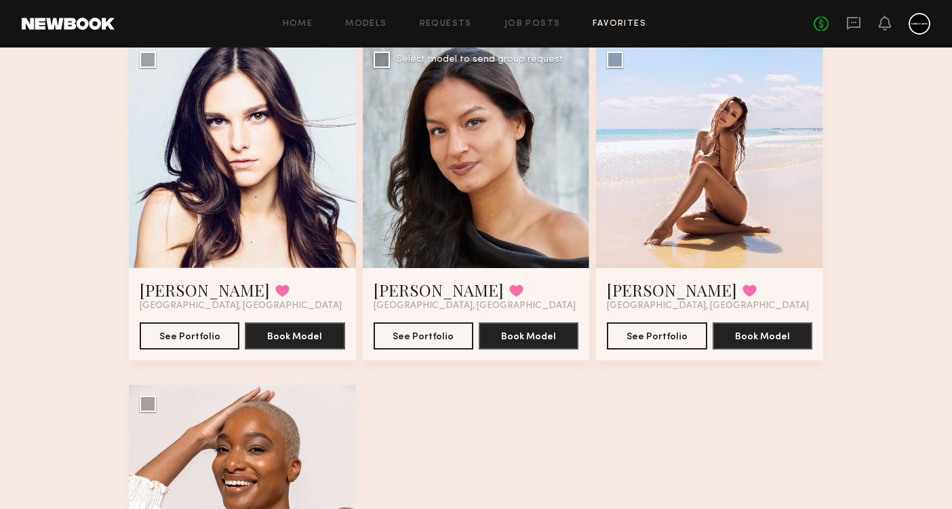
scroll to position [161, 0]
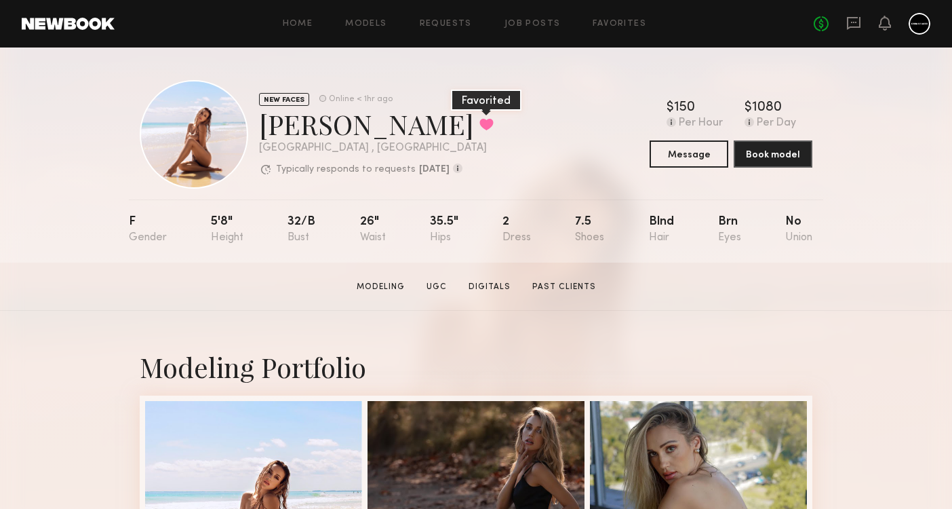
click at [479, 125] on button at bounding box center [486, 124] width 14 height 12
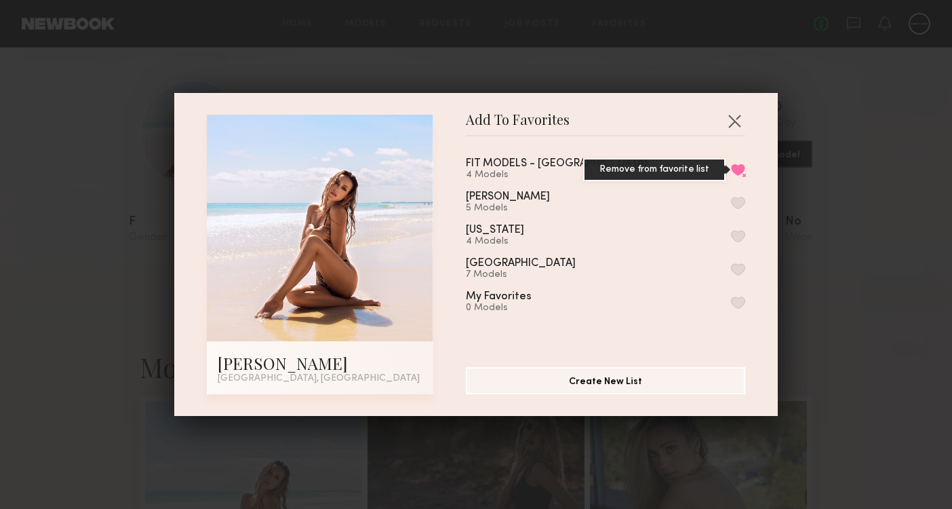
click at [740, 168] on button "Remove from favorite list" at bounding box center [738, 169] width 14 height 12
click at [741, 119] on button "button" at bounding box center [735, 121] width 22 height 22
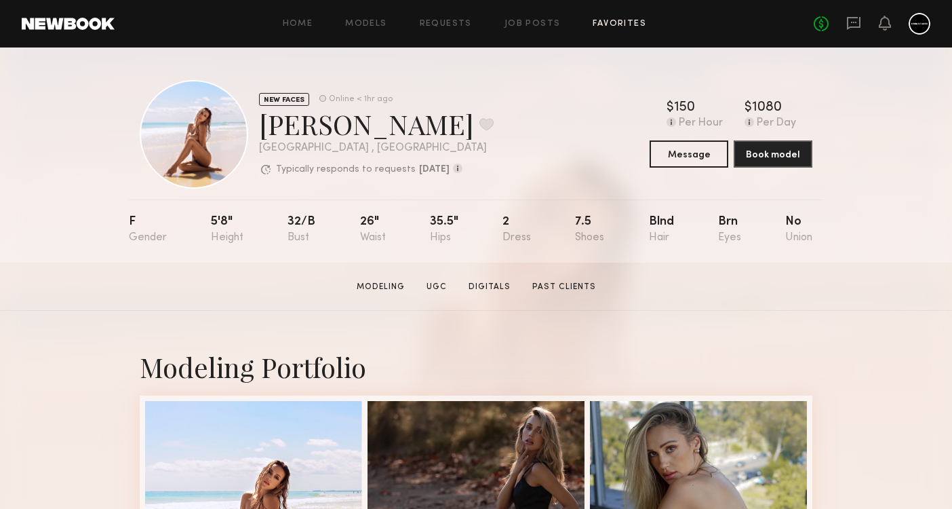
click at [618, 24] on link "Favorites" at bounding box center [620, 24] width 54 height 9
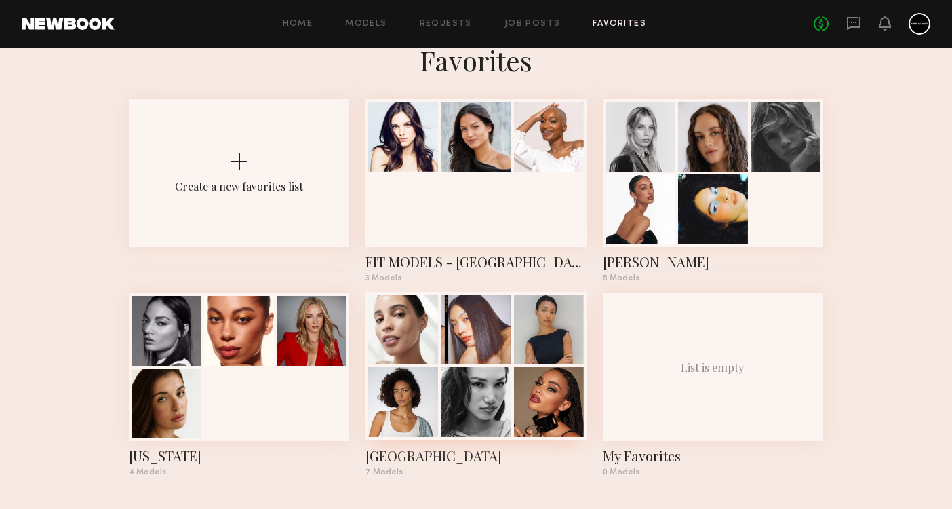
scroll to position [31, 0]
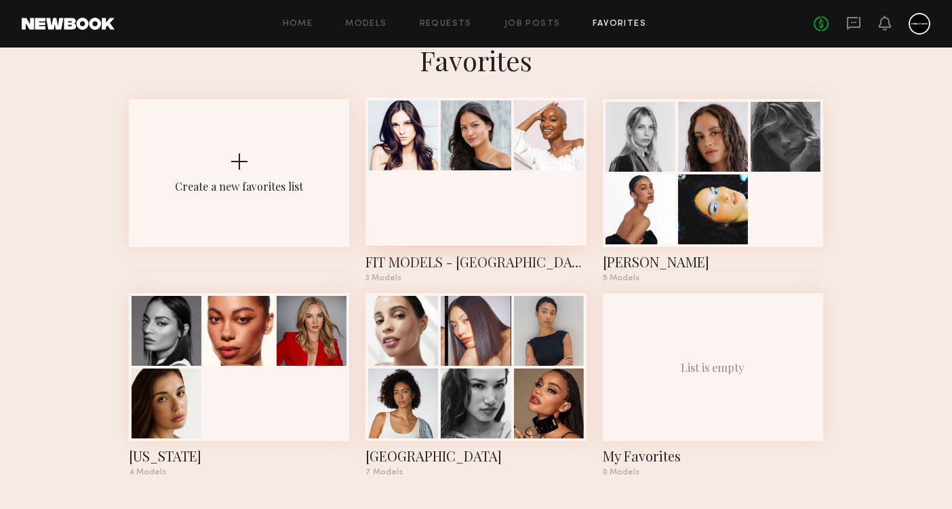
click at [471, 236] on div at bounding box center [476, 172] width 220 height 148
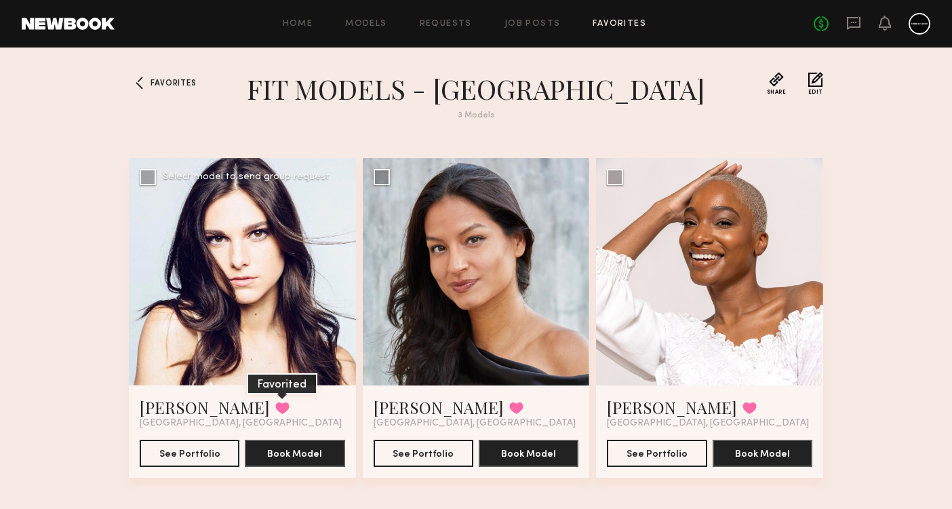
click at [275, 412] on button at bounding box center [282, 407] width 14 height 12
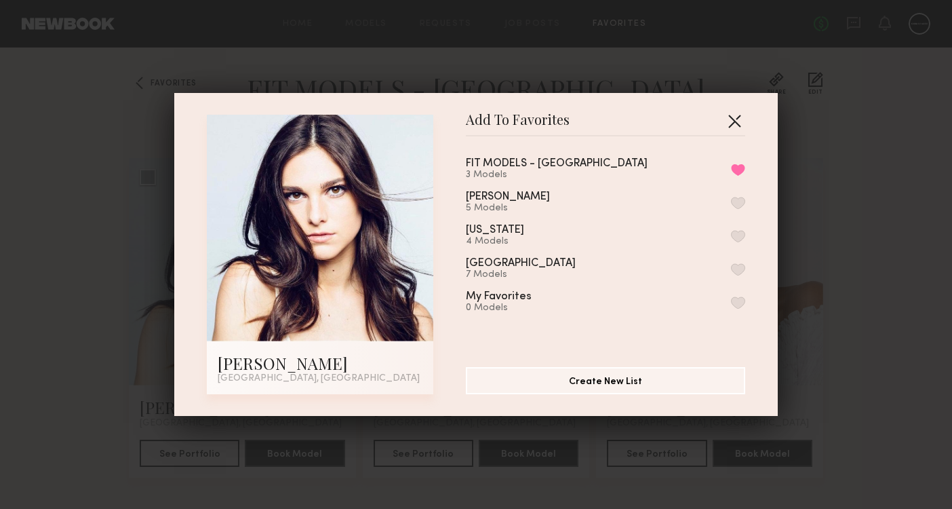
click at [737, 123] on button "button" at bounding box center [735, 121] width 22 height 22
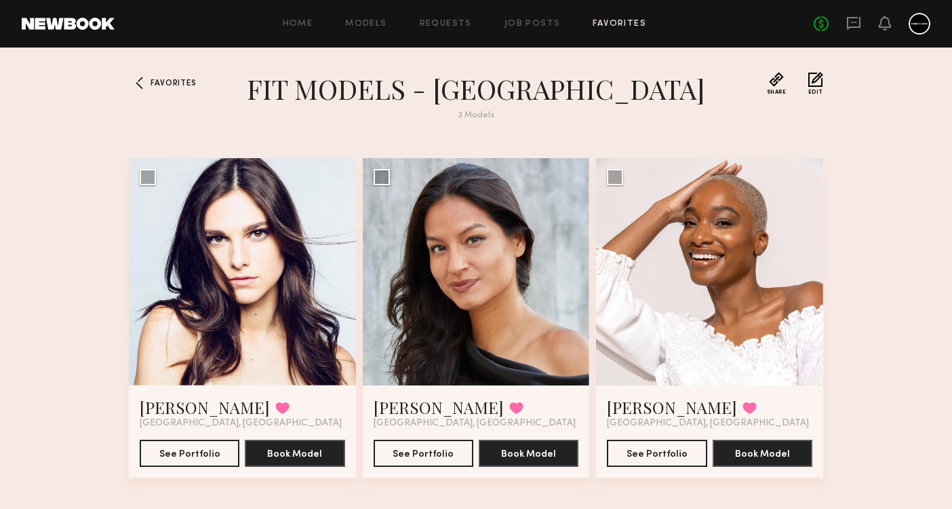
click at [615, 20] on link "Favorites" at bounding box center [620, 24] width 54 height 9
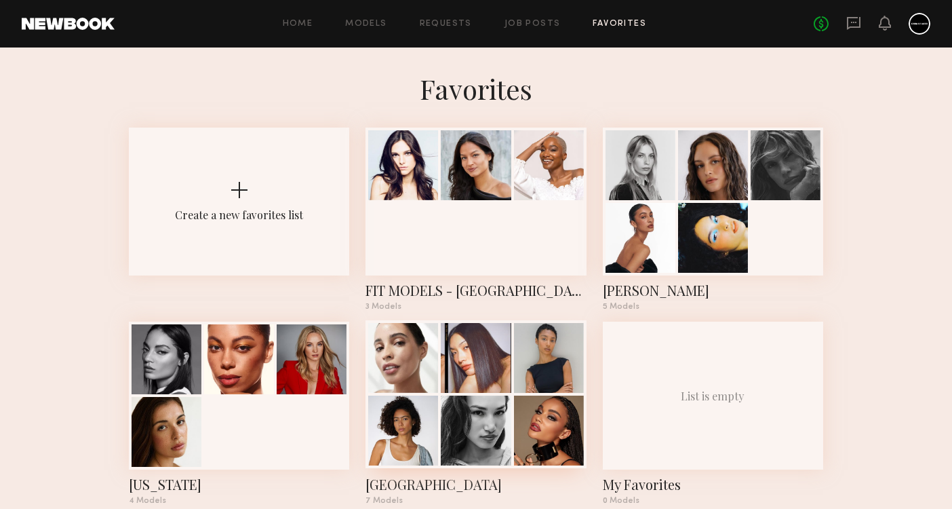
click at [458, 381] on div at bounding box center [476, 358] width 70 height 70
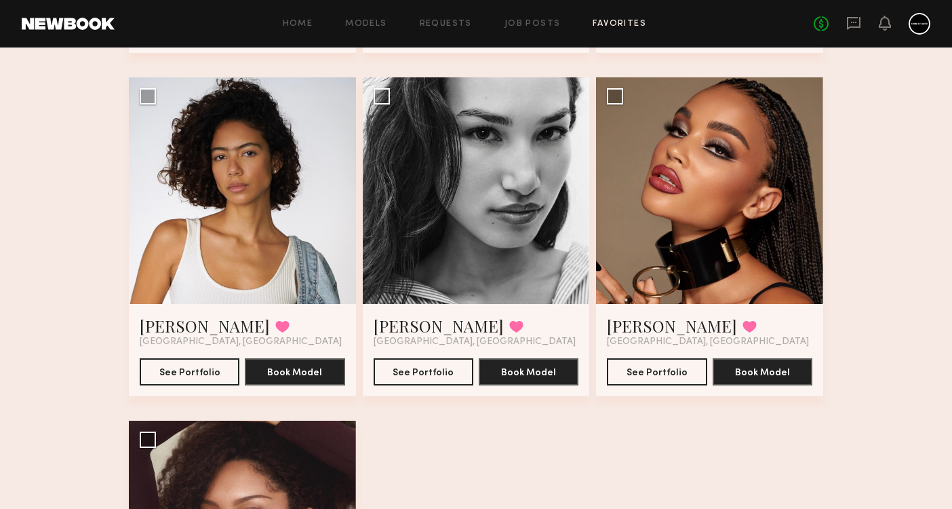
scroll to position [414, 0]
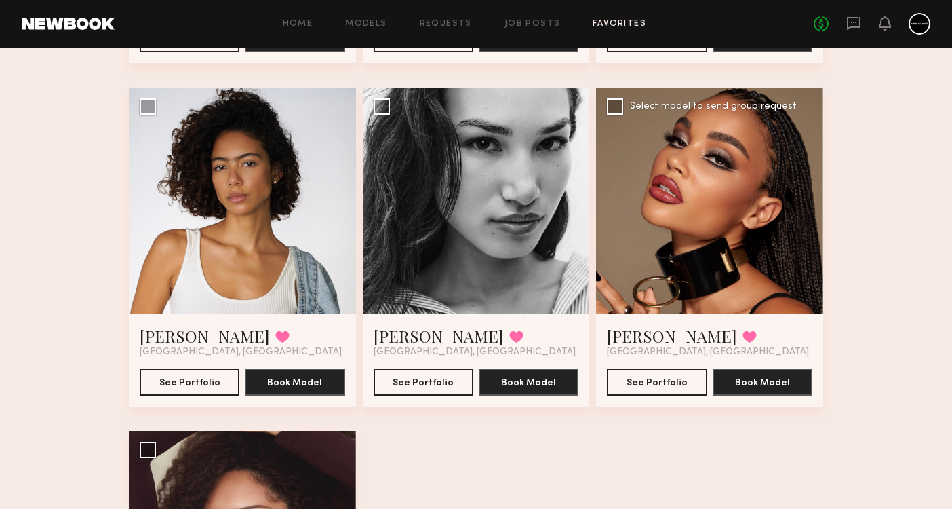
click at [701, 278] on div at bounding box center [709, 200] width 227 height 227
click at [648, 386] on button "See Portfolio" at bounding box center [657, 381] width 100 height 27
click at [433, 227] on div at bounding box center [476, 200] width 227 height 227
click at [407, 378] on button "See Portfolio" at bounding box center [424, 381] width 100 height 27
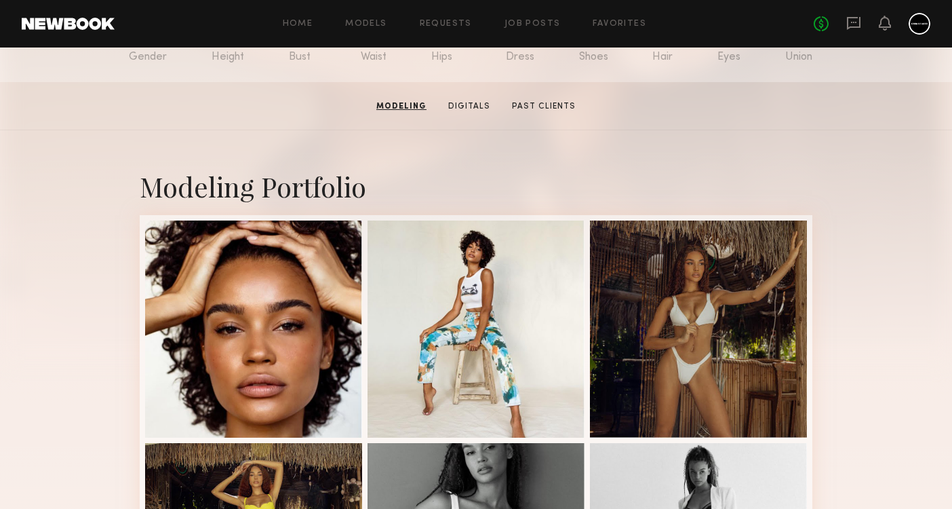
scroll to position [178, 0]
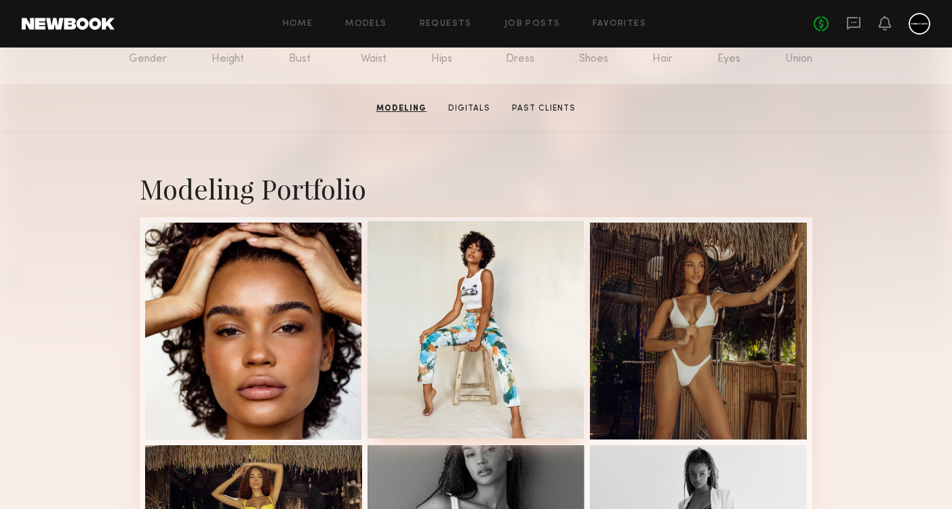
click at [467, 413] on div at bounding box center [476, 329] width 217 height 217
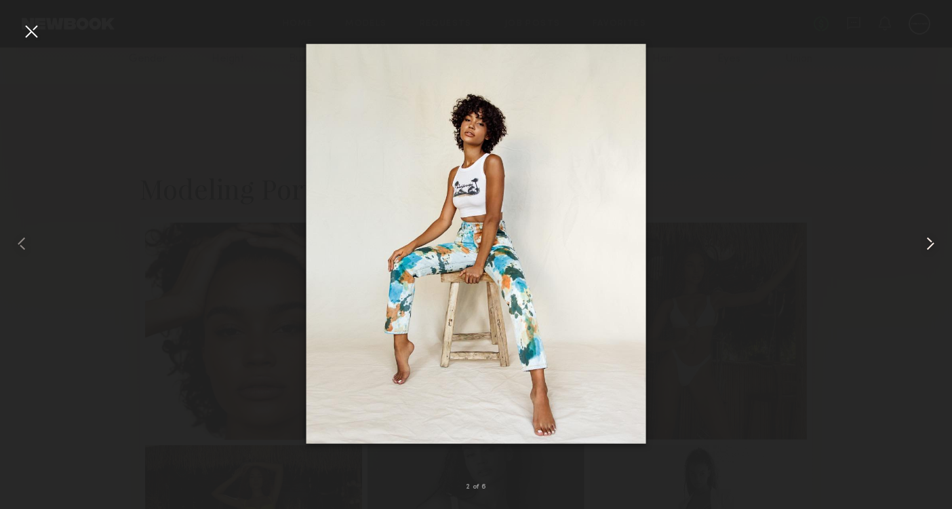
click at [928, 241] on common-icon at bounding box center [931, 244] width 22 height 22
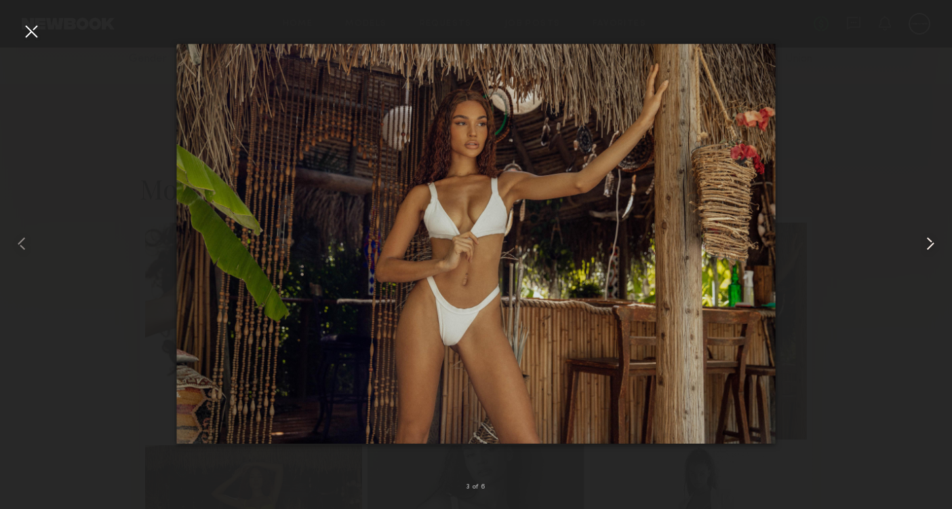
click at [927, 240] on common-icon at bounding box center [931, 244] width 22 height 22
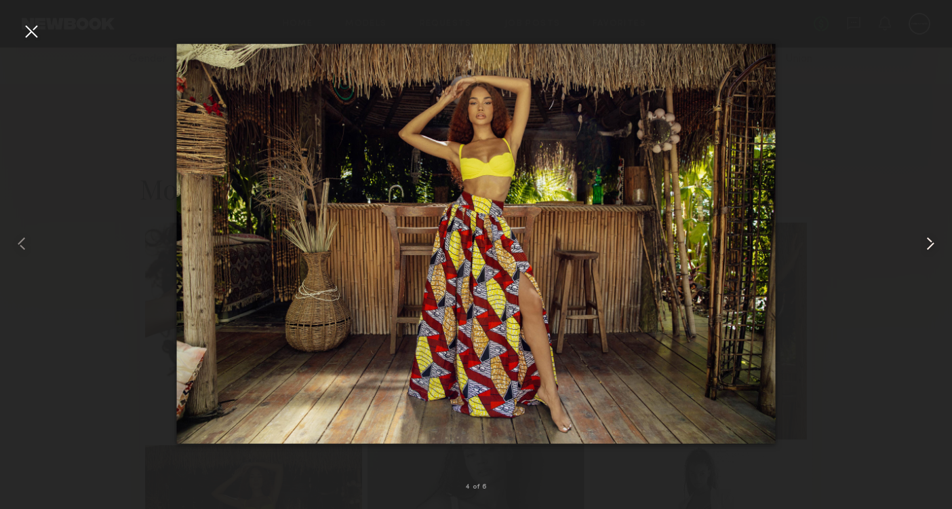
click at [927, 240] on common-icon at bounding box center [931, 244] width 22 height 22
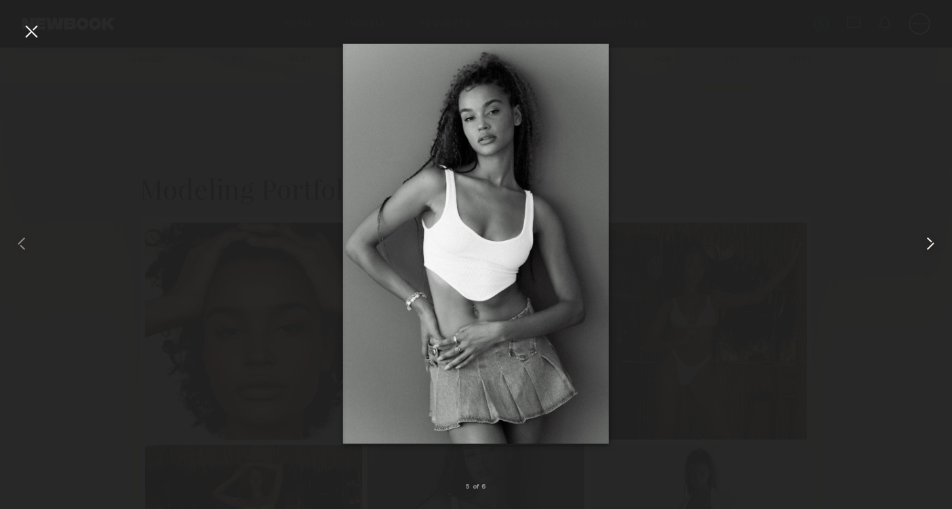
click at [927, 240] on common-icon at bounding box center [931, 244] width 22 height 22
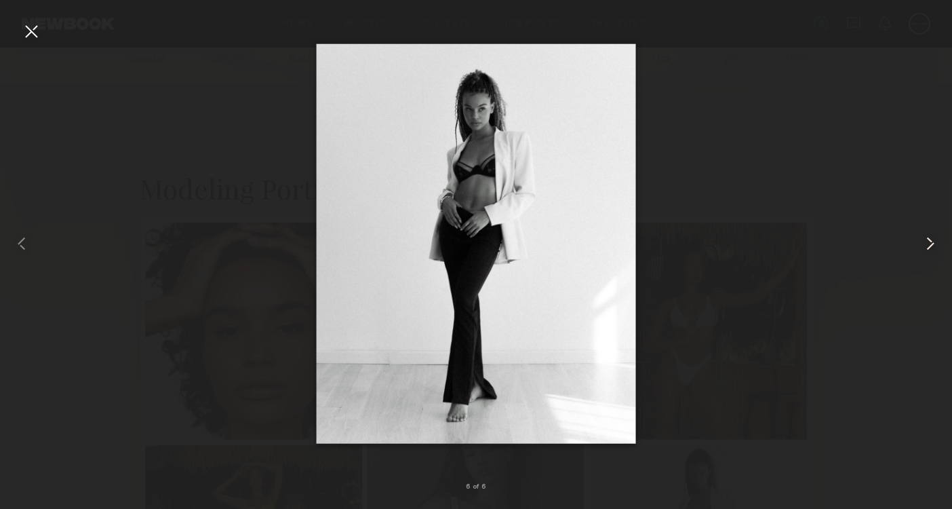
click at [927, 240] on common-icon at bounding box center [931, 244] width 22 height 22
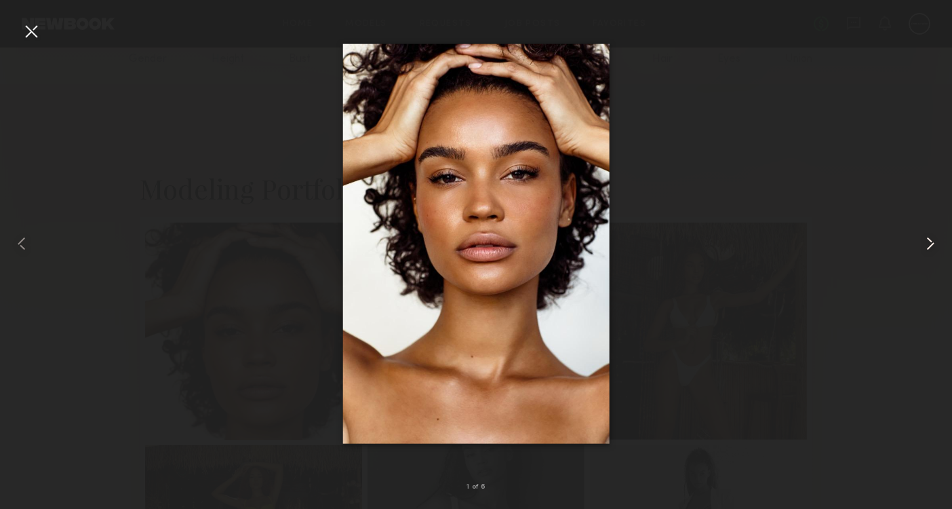
click at [927, 240] on common-icon at bounding box center [931, 244] width 22 height 22
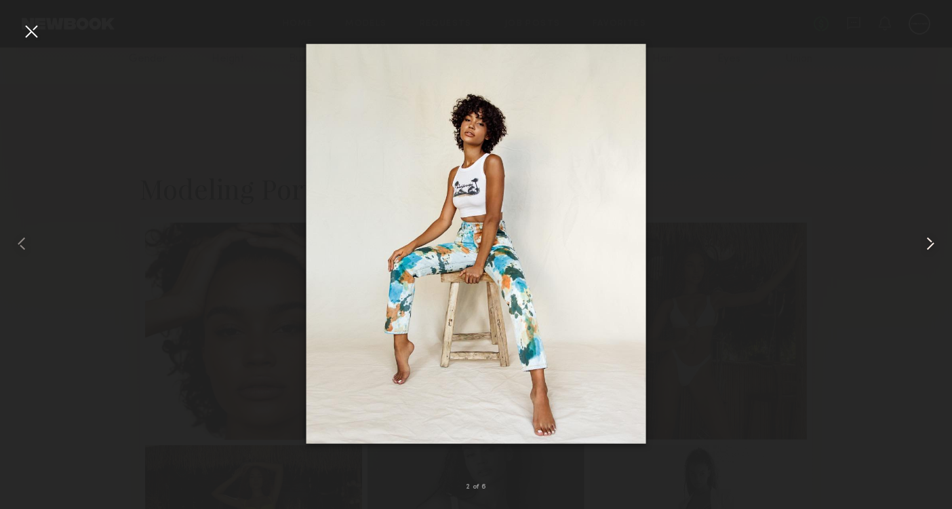
click at [927, 240] on common-icon at bounding box center [931, 244] width 22 height 22
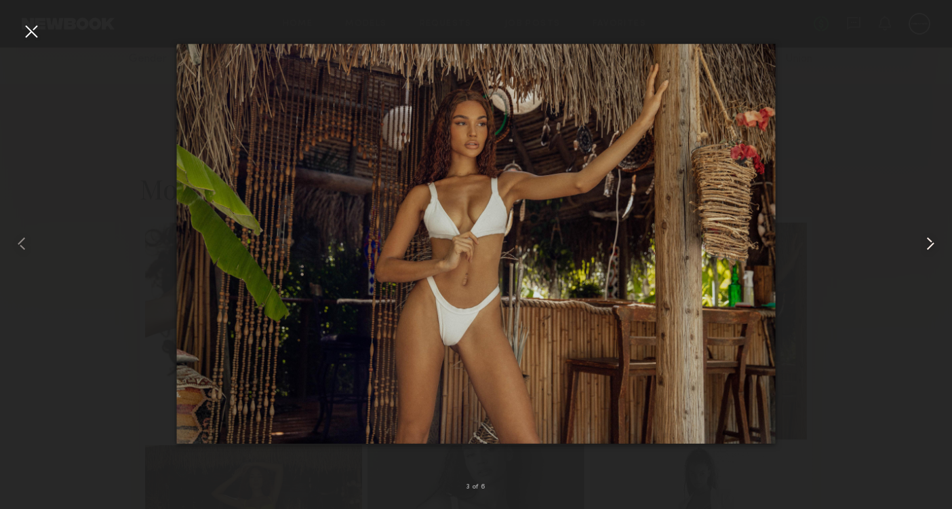
click at [927, 240] on common-icon at bounding box center [931, 244] width 22 height 22
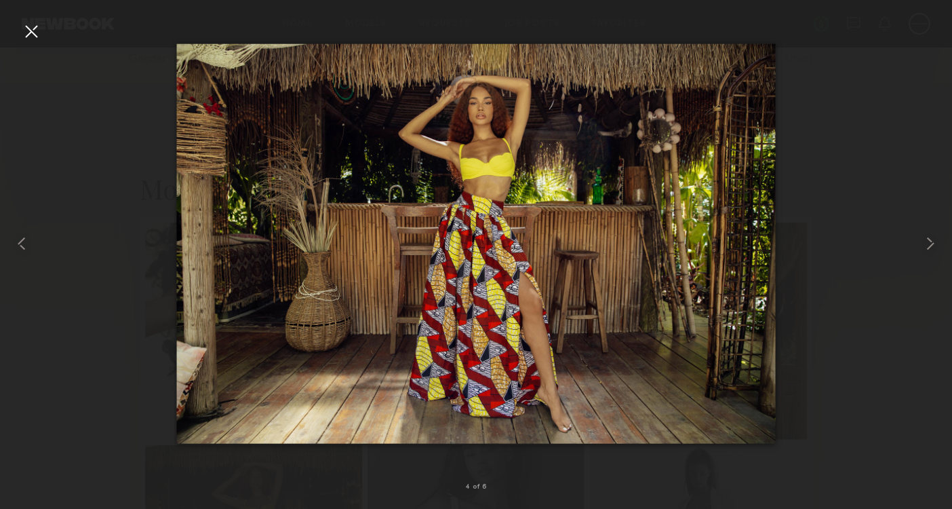
click at [893, 198] on div at bounding box center [476, 244] width 952 height 444
click at [30, 30] on div at bounding box center [31, 31] width 22 height 22
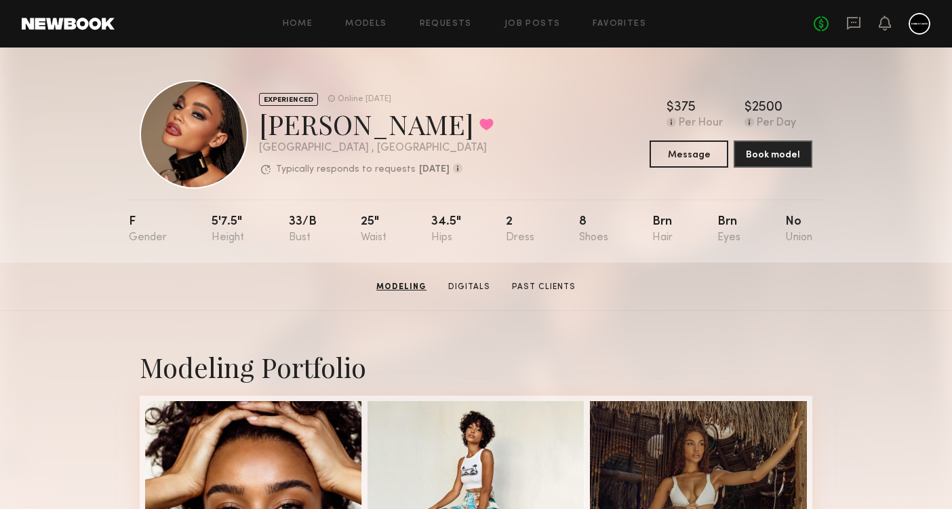
scroll to position [0, 0]
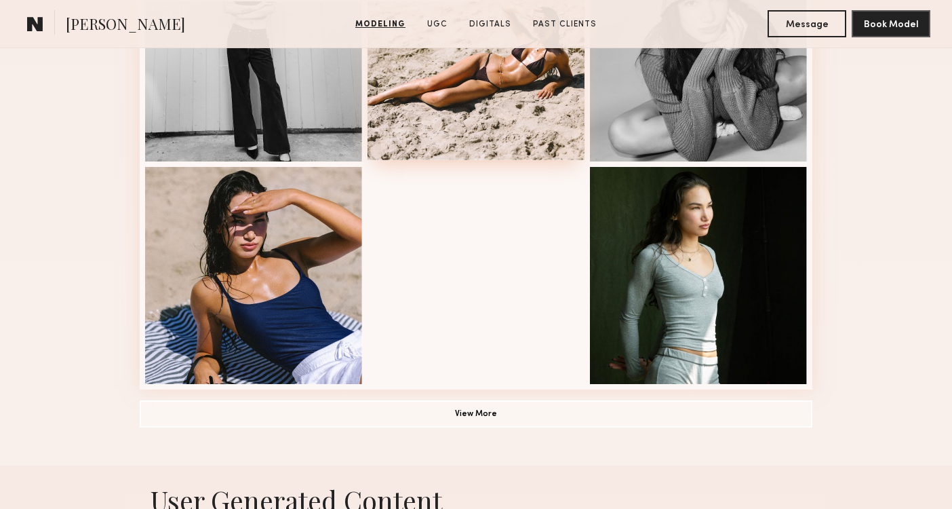
scroll to position [958, 0]
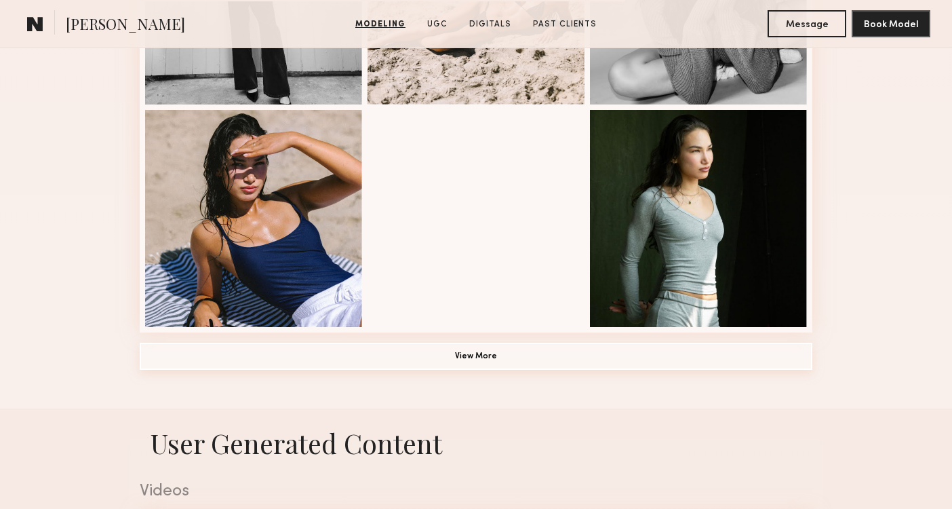
click at [400, 362] on button "View More" at bounding box center [476, 355] width 673 height 27
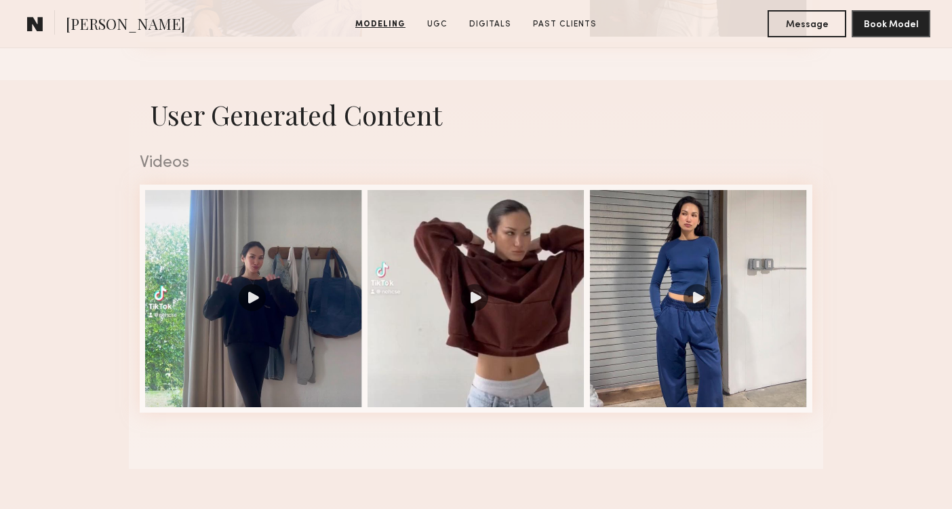
scroll to position [1261, 0]
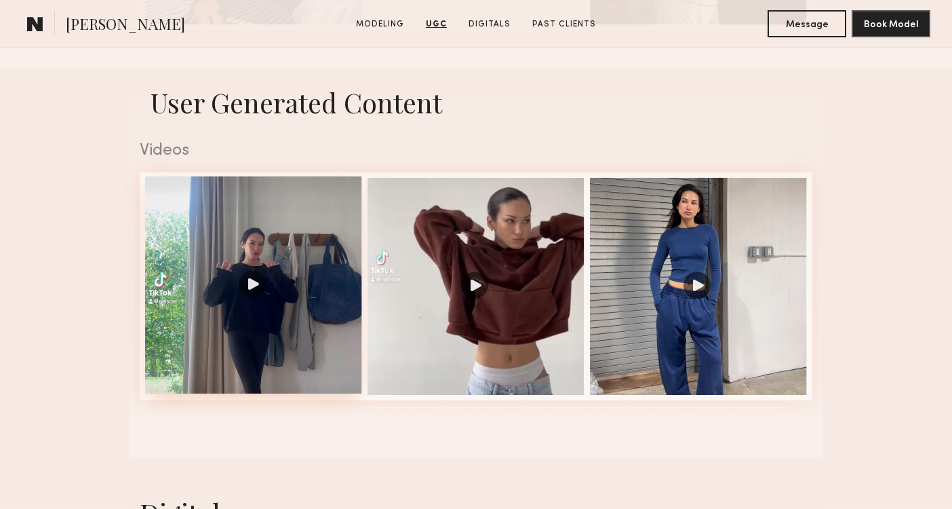
click at [294, 384] on div at bounding box center [253, 284] width 217 height 217
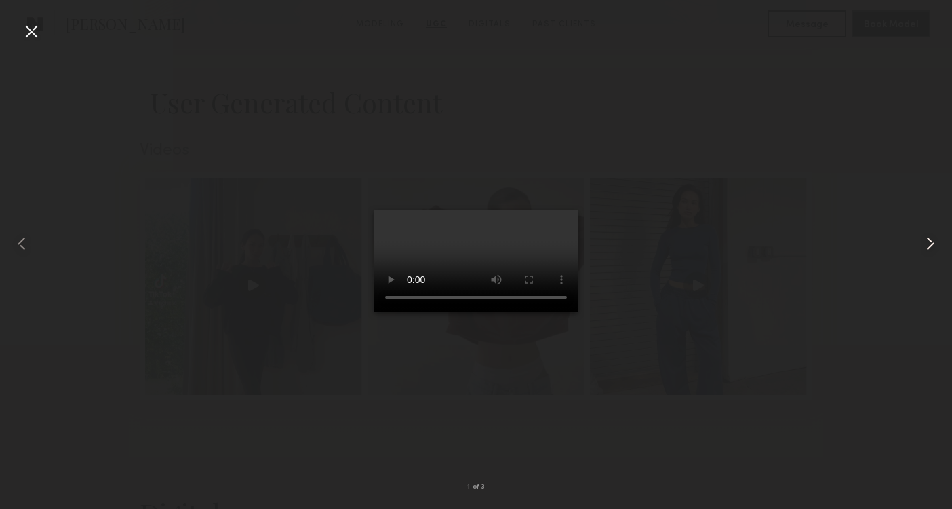
click at [928, 243] on common-icon at bounding box center [931, 244] width 22 height 22
click at [33, 28] on div at bounding box center [31, 31] width 22 height 22
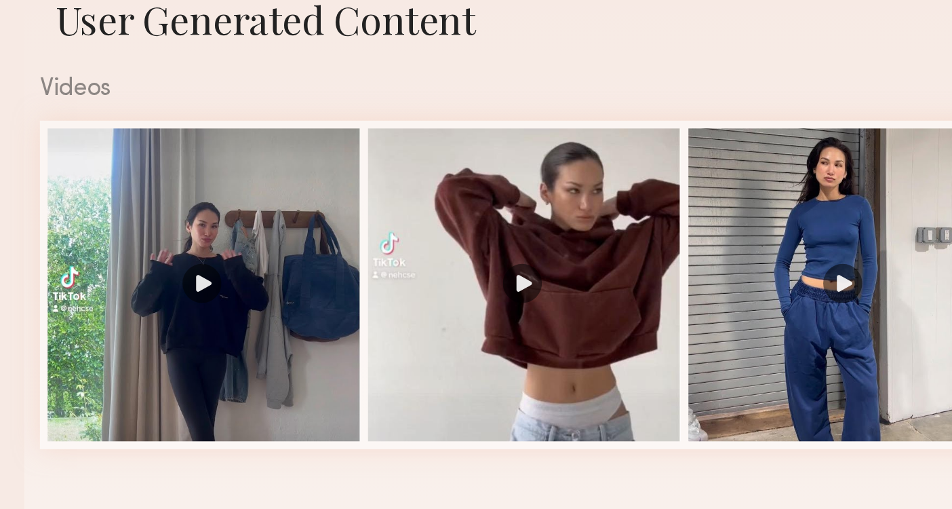
click at [466, 142] on div "Videos" at bounding box center [476, 150] width 673 height 17
